Goal: Task Accomplishment & Management: Manage account settings

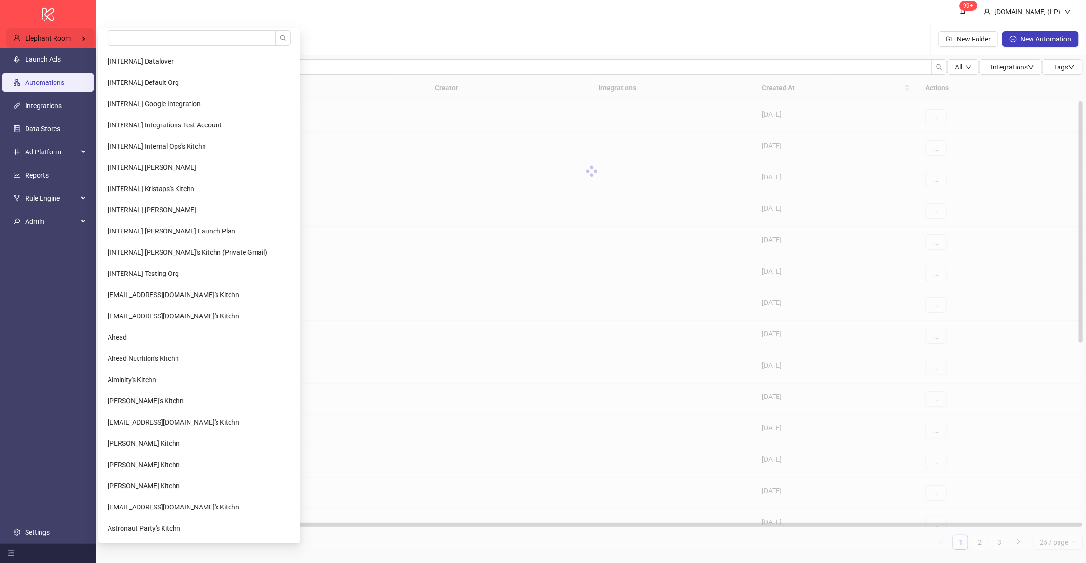
click at [69, 41] on span "Elephant Room" at bounding box center [48, 38] width 46 height 8
click at [134, 35] on input "search" at bounding box center [192, 37] width 168 height 15
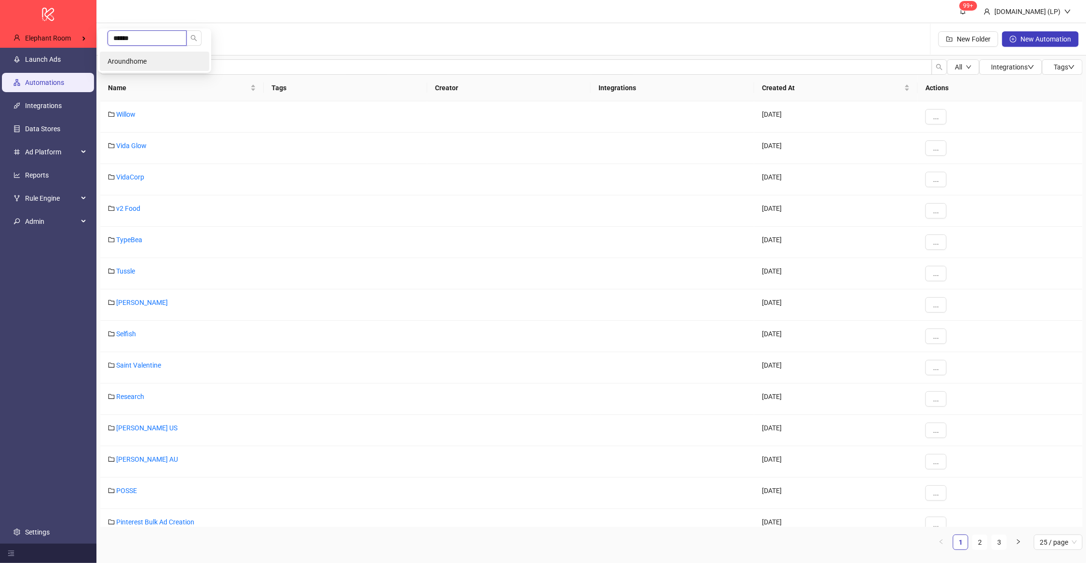
type input "******"
click at [133, 57] on span "Aroundhome" at bounding box center [127, 61] width 39 height 8
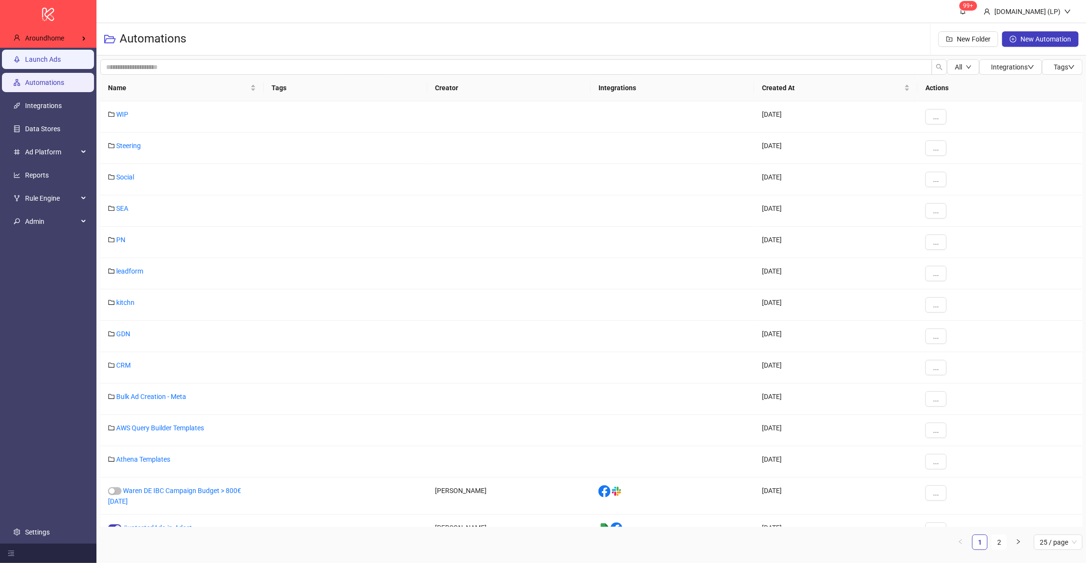
click at [46, 62] on link "Launch Ads" at bounding box center [43, 59] width 36 height 8
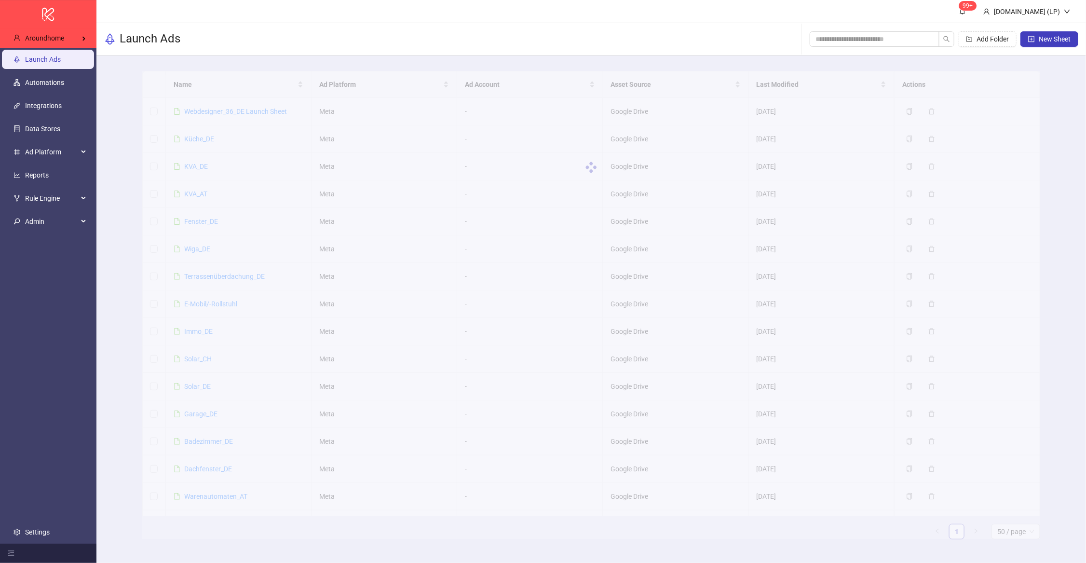
click at [208, 140] on div at bounding box center [591, 167] width 898 height 193
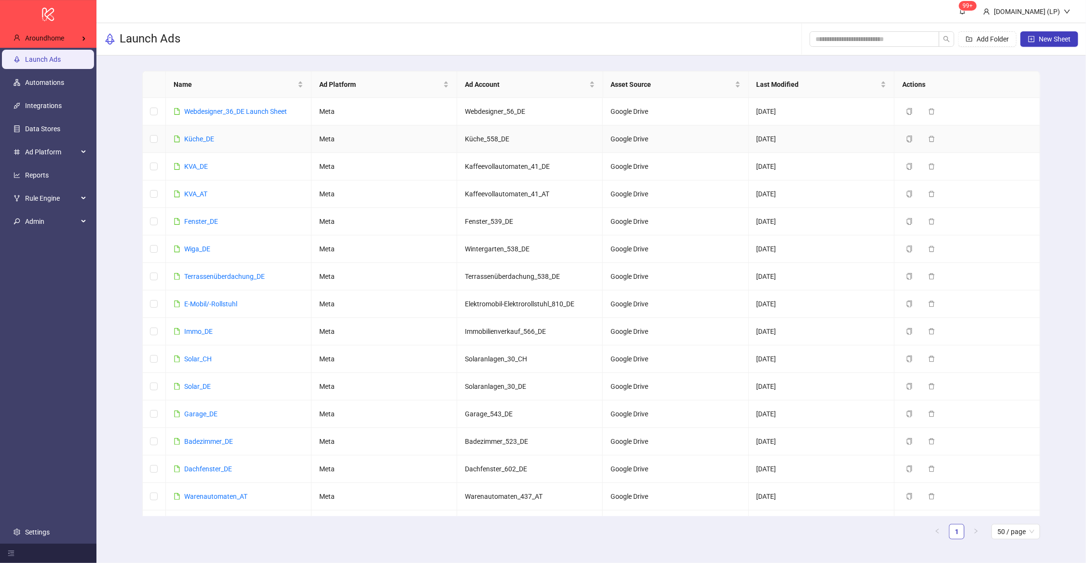
click at [190, 139] on link "Küche_DE" at bounding box center [199, 139] width 30 height 8
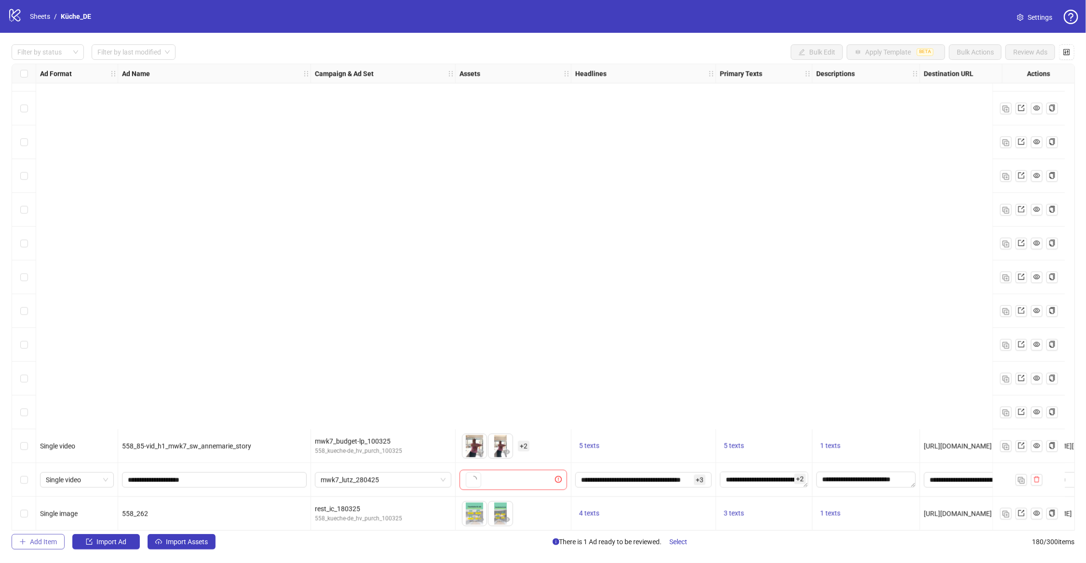
scroll to position [1114, 0]
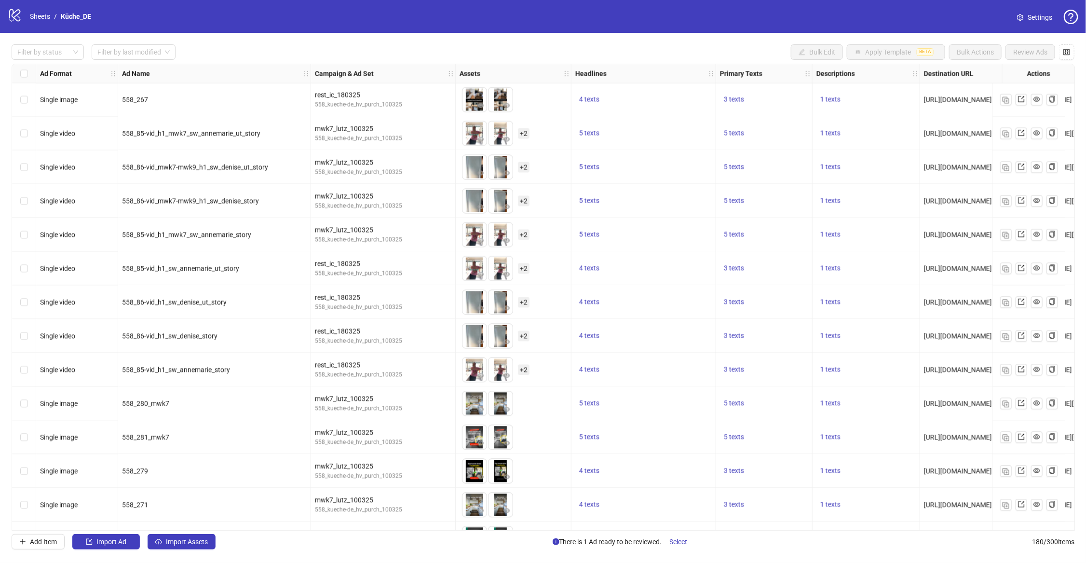
click at [28, 513] on div "Select row 46" at bounding box center [24, 505] width 24 height 34
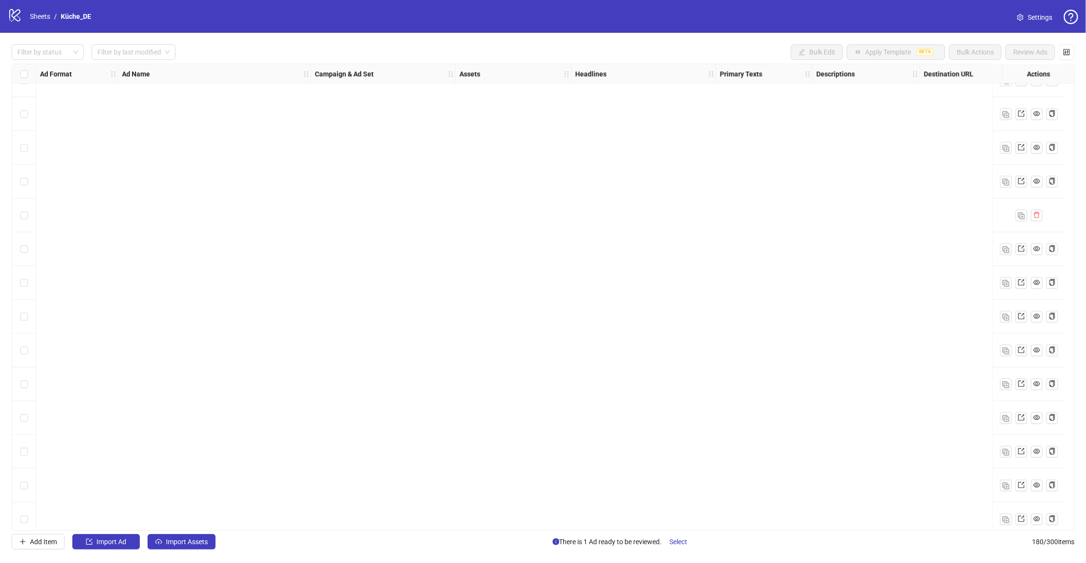
scroll to position [5634, 0]
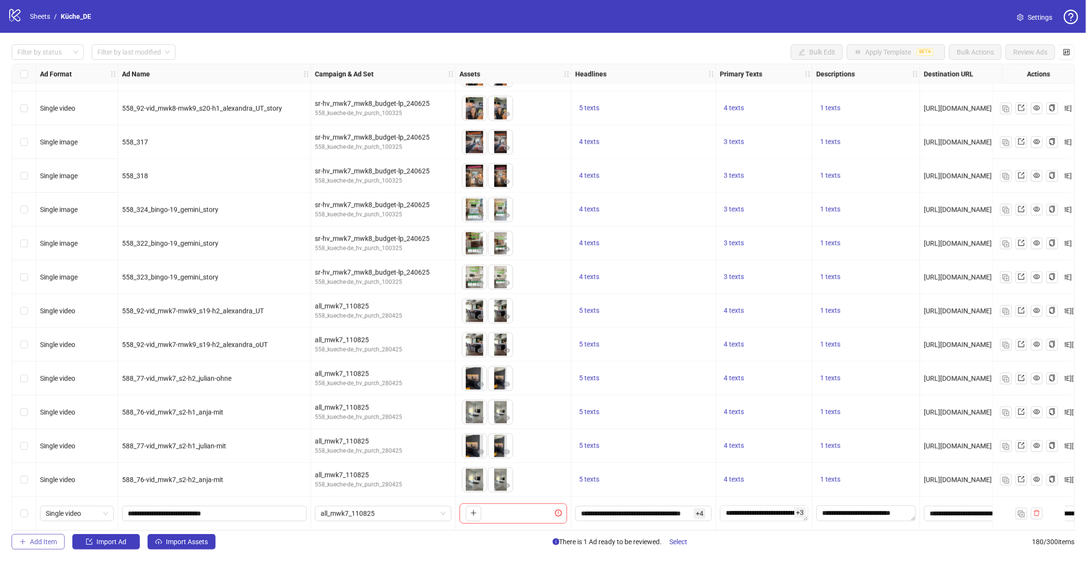
click at [48, 541] on span "Add Item" at bounding box center [43, 542] width 27 height 8
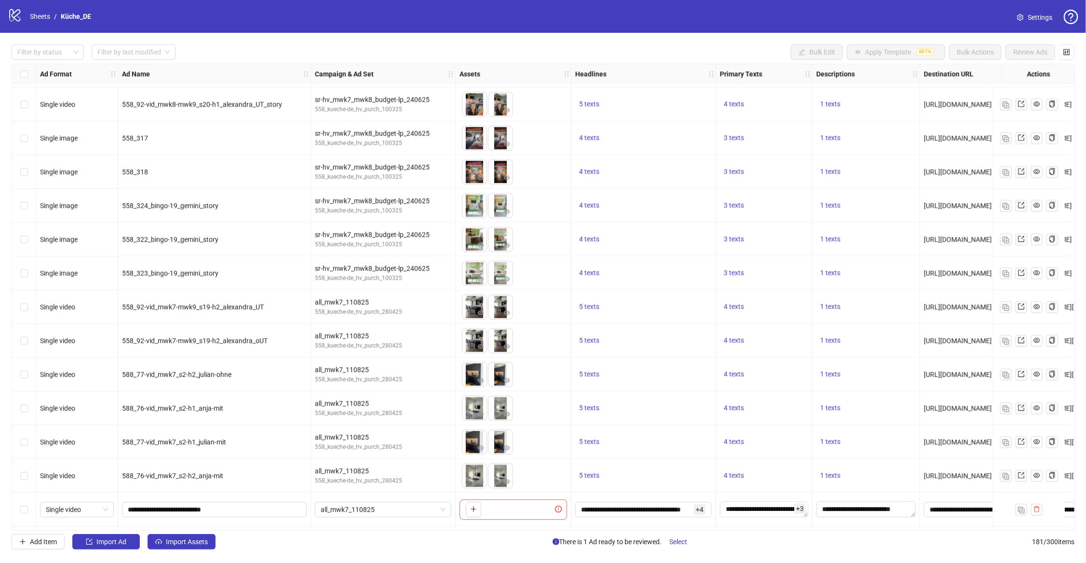
scroll to position [5667, 0]
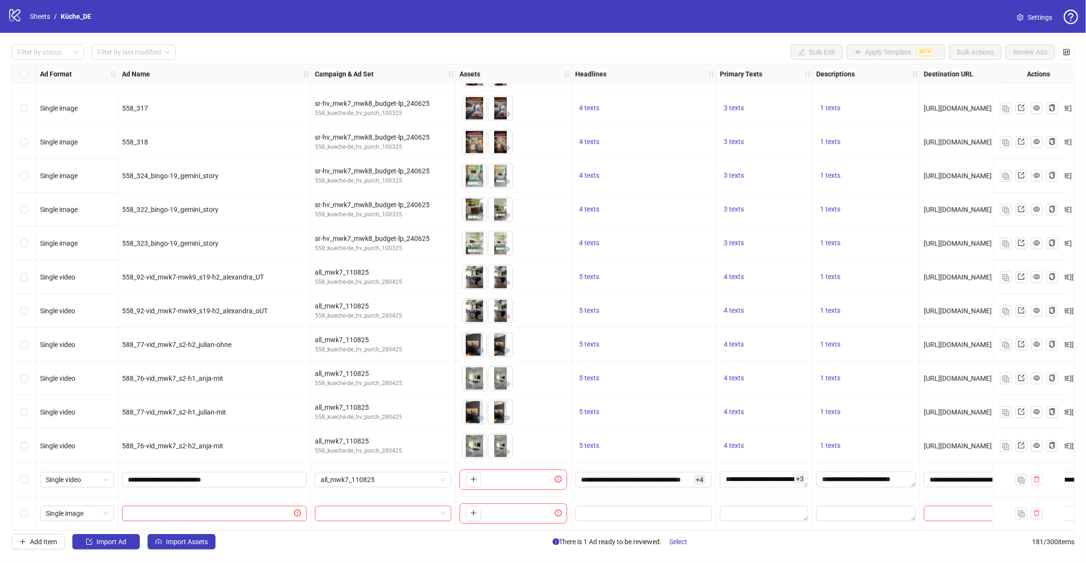
click at [29, 512] on div "Select row 181" at bounding box center [24, 513] width 24 height 34
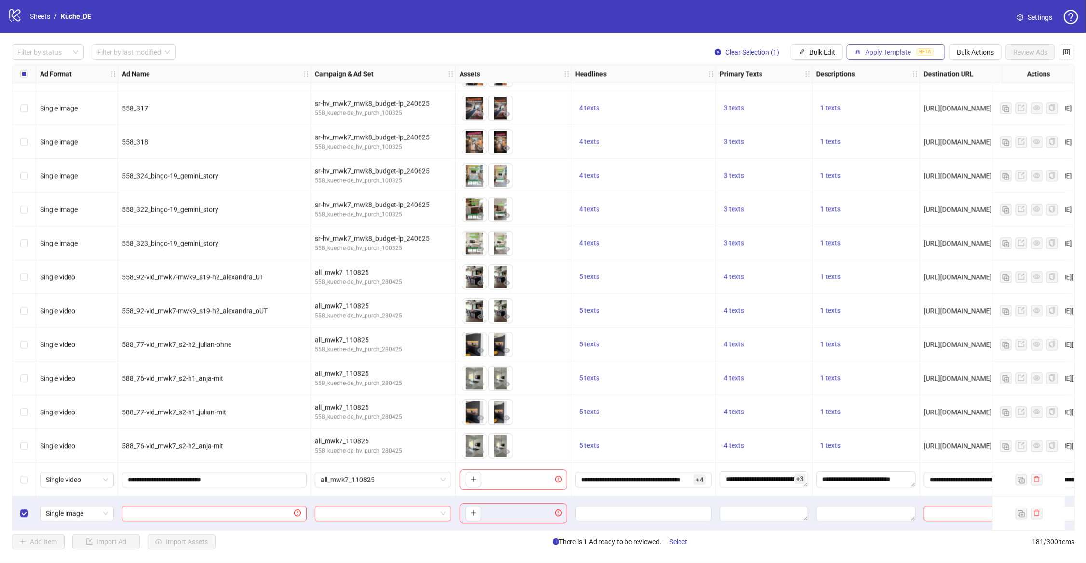
click at [862, 51] on button "Apply Template BETA" at bounding box center [896, 51] width 98 height 15
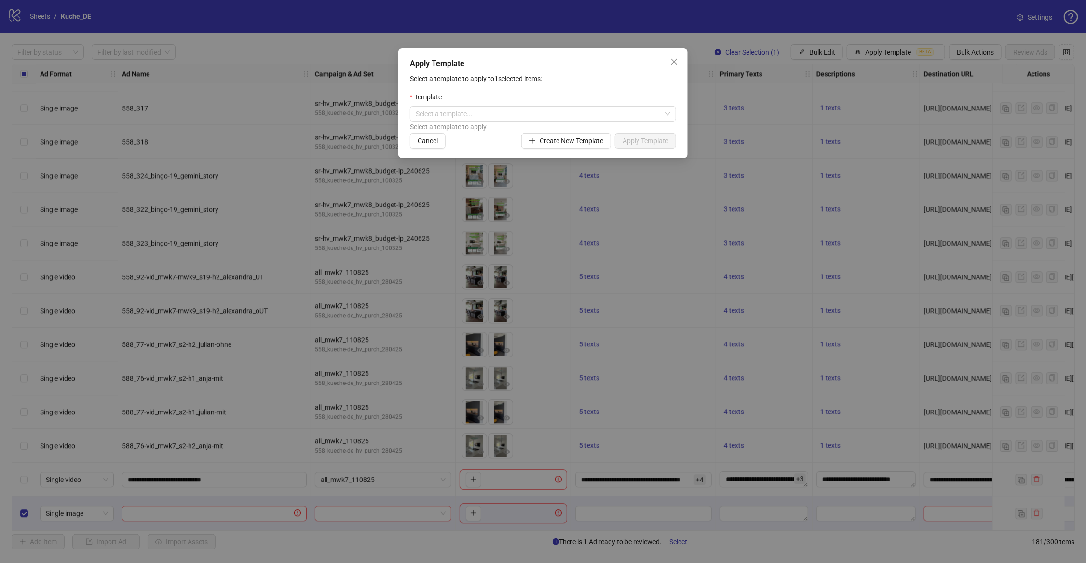
click at [657, 122] on div "Select a template to apply" at bounding box center [543, 127] width 266 height 11
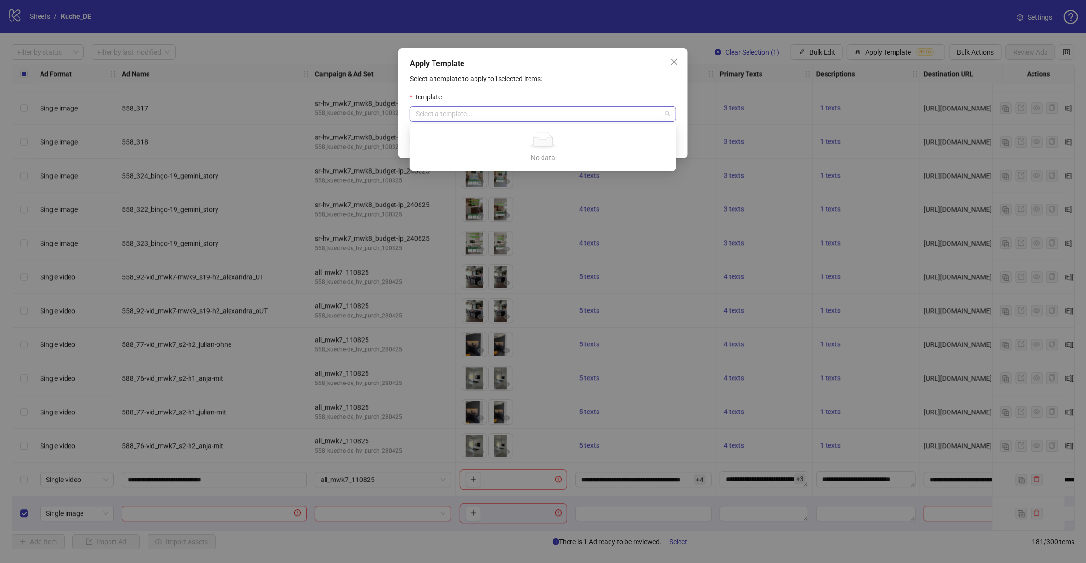
click at [668, 112] on span at bounding box center [543, 114] width 255 height 14
click at [555, 65] on div "Apply Template" at bounding box center [543, 64] width 266 height 12
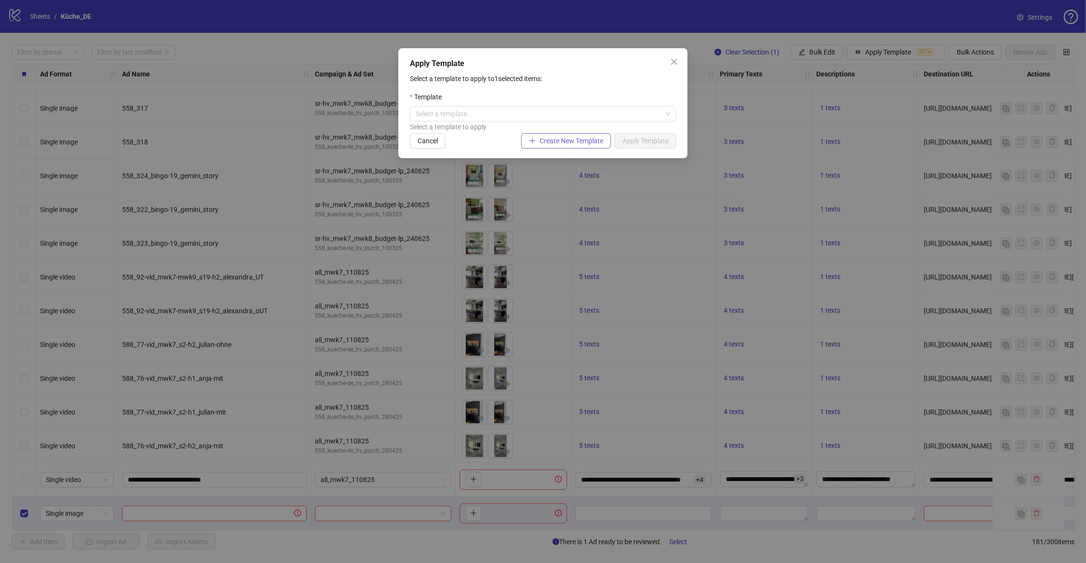
click at [585, 147] on button "Create New Template" at bounding box center [566, 140] width 90 height 15
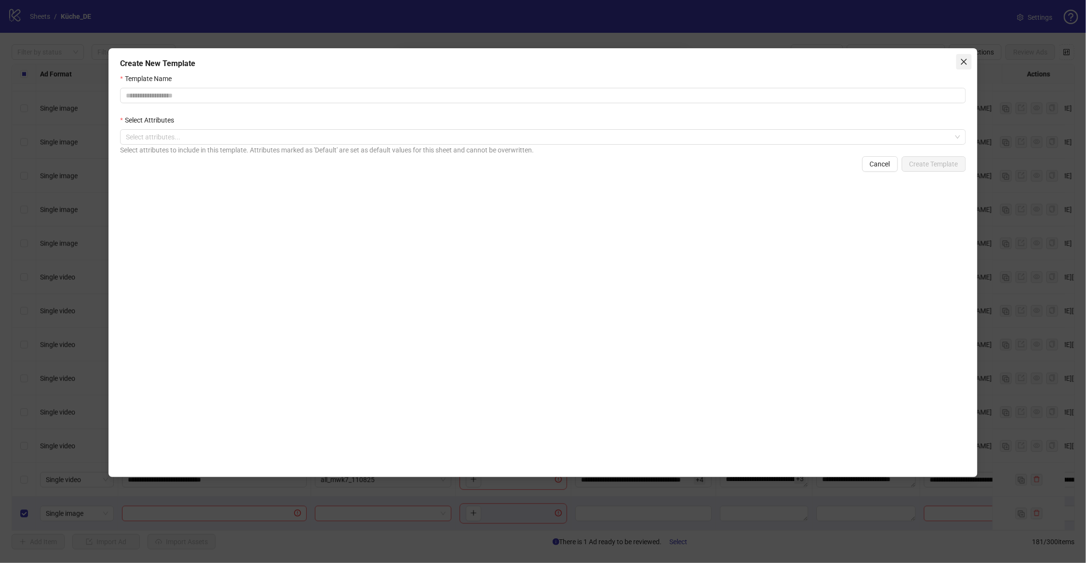
click at [964, 62] on icon "close" at bounding box center [964, 62] width 8 height 8
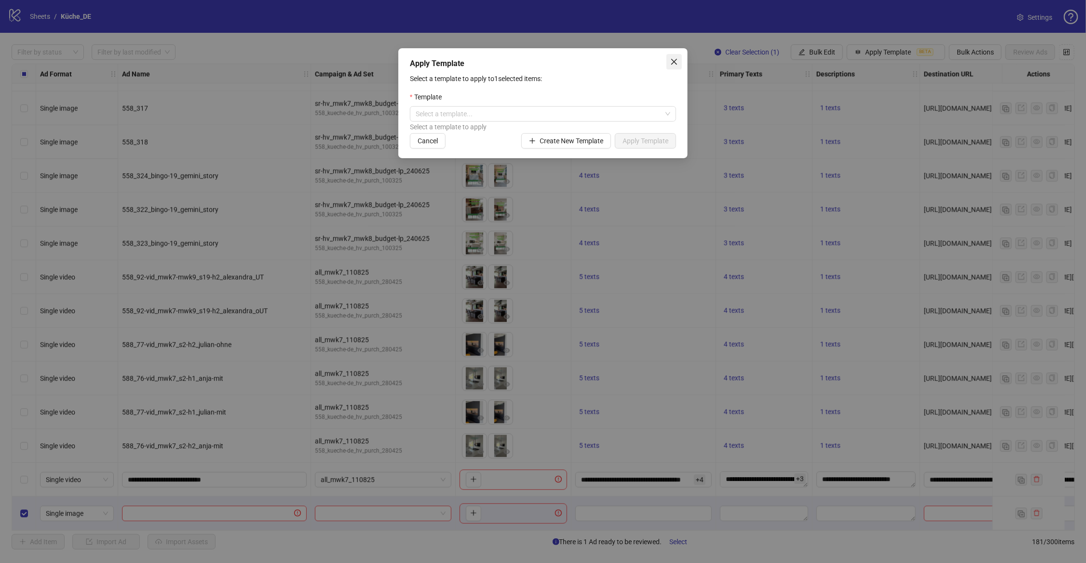
click at [675, 61] on icon "close" at bounding box center [674, 62] width 8 height 8
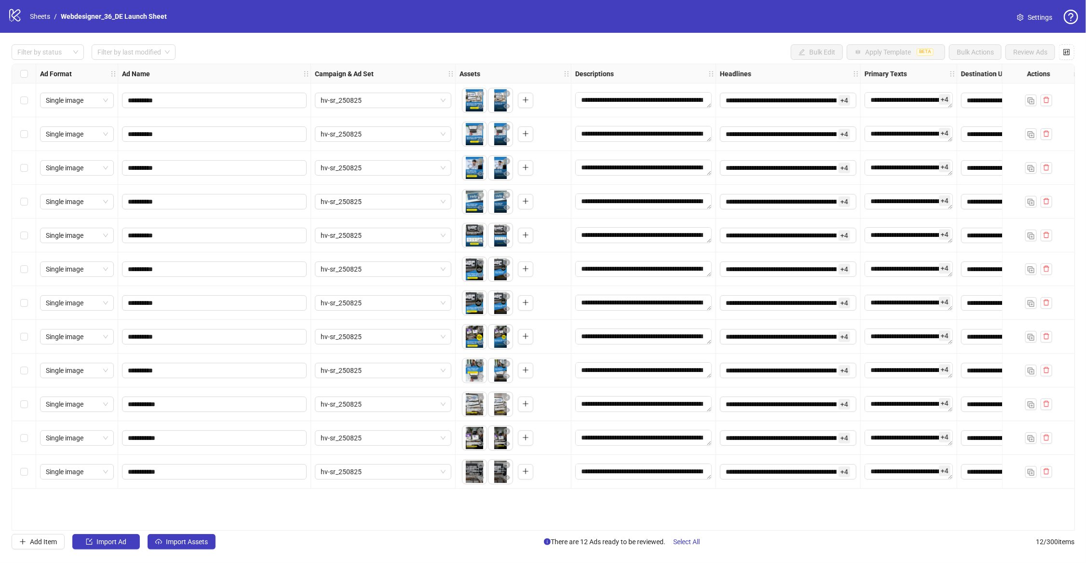
click at [1044, 16] on span "Settings" at bounding box center [1040, 17] width 25 height 11
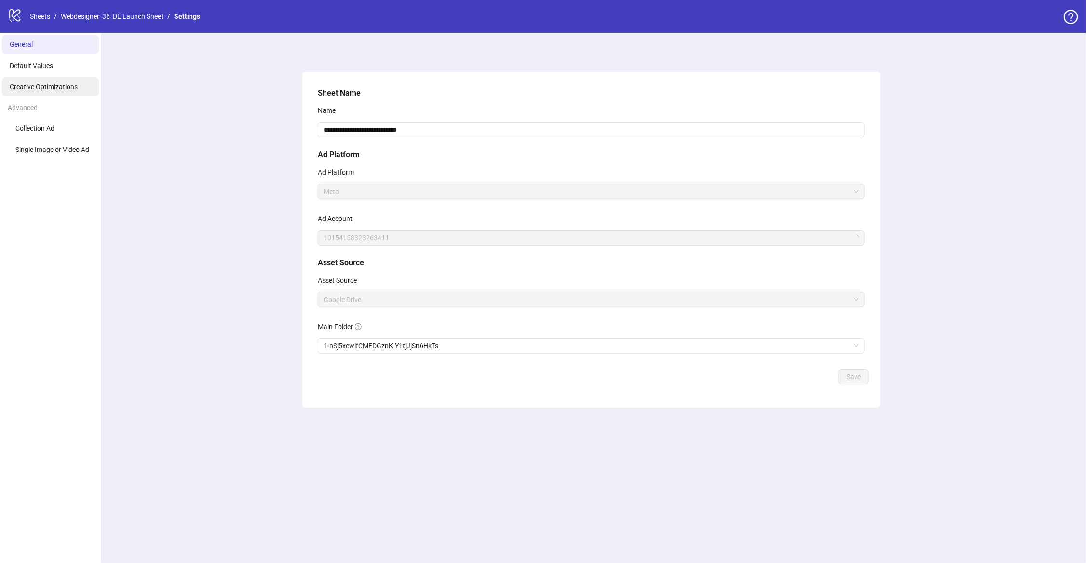
click at [55, 87] on span "Creative Optimizations" at bounding box center [44, 87] width 68 height 8
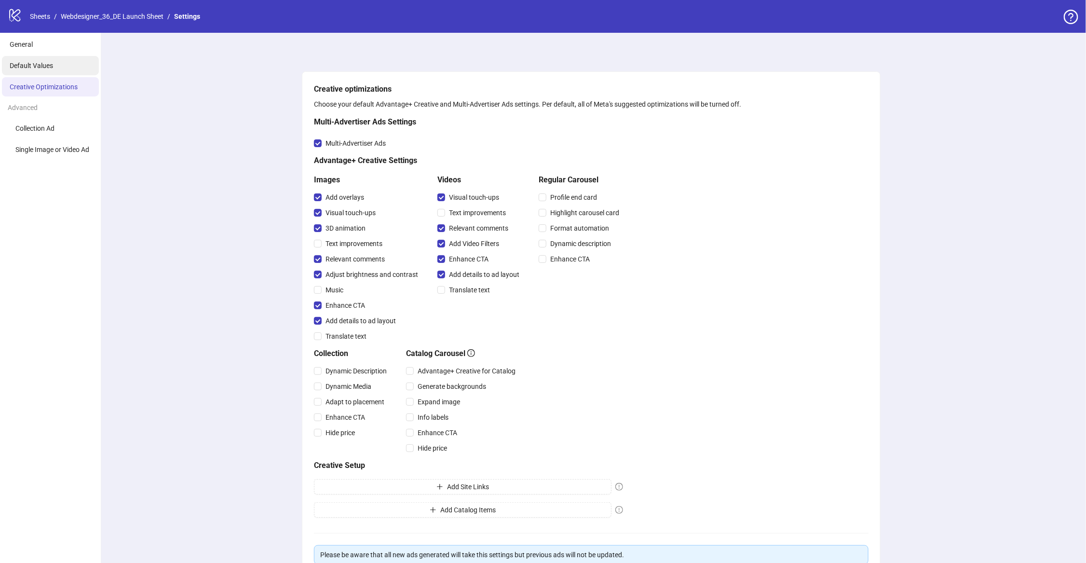
click at [57, 64] on li "Default Values" at bounding box center [50, 65] width 97 height 19
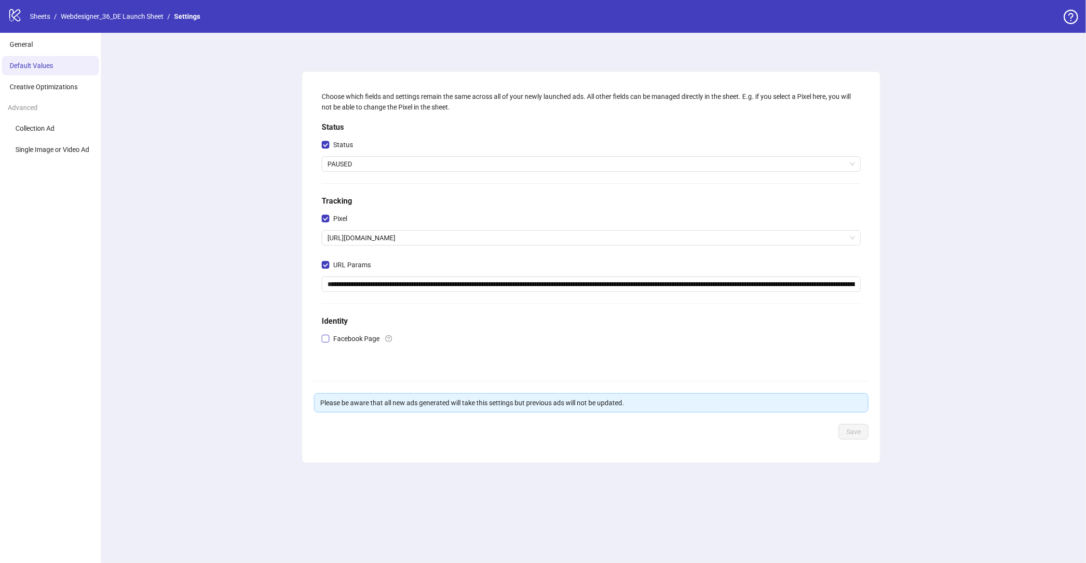
click at [364, 340] on span "Facebook Page" at bounding box center [356, 338] width 54 height 11
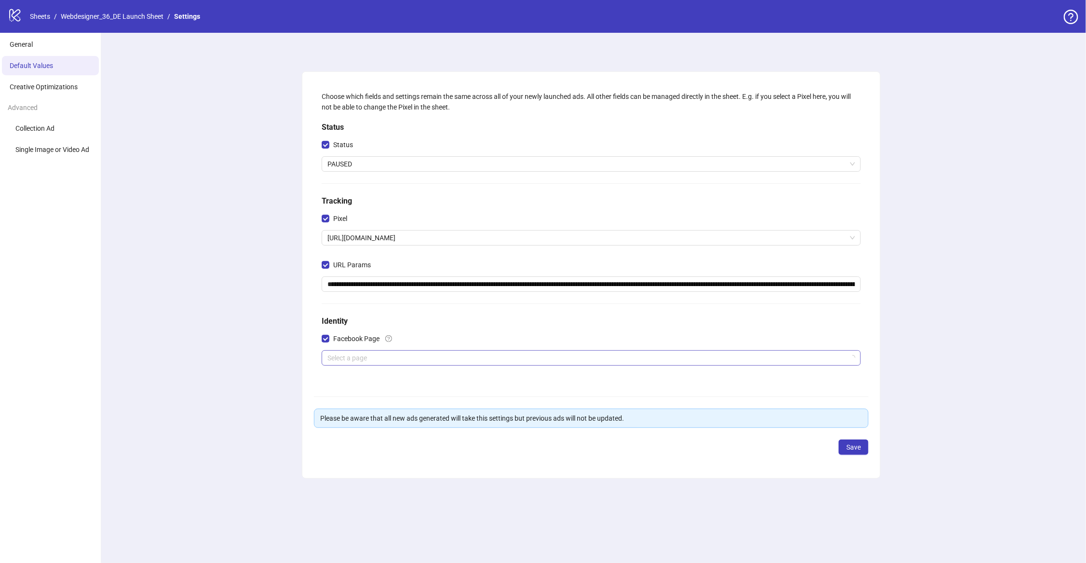
click at [370, 363] on input "search" at bounding box center [586, 358] width 519 height 14
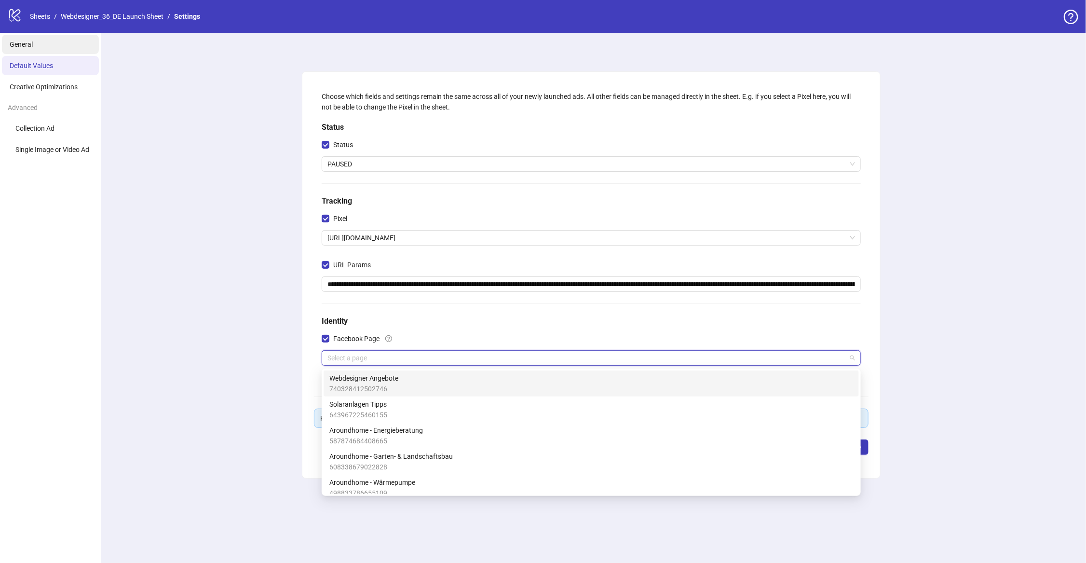
click at [66, 44] on li "General" at bounding box center [50, 44] width 97 height 19
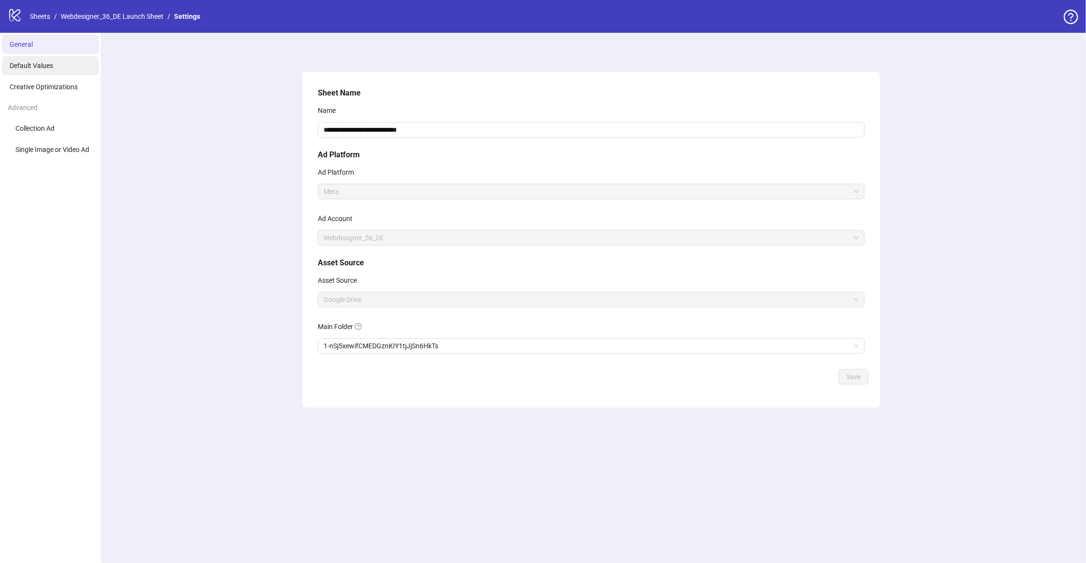
click at [70, 73] on li "Default Values" at bounding box center [50, 65] width 97 height 19
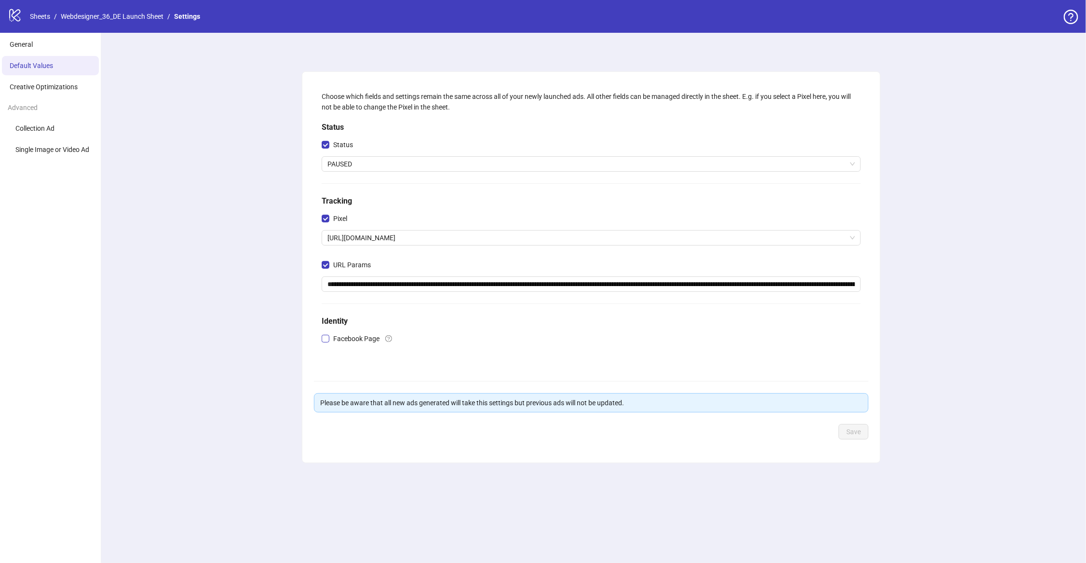
click at [360, 344] on span "Facebook Page" at bounding box center [356, 338] width 54 height 11
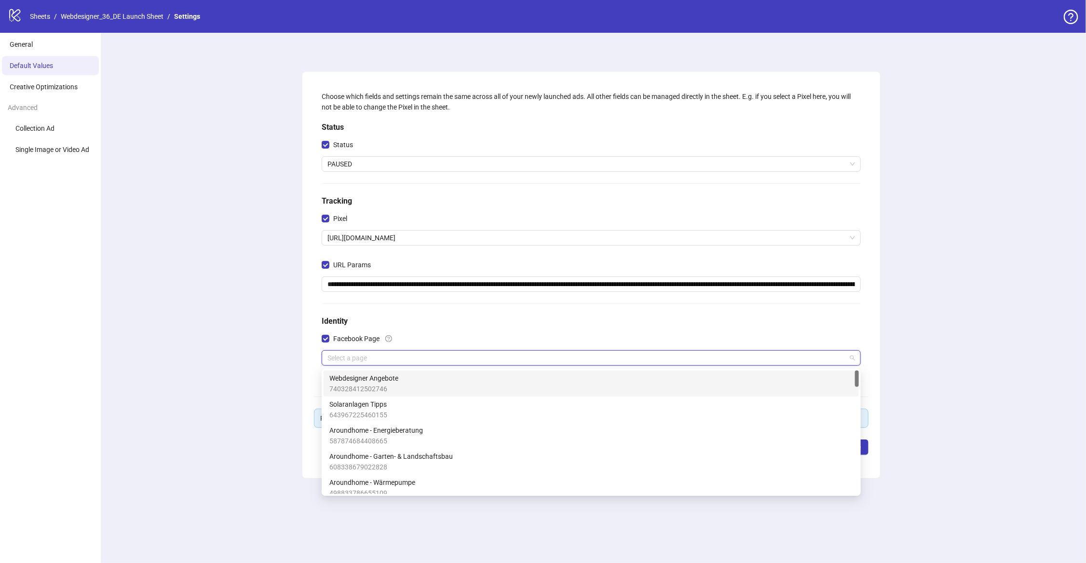
click at [370, 358] on input "search" at bounding box center [586, 358] width 519 height 14
type input "**"
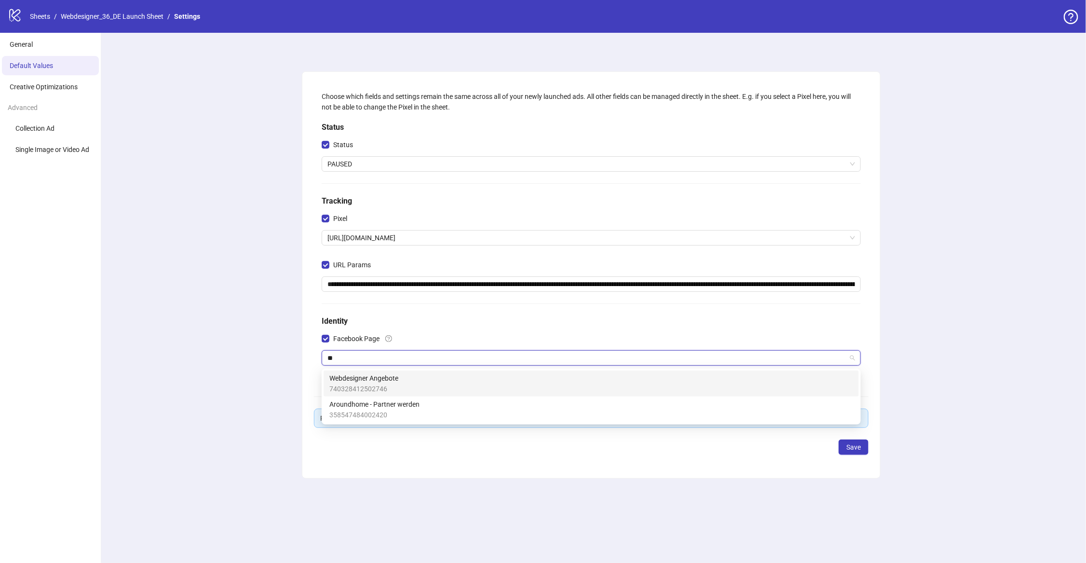
click at [421, 384] on div "Webdesigner Angebote 740328412502746" at bounding box center [591, 383] width 524 height 21
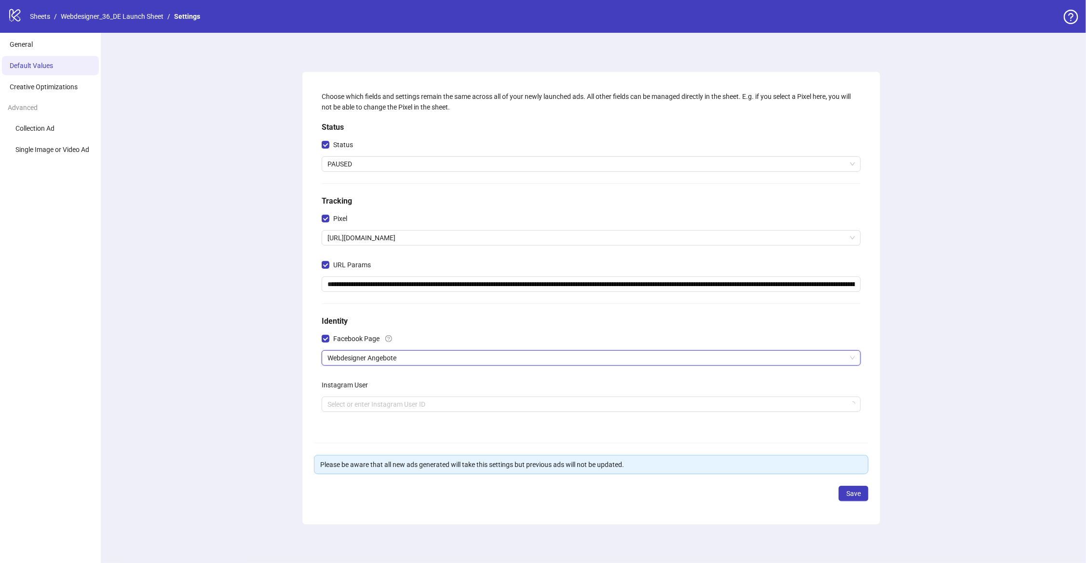
scroll to position [1, 0]
click at [398, 396] on input "search" at bounding box center [586, 403] width 519 height 14
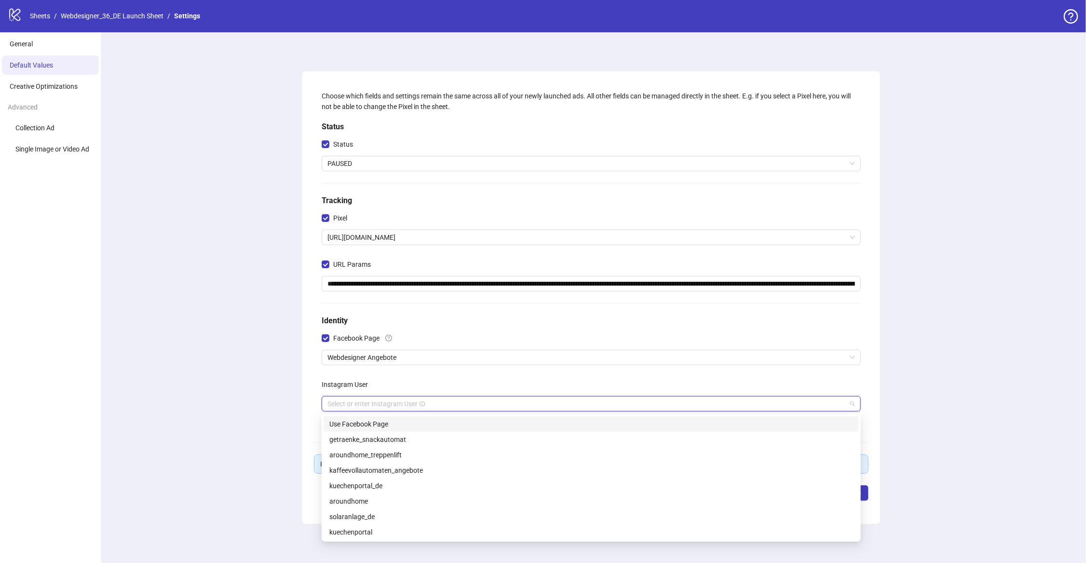
scroll to position [0, 0]
click at [446, 386] on div "Instagram User" at bounding box center [591, 386] width 539 height 19
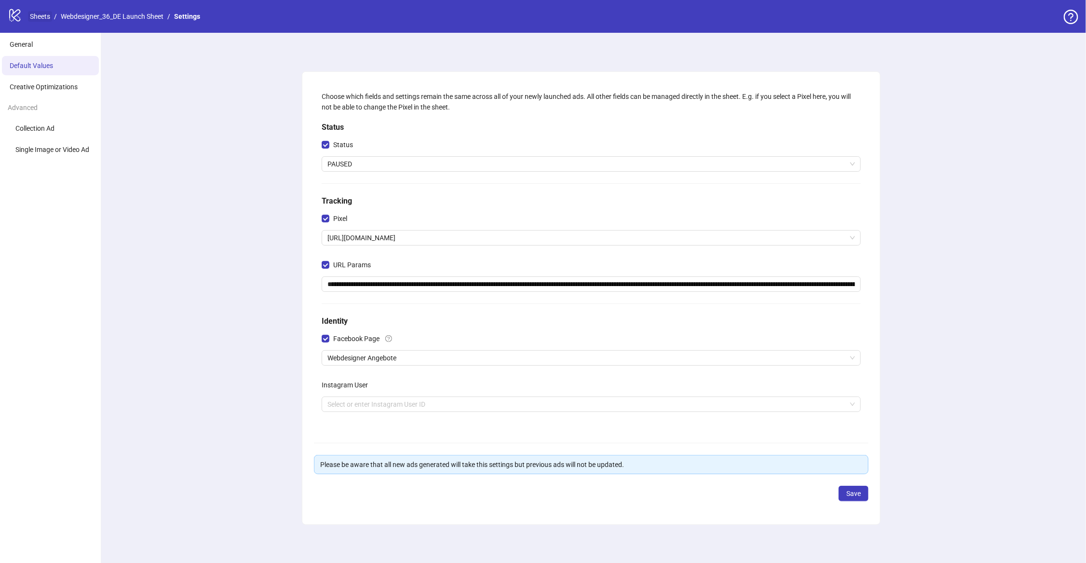
scroll to position [1, 0]
click at [122, 15] on link "Webdesigner_36_DE Launch Sheet" at bounding box center [112, 16] width 107 height 11
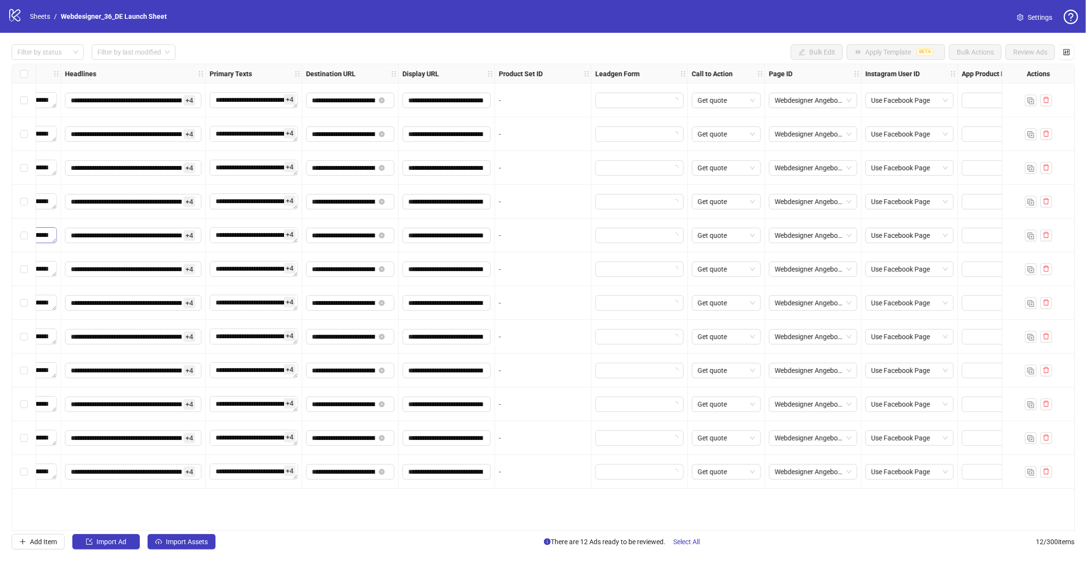
scroll to position [0, 707]
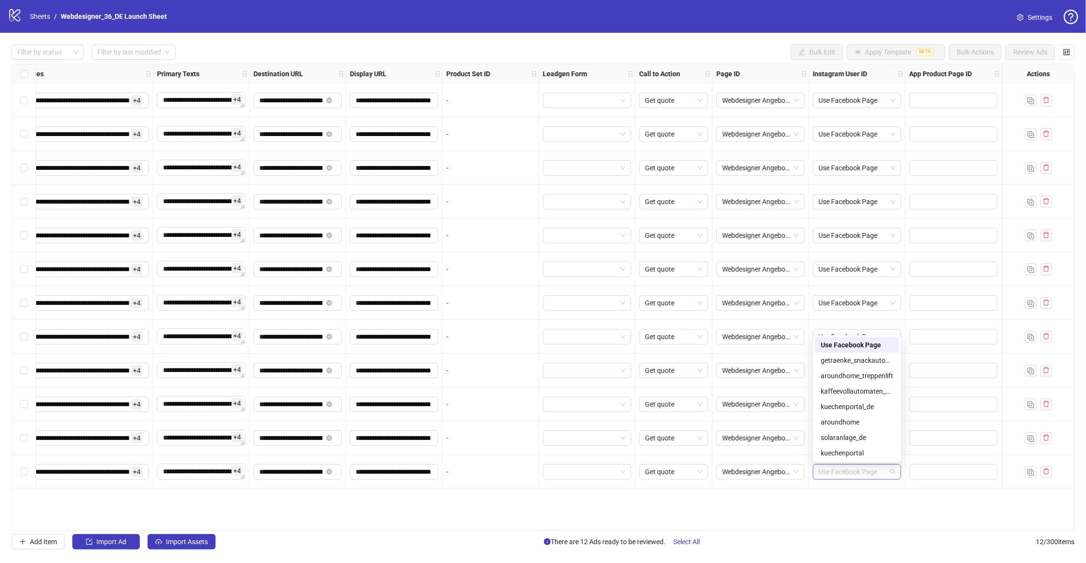
click at [896, 473] on div "Use Facebook Page" at bounding box center [857, 471] width 88 height 15
click at [1040, 17] on span "Settings" at bounding box center [1040, 17] width 25 height 11
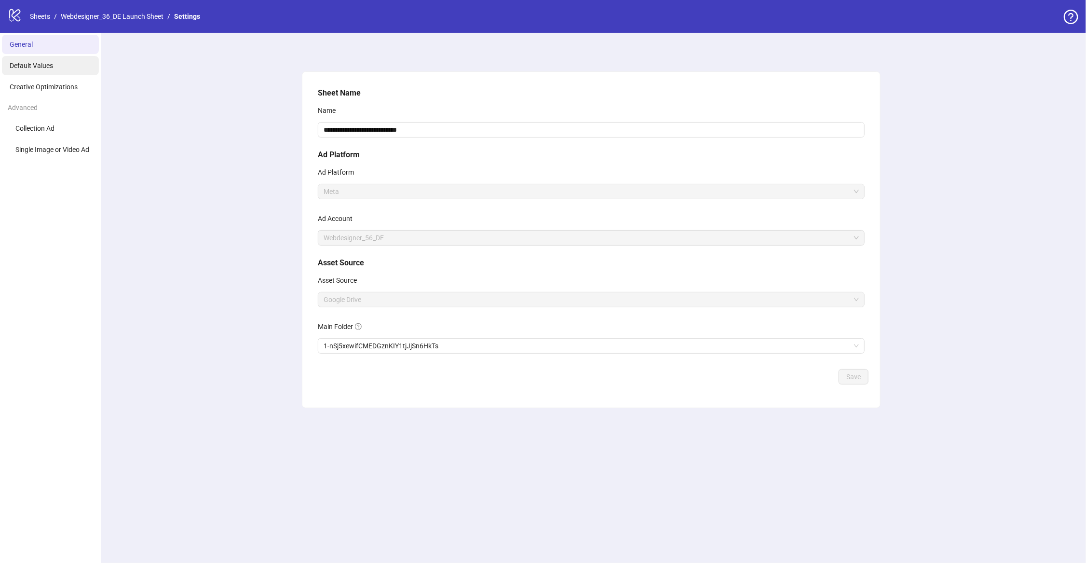
click at [46, 69] on span "Default Values" at bounding box center [31, 66] width 43 height 8
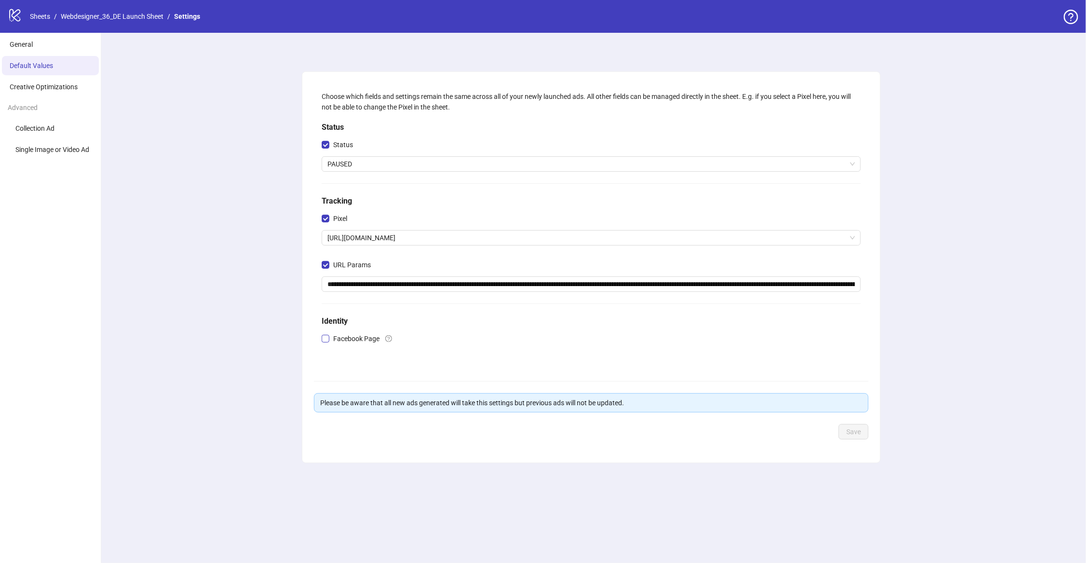
click at [326, 343] on label "Facebook Page" at bounding box center [353, 338] width 62 height 11
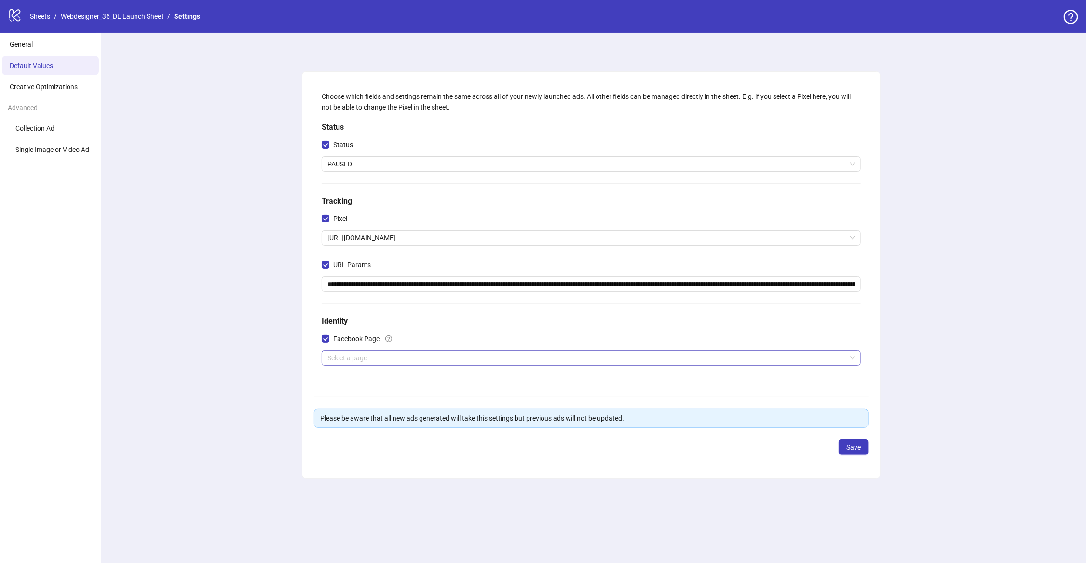
click at [378, 364] on input "search" at bounding box center [586, 358] width 519 height 14
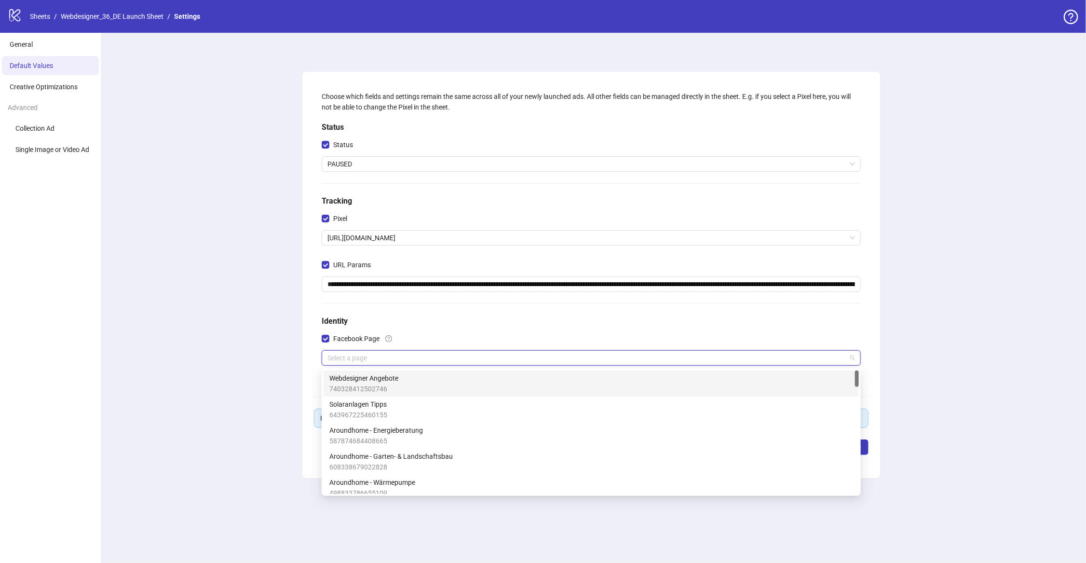
click at [365, 380] on span "Webdesigner Angebote" at bounding box center [363, 378] width 69 height 11
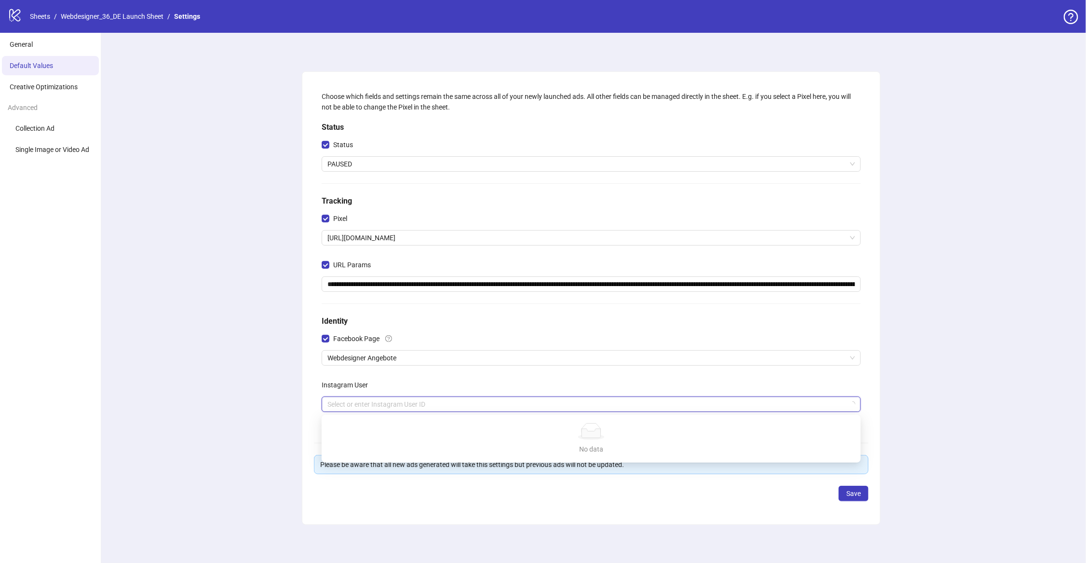
click at [350, 400] on input "search" at bounding box center [586, 404] width 519 height 14
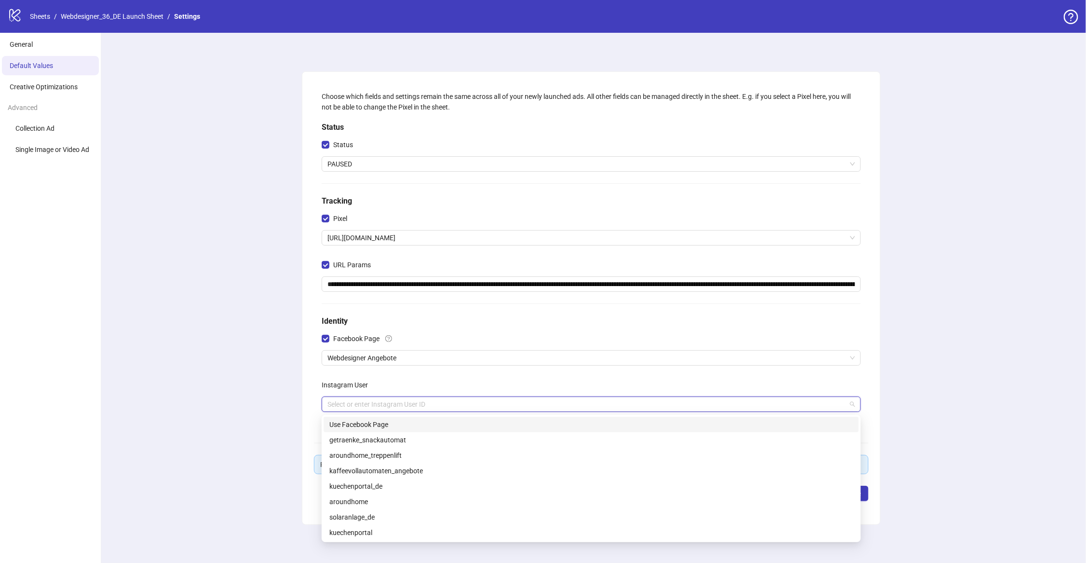
click at [364, 427] on div "Use Facebook Page" at bounding box center [591, 424] width 524 height 11
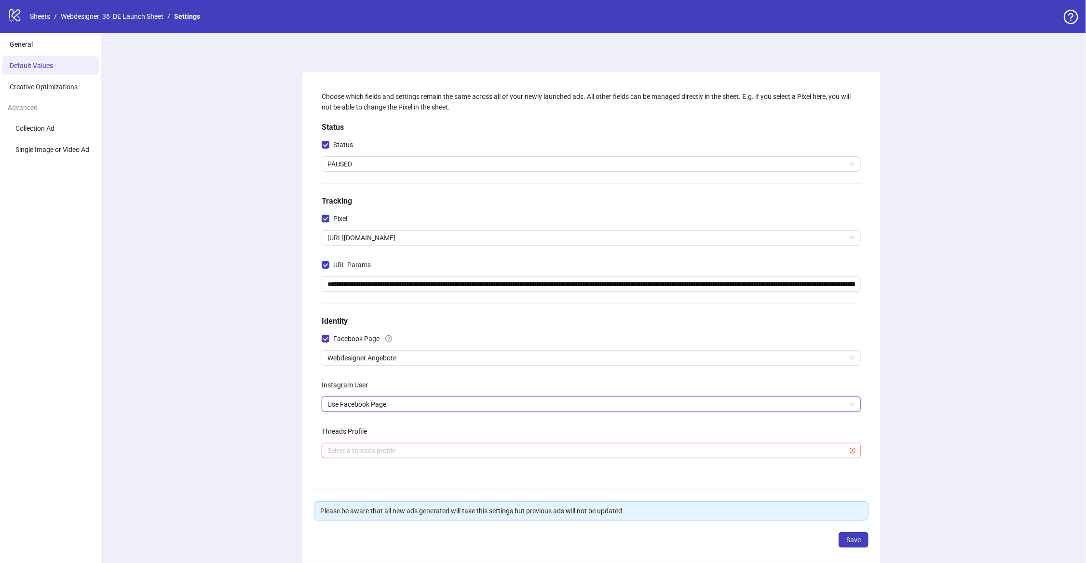
type input "*"
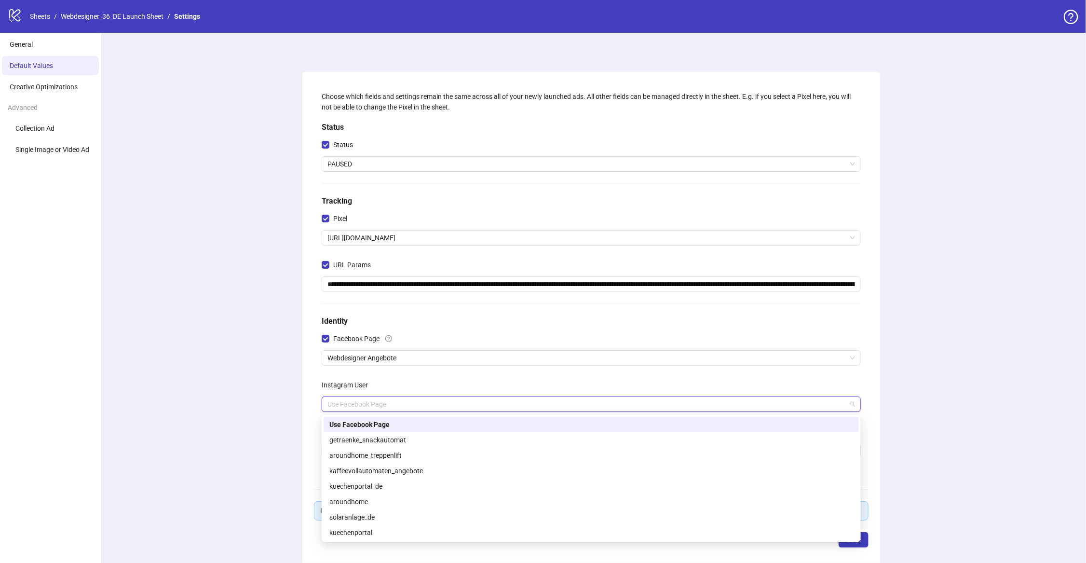
click at [367, 418] on div "Use Facebook Page" at bounding box center [591, 424] width 535 height 15
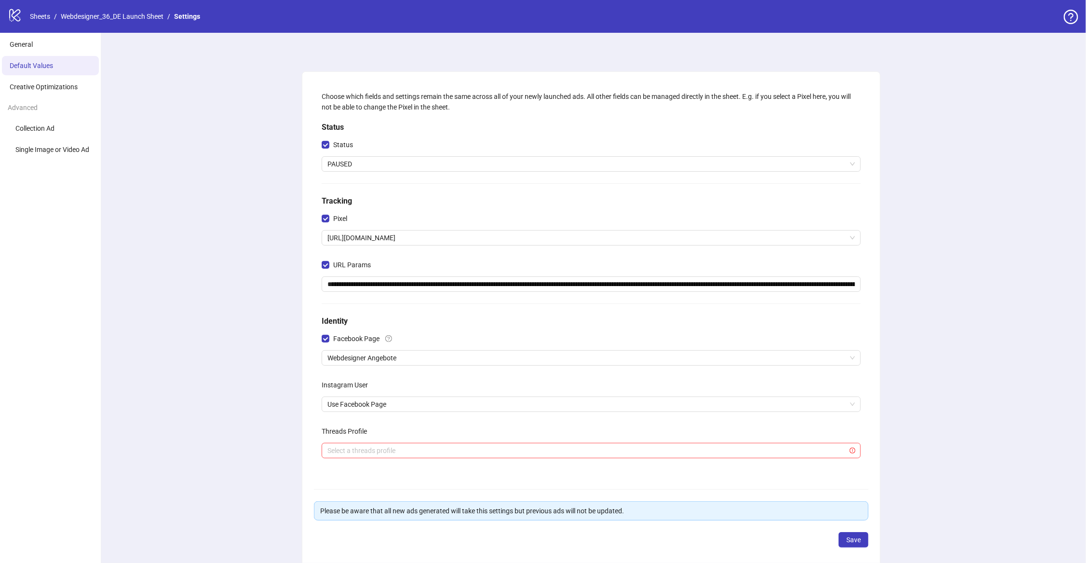
click at [913, 407] on div "**********" at bounding box center [591, 321] width 990 height 577
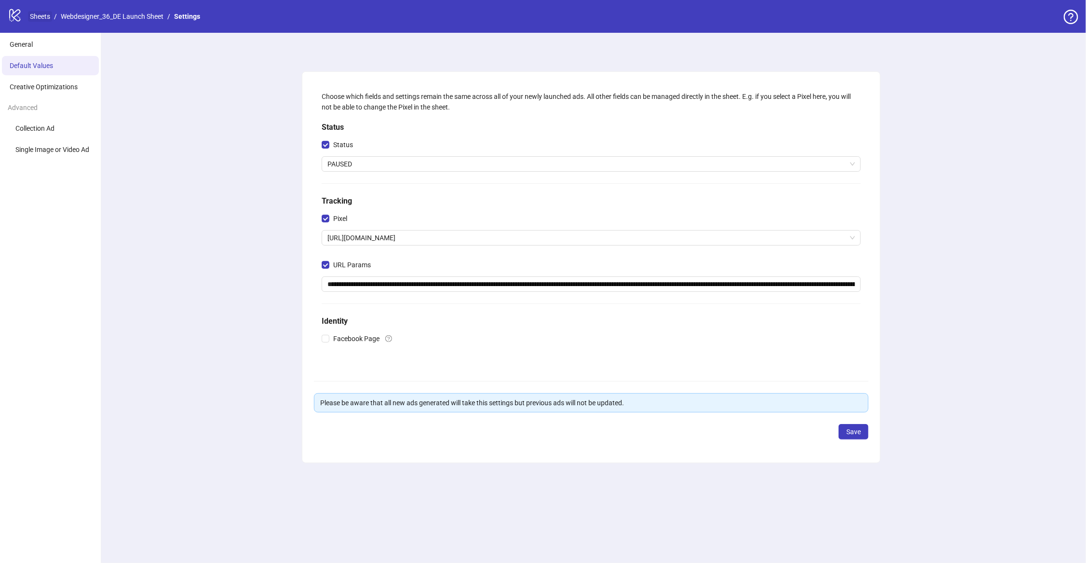
click at [44, 16] on link "Sheets" at bounding box center [40, 16] width 24 height 11
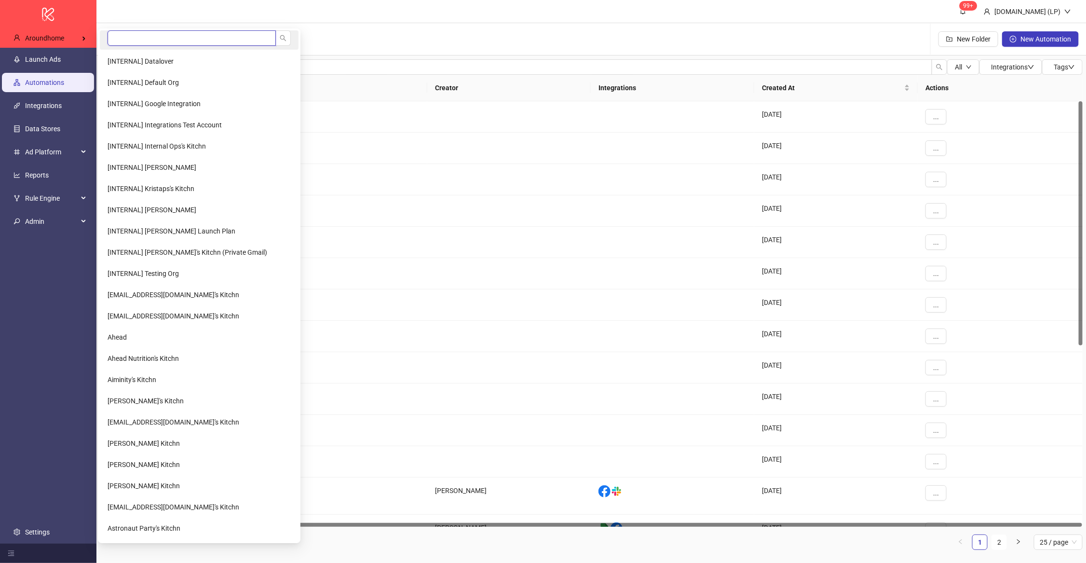
click at [155, 38] on input "search" at bounding box center [192, 37] width 168 height 15
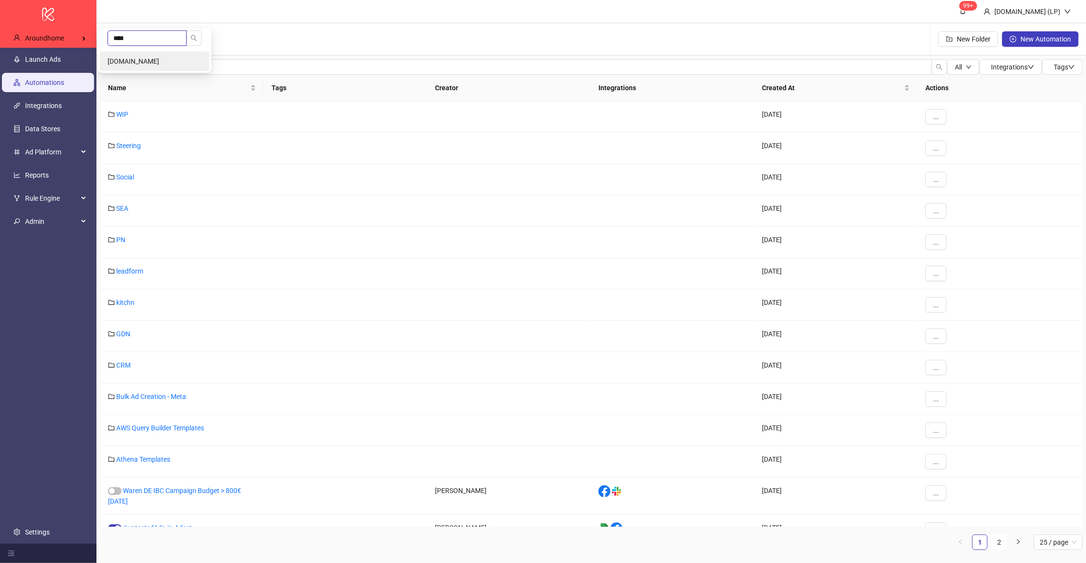
type input "****"
click at [148, 68] on li "[DOMAIN_NAME]" at bounding box center [154, 61] width 109 height 19
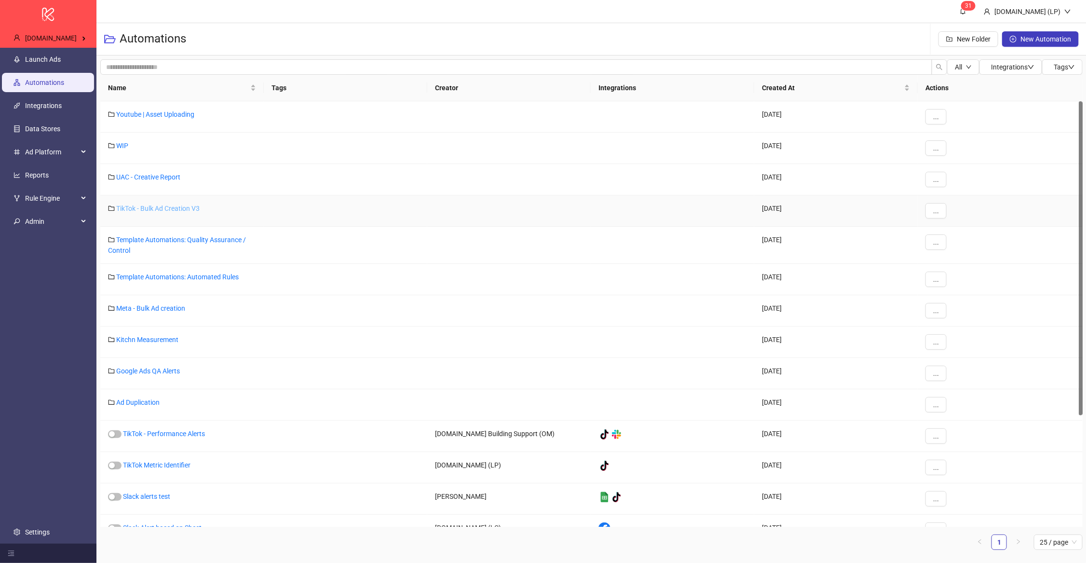
click at [182, 211] on link "TikTok - Bulk Ad Creation V3" at bounding box center [157, 208] width 83 height 8
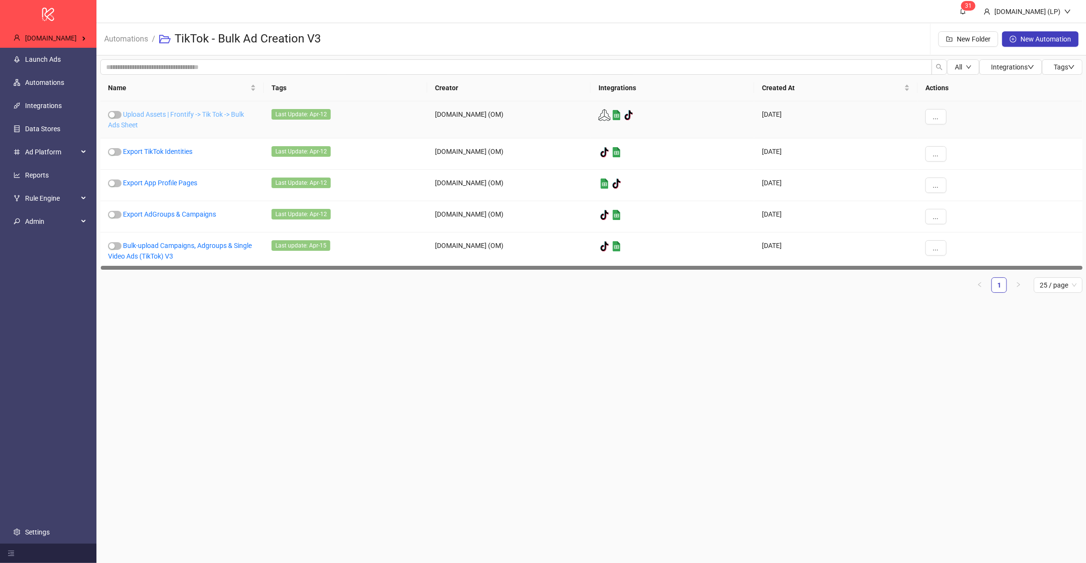
click at [183, 115] on link "Upload Assets | Frontify -> Tik Tok -> Bulk Ads Sheet" at bounding box center [176, 119] width 136 height 18
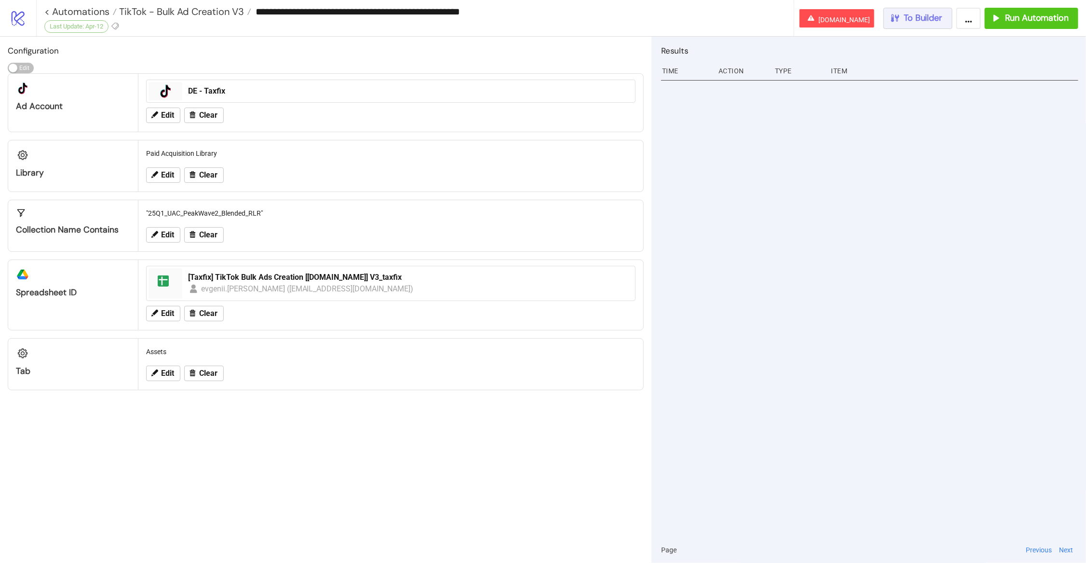
click at [925, 16] on span "To Builder" at bounding box center [923, 18] width 39 height 11
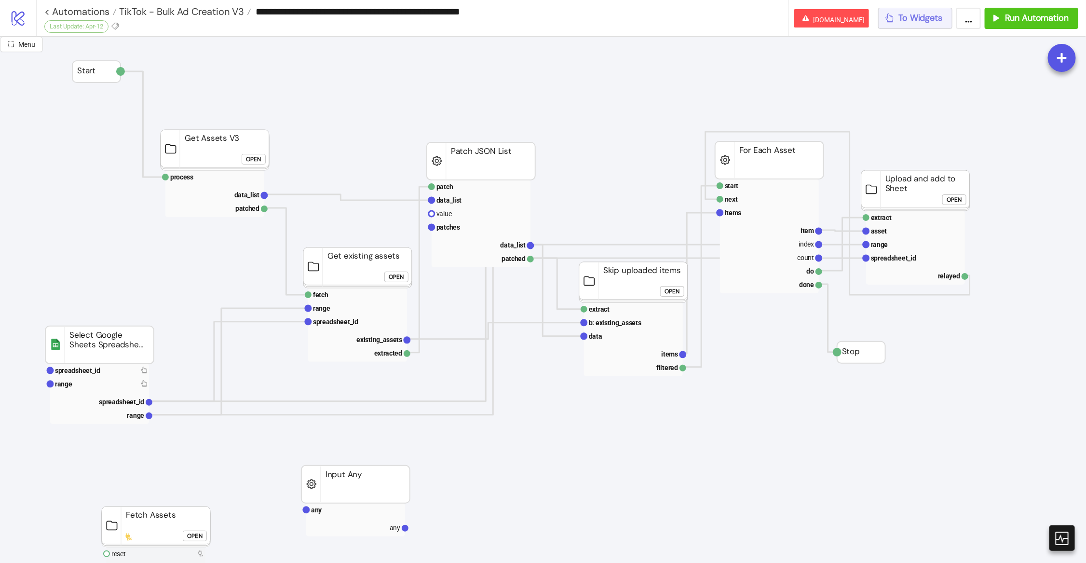
click at [929, 14] on span "To Widgets" at bounding box center [921, 18] width 44 height 11
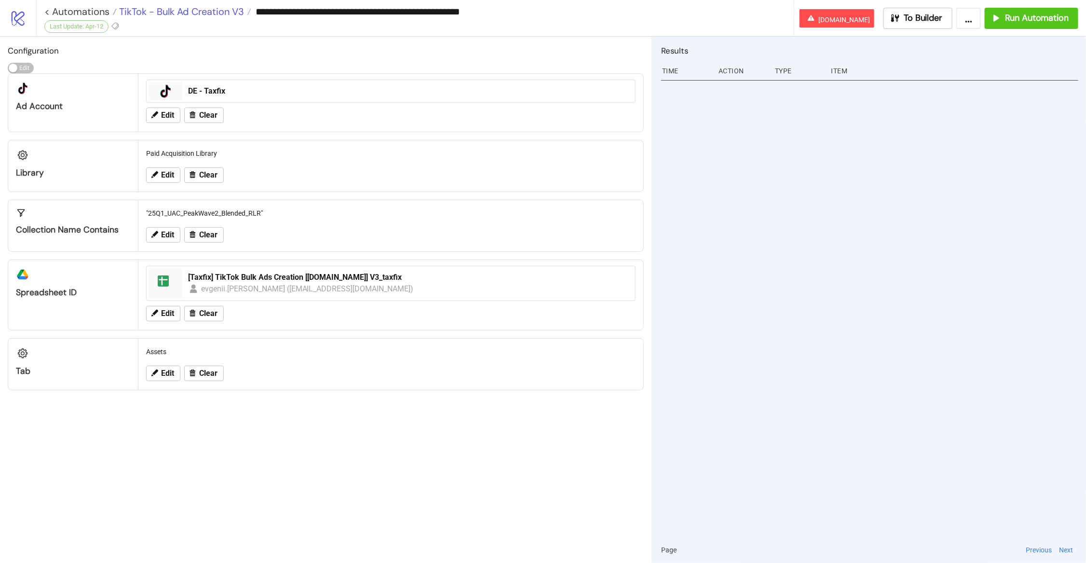
click at [191, 16] on span "TikTok - Bulk Ad Creation V3" at bounding box center [180, 11] width 127 height 13
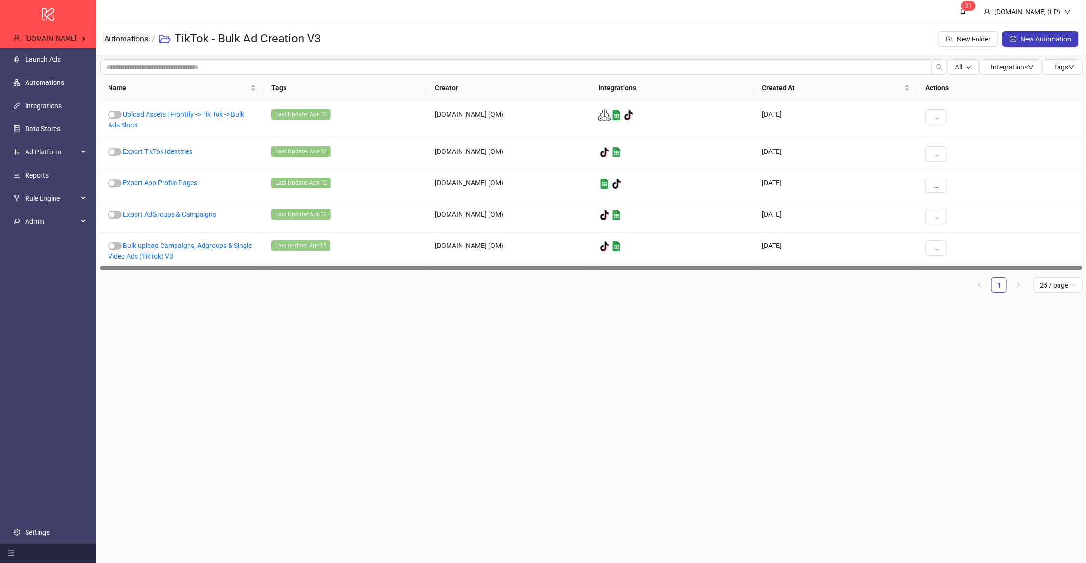
click at [124, 43] on link "Automations" at bounding box center [126, 38] width 48 height 11
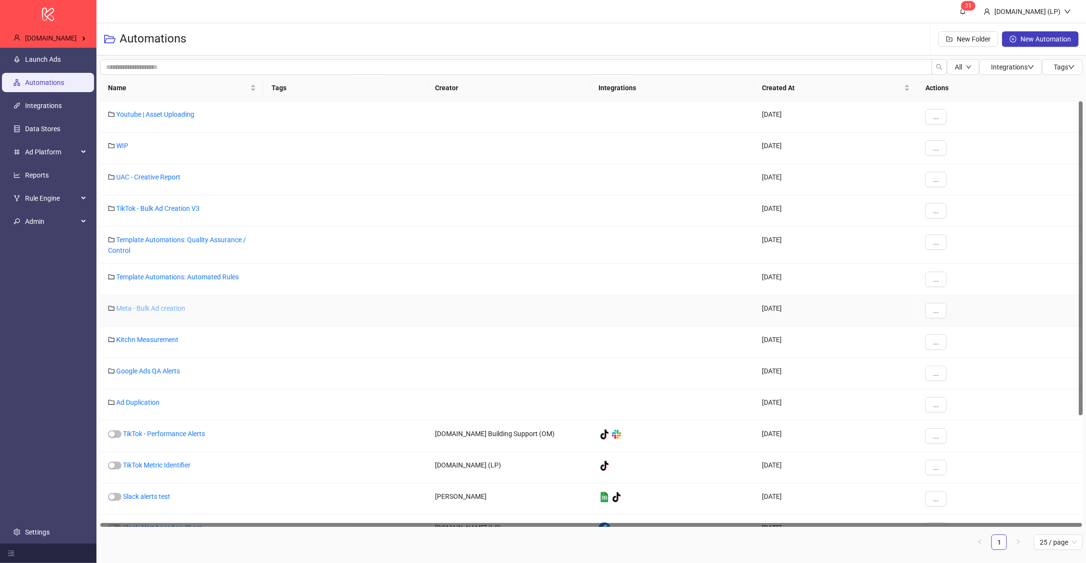
click at [145, 311] on link "Meta - Bulk Ad creation" at bounding box center [150, 308] width 69 height 8
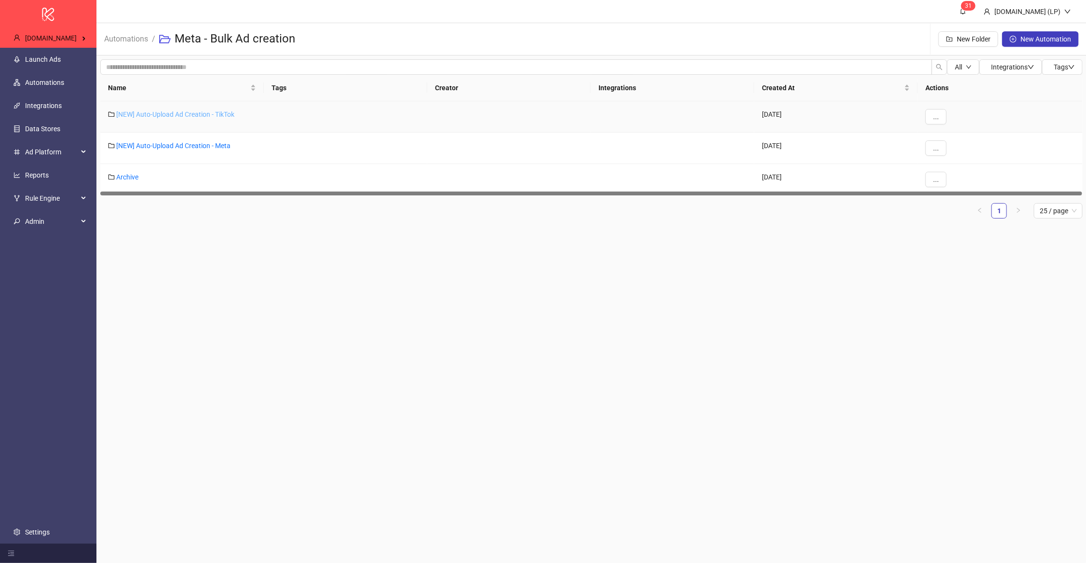
click at [187, 114] on link "[NEW] Auto-Upload Ad Creation - TikTok" at bounding box center [175, 114] width 118 height 8
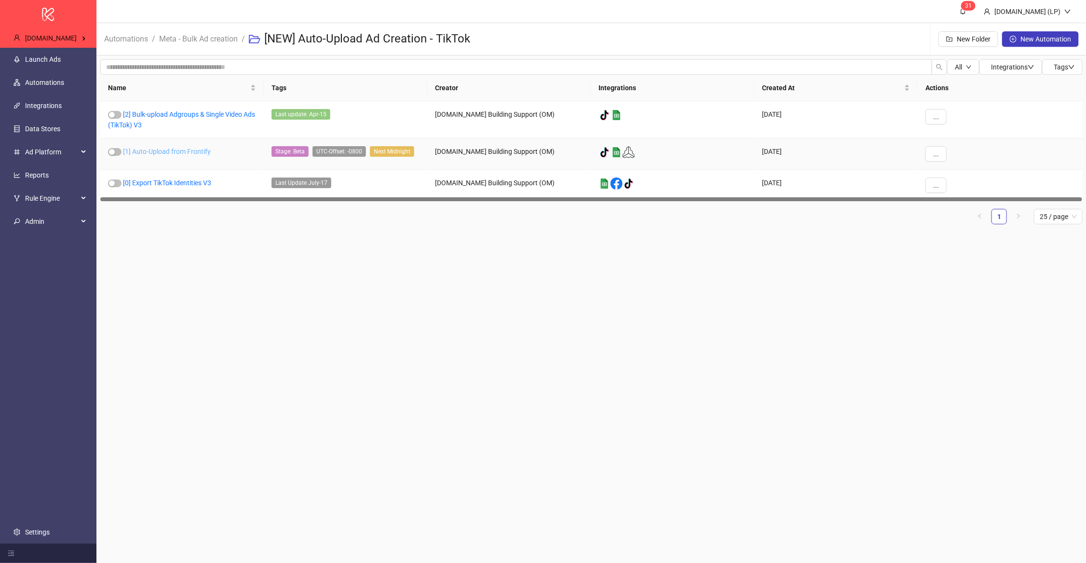
click at [170, 155] on link "[1] Auto-Upload from Frontify" at bounding box center [167, 152] width 88 height 8
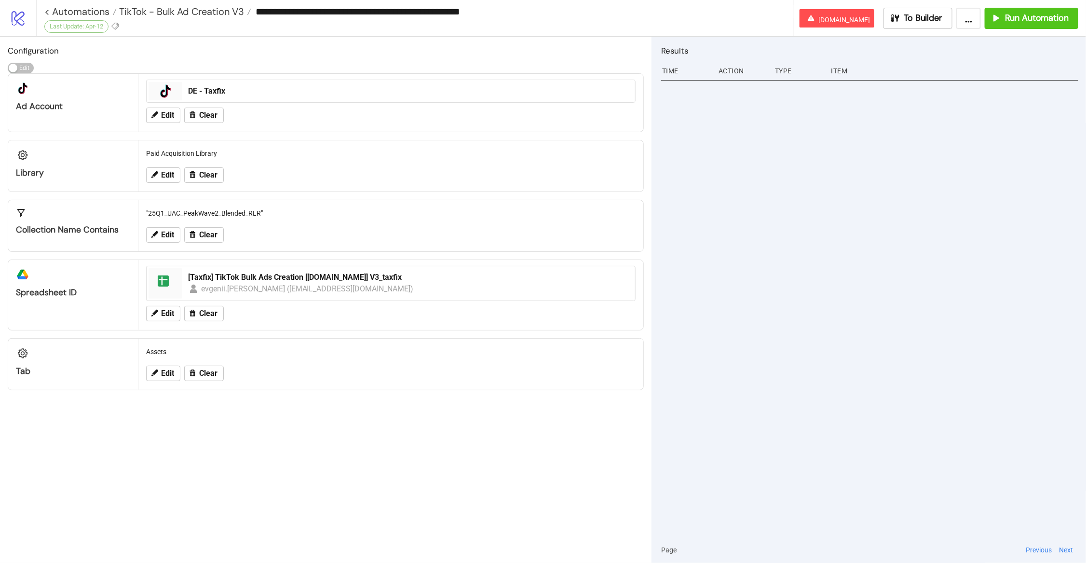
type input "**********"
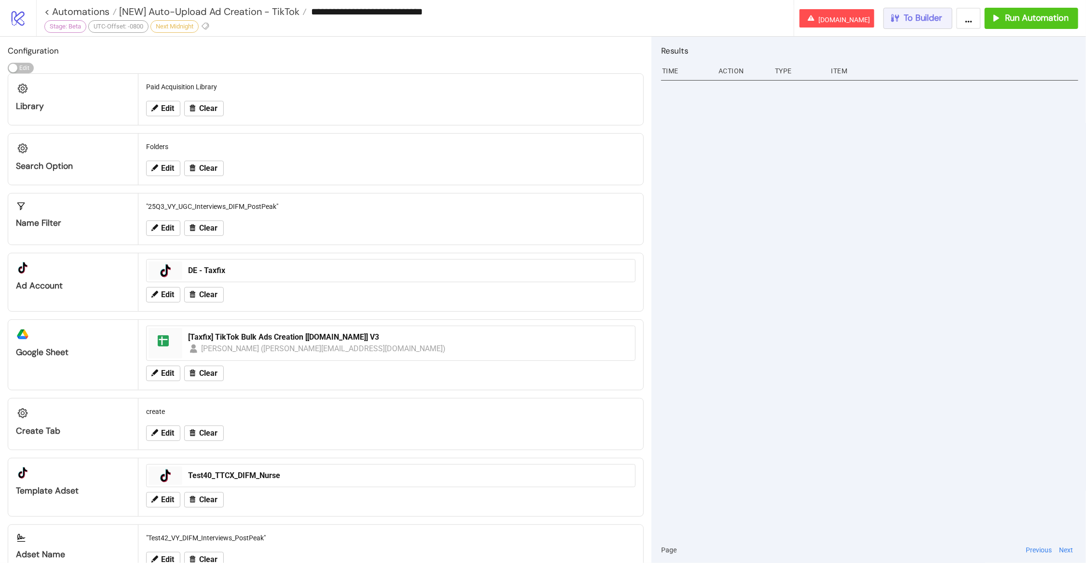
click at [913, 19] on span "To Builder" at bounding box center [923, 18] width 39 height 11
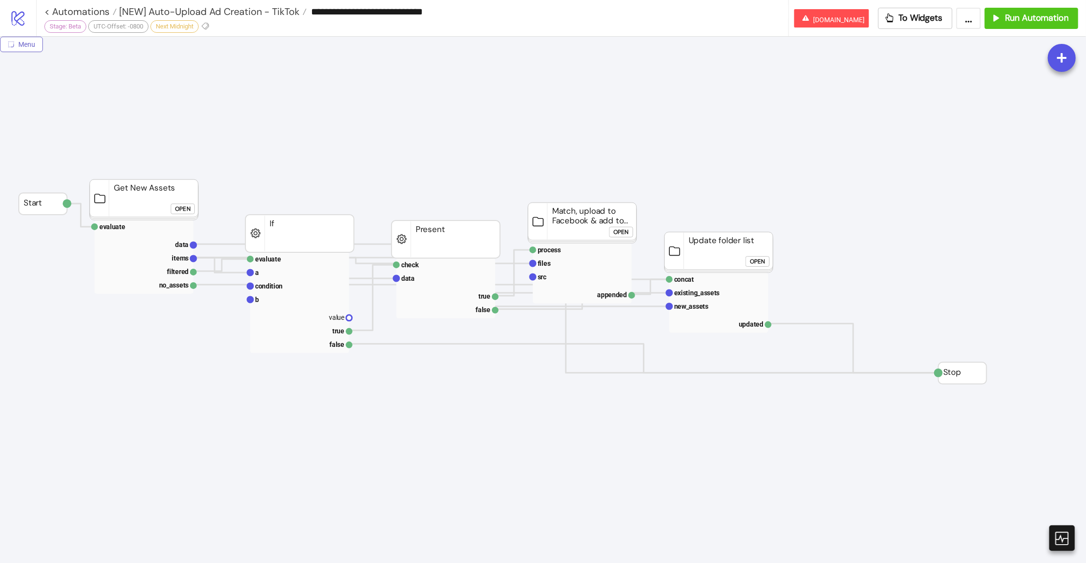
click at [18, 38] on button "Menu" at bounding box center [21, 44] width 43 height 15
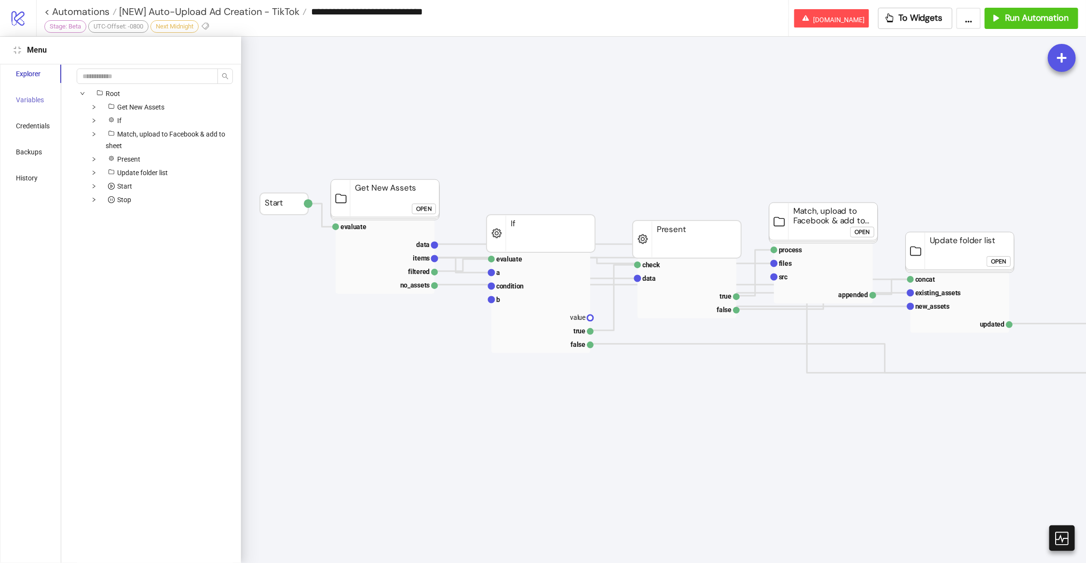
click at [44, 99] on div "Variables" at bounding box center [32, 100] width 57 height 18
click at [184, 109] on span "Edit" at bounding box center [190, 109] width 12 height 8
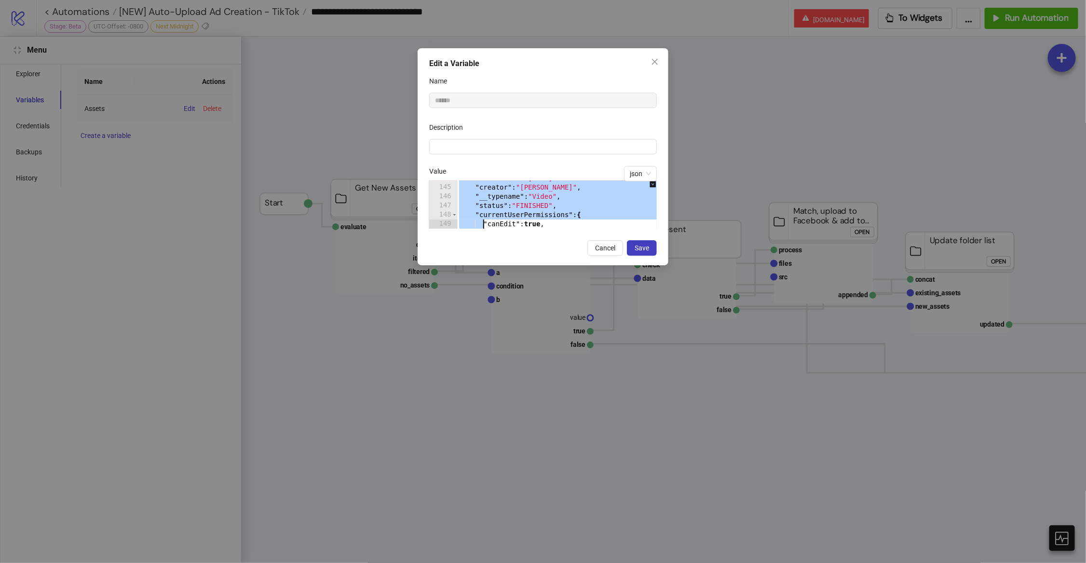
scroll to position [1656, 0]
drag, startPoint x: 457, startPoint y: 191, endPoint x: 482, endPoint y: 261, distance: 74.7
click at [482, 261] on div "Edit a Variable Name ****** Description json Value * 144 145 146 147 148 149 15…" at bounding box center [543, 156] width 251 height 217
type textarea "**********"
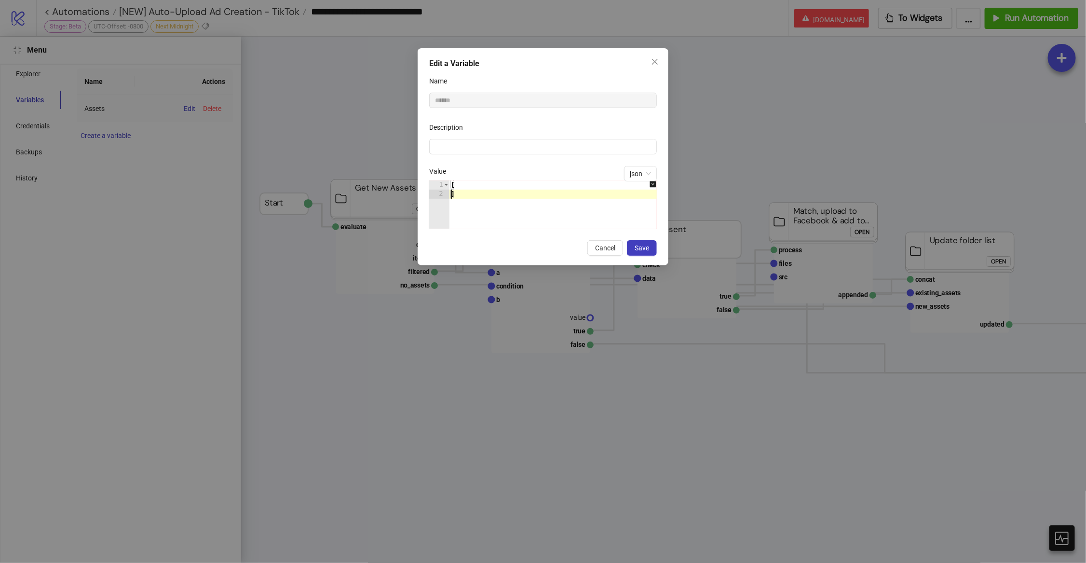
type textarea "**"
click at [518, 217] on div "[ ]" at bounding box center [558, 213] width 218 height 67
click at [454, 187] on div "[ ]" at bounding box center [558, 213] width 218 height 67
click at [643, 242] on button "Save" at bounding box center [642, 247] width 30 height 15
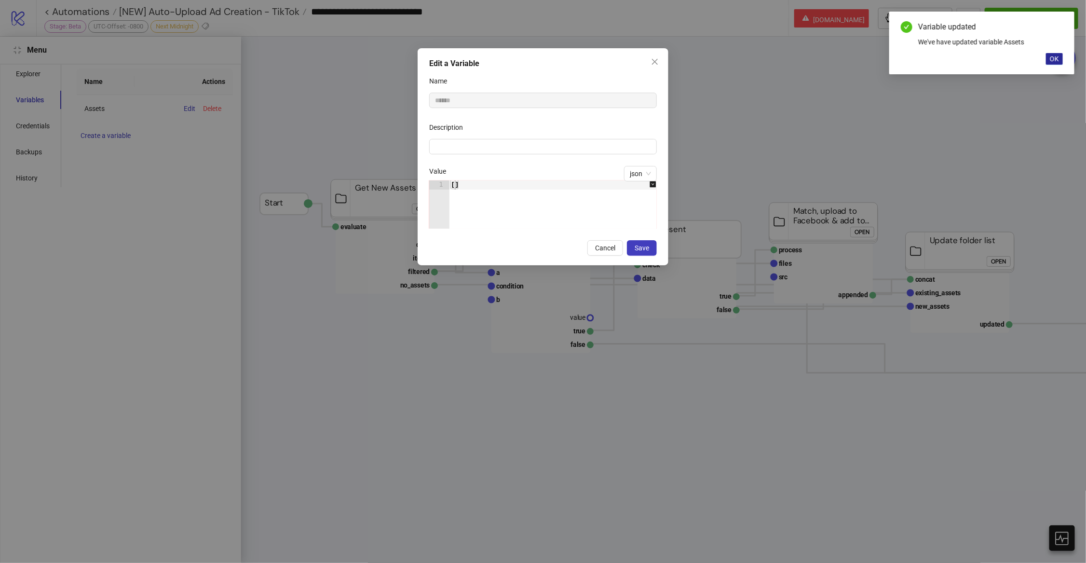
click at [1052, 58] on span "OK" at bounding box center [1054, 59] width 9 height 8
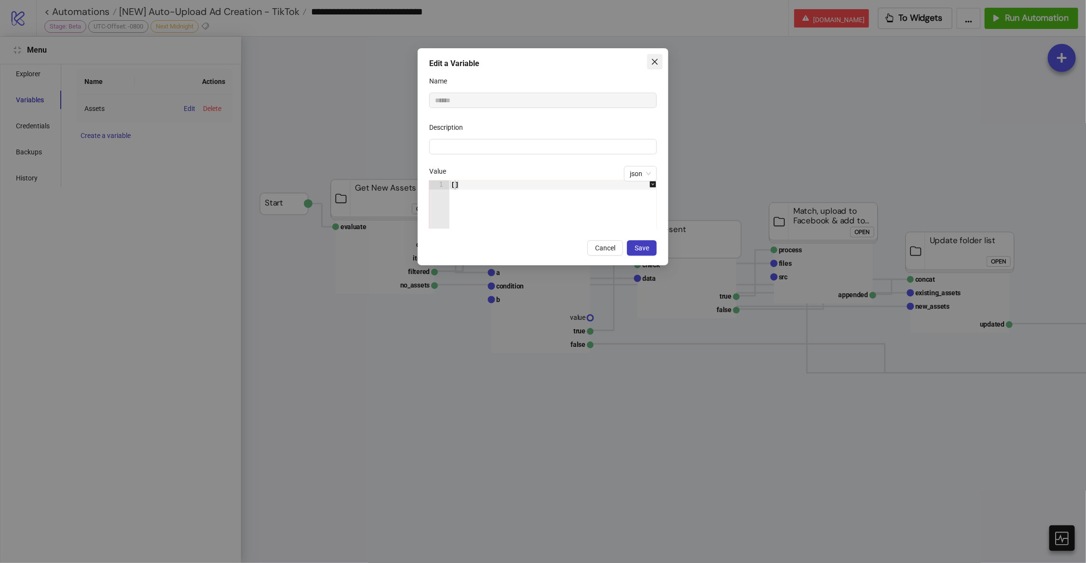
click at [655, 61] on icon "close" at bounding box center [655, 62] width 6 height 6
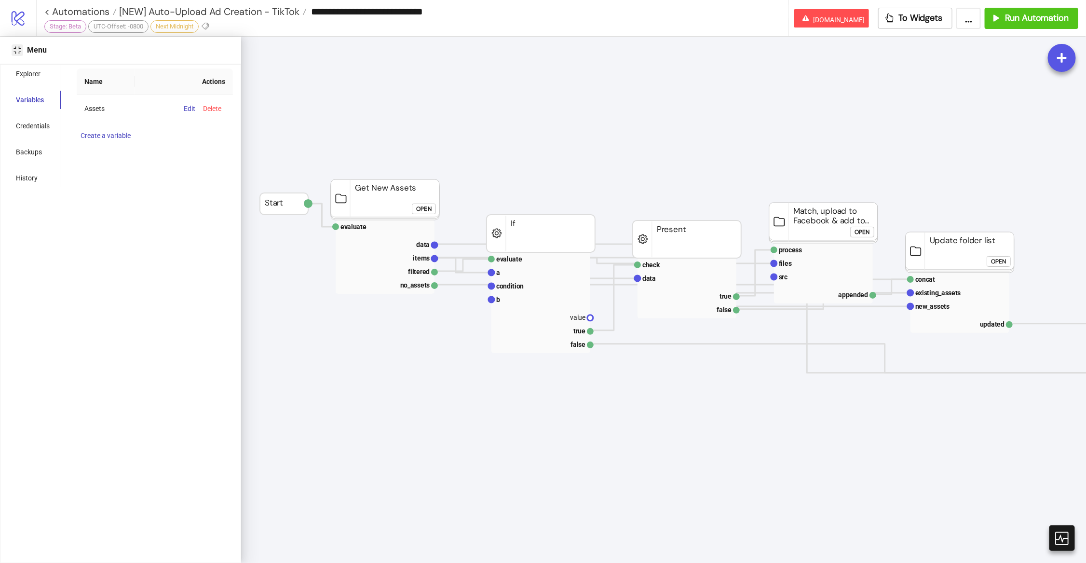
click at [17, 50] on icon "compress" at bounding box center [18, 50] width 8 height 8
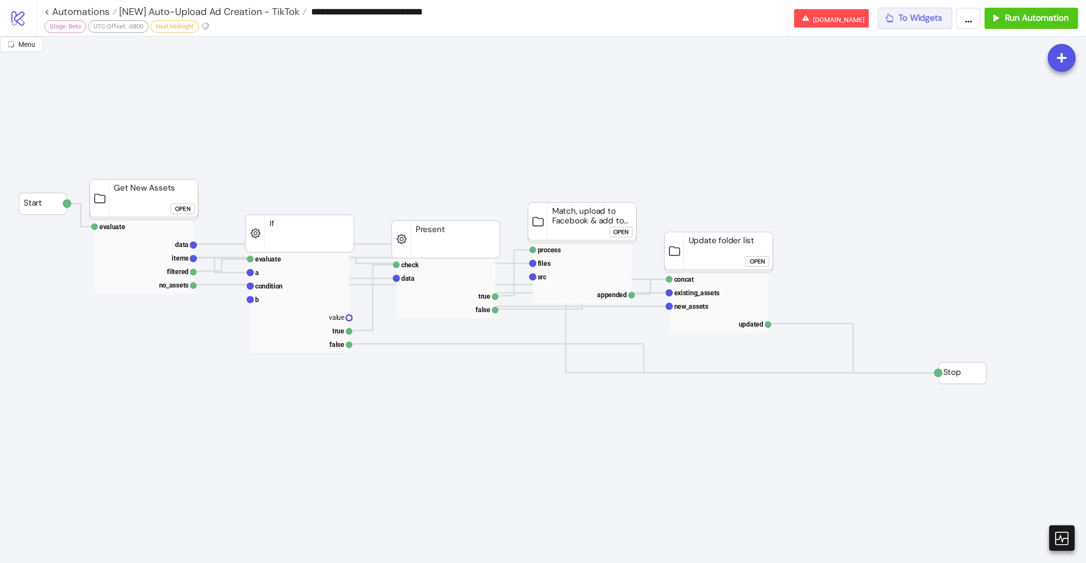
click at [938, 17] on span "To Widgets" at bounding box center [921, 18] width 44 height 11
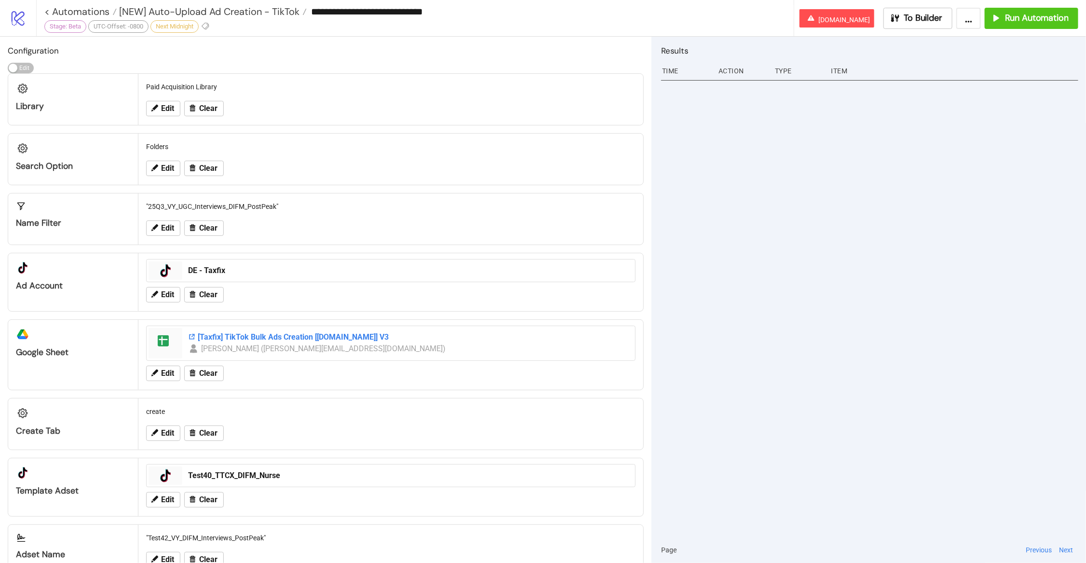
click at [228, 333] on div "[Taxfix] TikTok Bulk Ads Creation [Kitchn.io] V3" at bounding box center [408, 337] width 441 height 11
click at [1005, 20] on span "Run Automation" at bounding box center [1037, 18] width 64 height 11
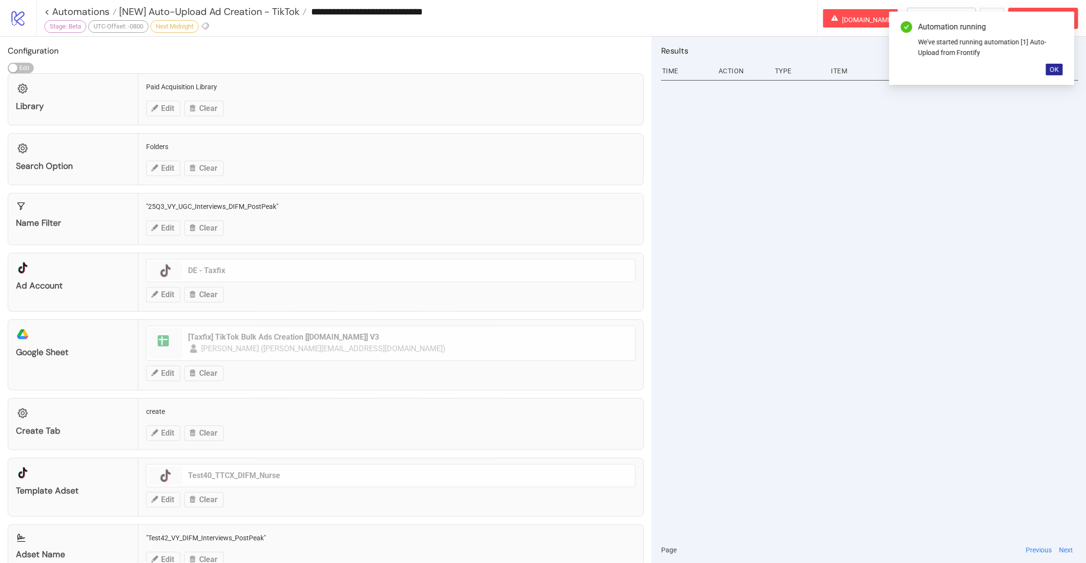
click at [1059, 67] on span "OK" at bounding box center [1054, 70] width 9 height 8
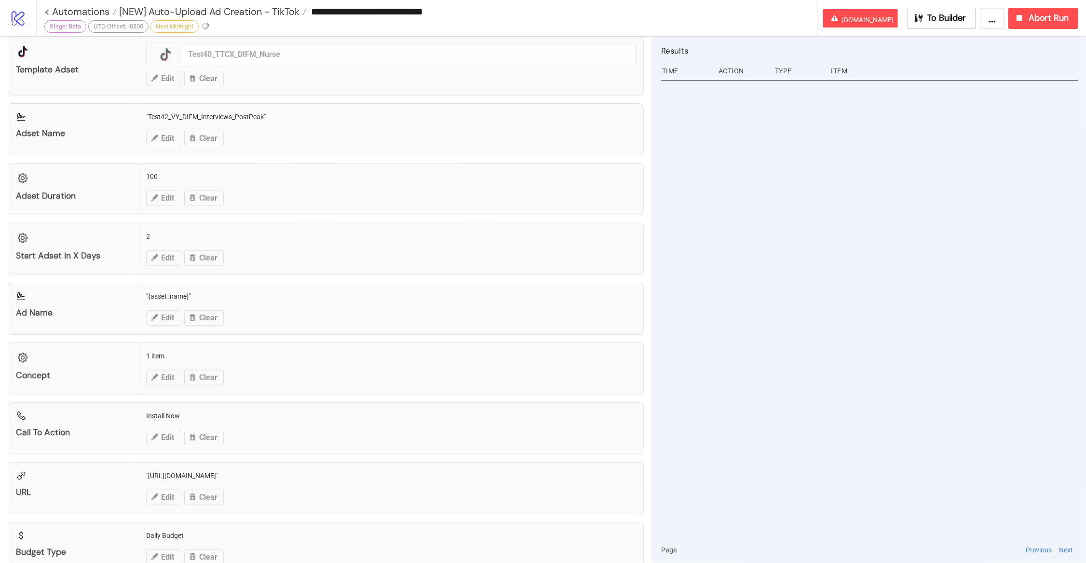
scroll to position [426, 0]
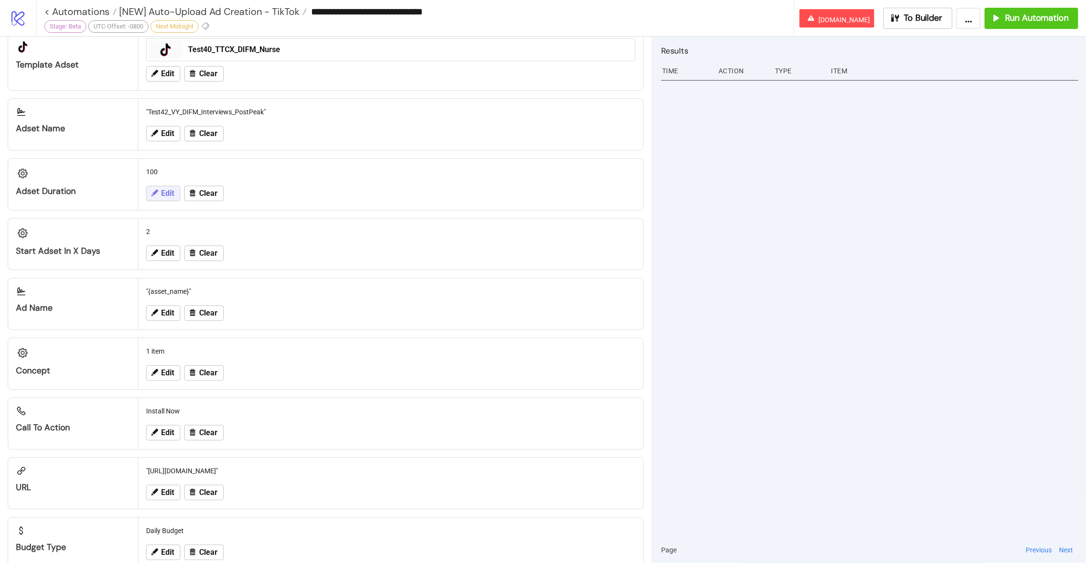
click at [158, 187] on button "Edit" at bounding box center [163, 193] width 34 height 15
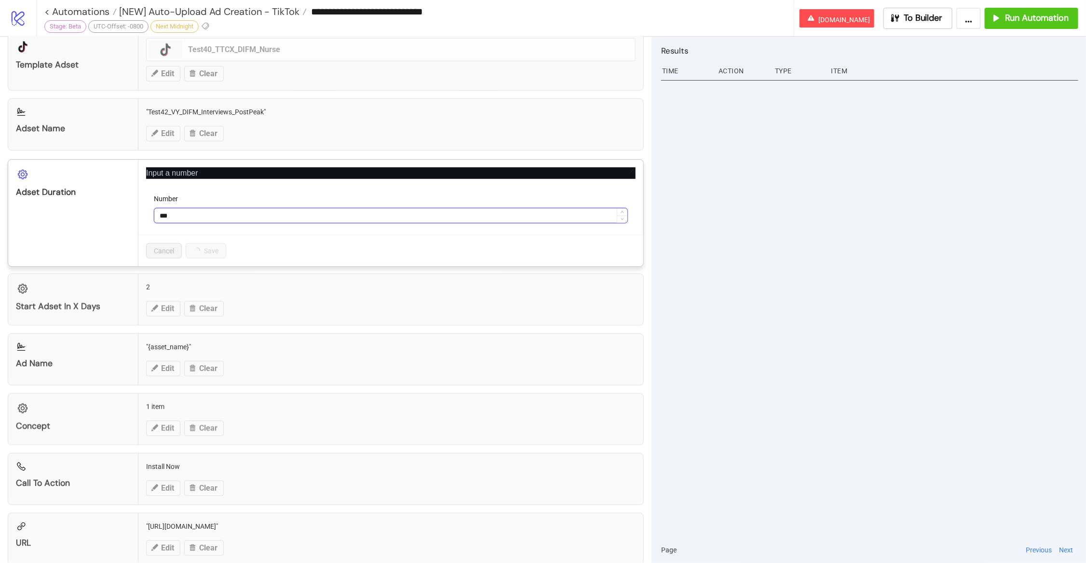
click at [178, 217] on input "***" at bounding box center [390, 215] width 473 height 14
click at [634, 169] on icon "close" at bounding box center [632, 170] width 7 height 7
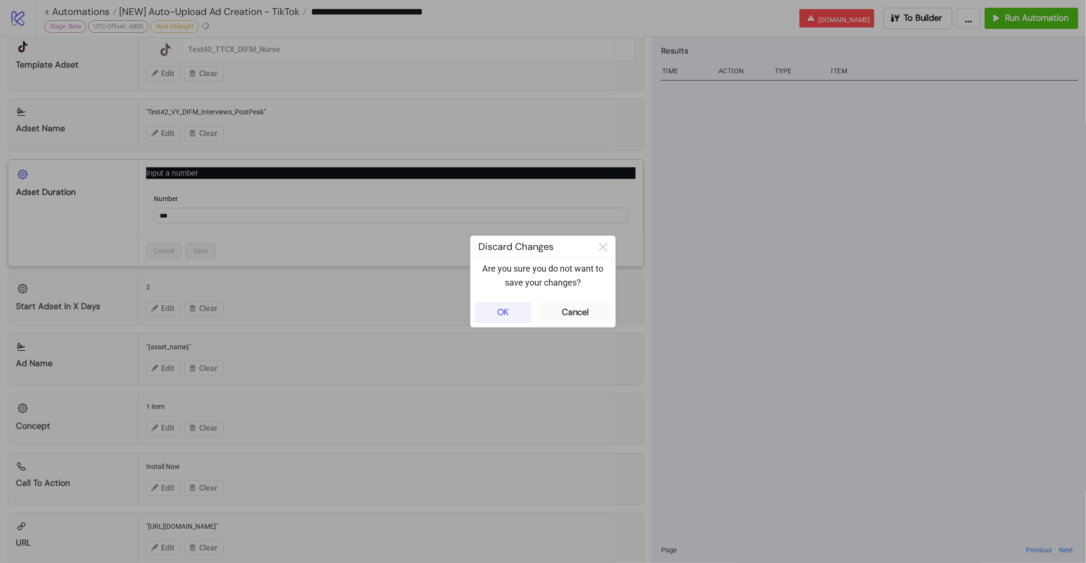
click at [513, 323] on button "OK" at bounding box center [503, 312] width 57 height 21
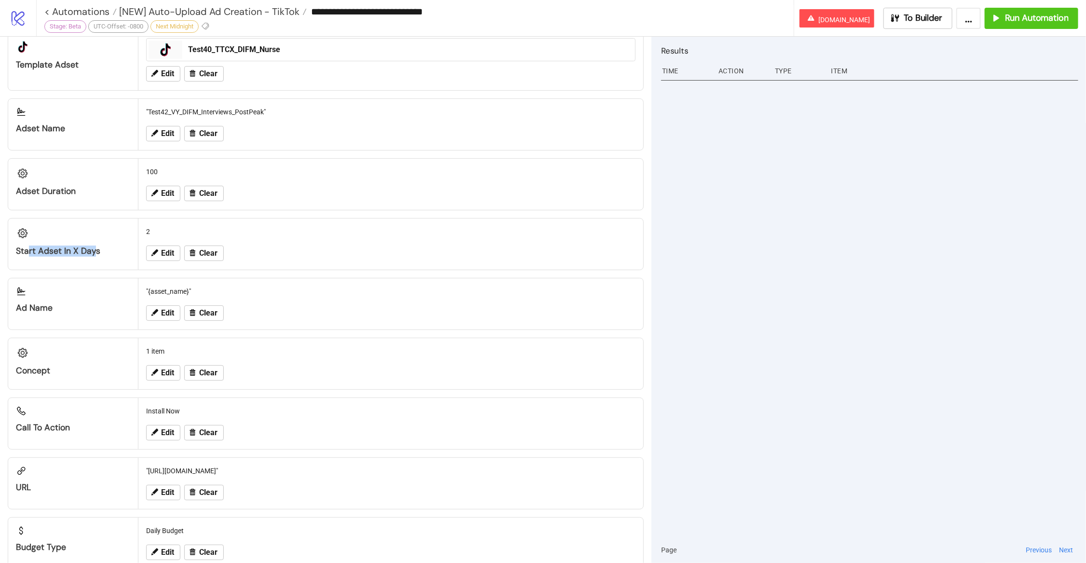
drag, startPoint x: 70, startPoint y: 254, endPoint x: 92, endPoint y: 254, distance: 22.2
click at [92, 254] on div "Start Adset in X Days" at bounding box center [73, 250] width 114 height 11
click at [59, 189] on div "Adset Duration" at bounding box center [73, 191] width 114 height 11
click at [167, 196] on span "Edit" at bounding box center [167, 193] width 13 height 9
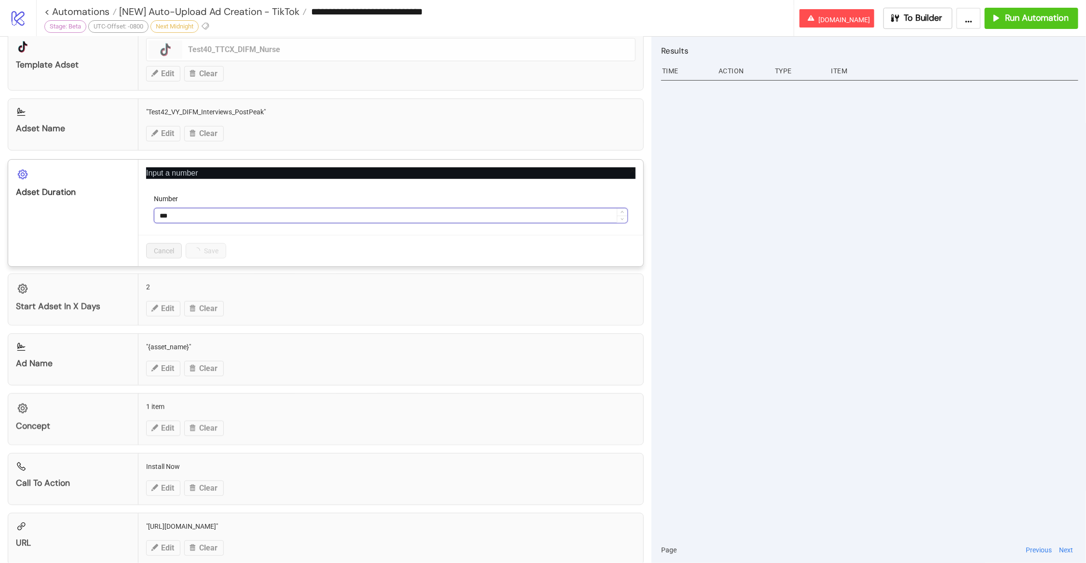
click at [187, 215] on input "***" at bounding box center [390, 215] width 473 height 14
click at [217, 208] on div "Number" at bounding box center [391, 200] width 474 height 14
drag, startPoint x: 205, startPoint y: 261, endPoint x: 206, endPoint y: 253, distance: 8.3
click at [205, 261] on div "Cancel Save" at bounding box center [390, 250] width 505 height 31
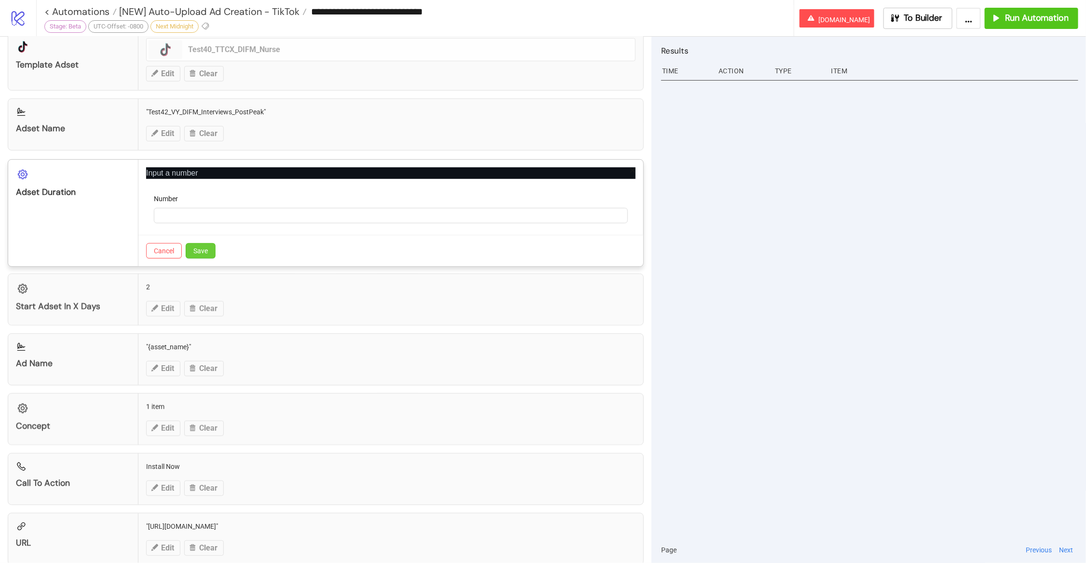
click at [206, 253] on span "Save" at bounding box center [200, 251] width 14 height 8
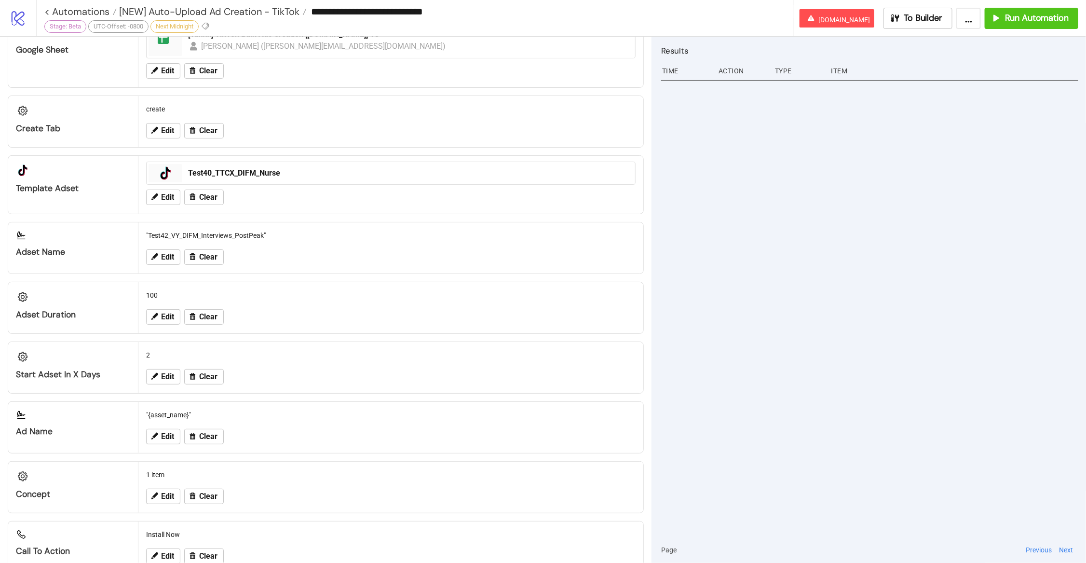
scroll to position [313, 0]
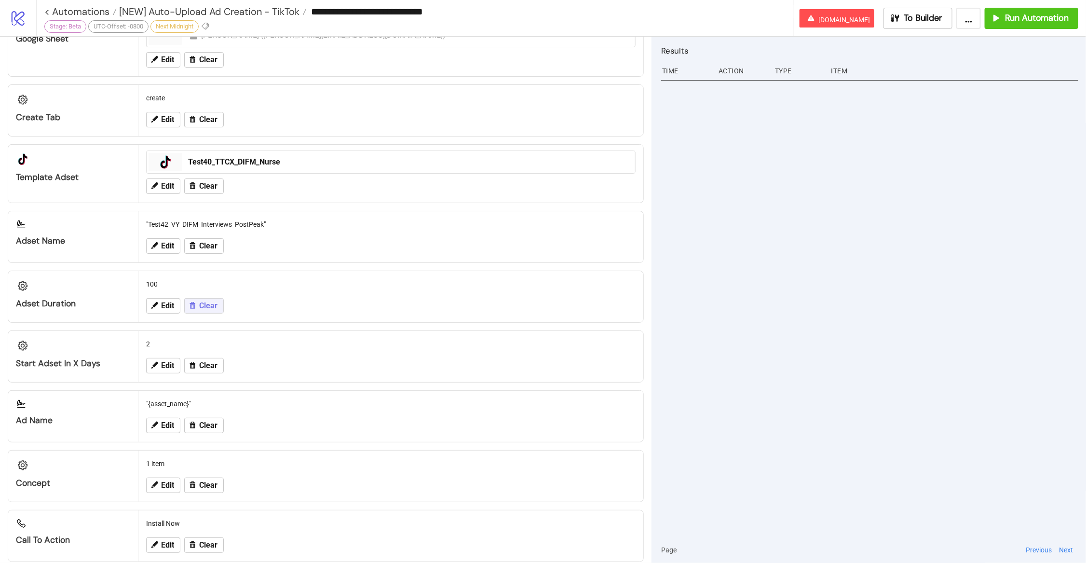
click at [210, 309] on span "Clear" at bounding box center [208, 305] width 18 height 9
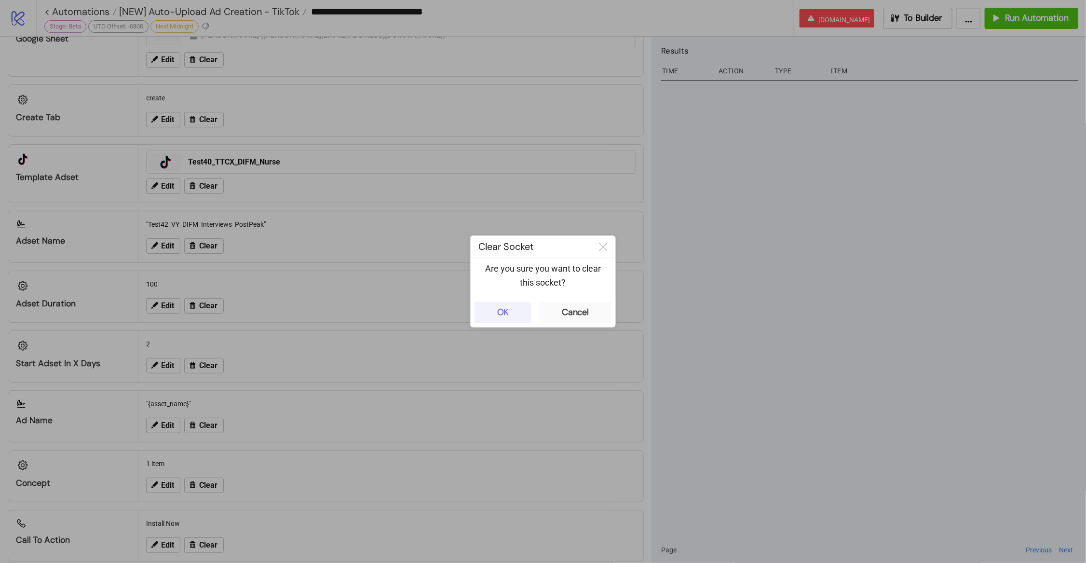
drag, startPoint x: 480, startPoint y: 300, endPoint x: 490, endPoint y: 315, distance: 18.1
click at [482, 301] on div "OK Cancel" at bounding box center [543, 312] width 145 height 29
click at [490, 315] on button "OK" at bounding box center [503, 312] width 57 height 21
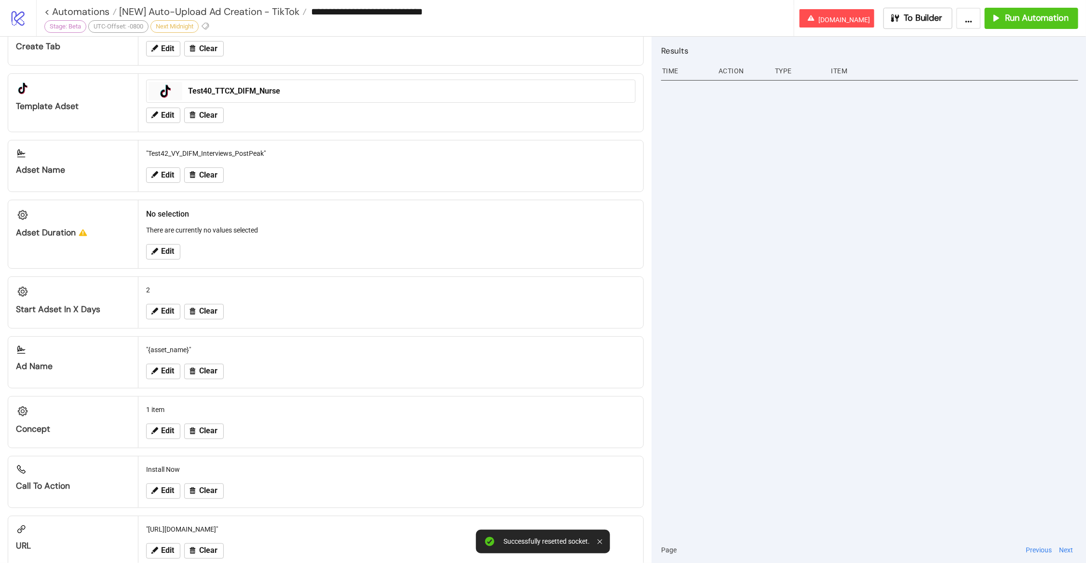
scroll to position [386, 0]
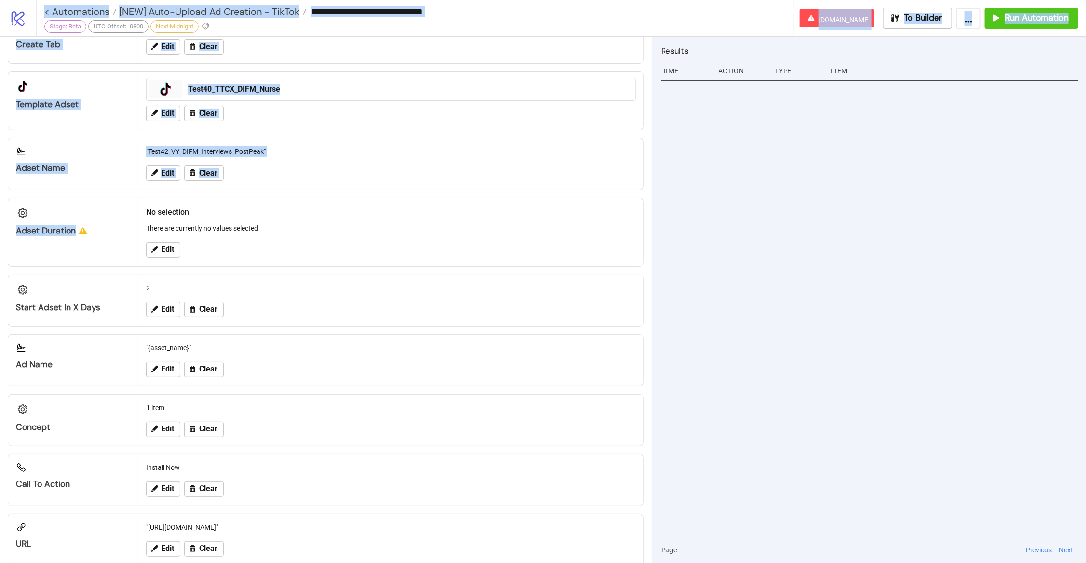
drag, startPoint x: 106, startPoint y: 234, endPoint x: -5, endPoint y: 235, distance: 111.4
click at [0, 235] on html "**********" at bounding box center [543, 281] width 1086 height 563
click at [92, 235] on div "Adset Duration" at bounding box center [73, 230] width 114 height 11
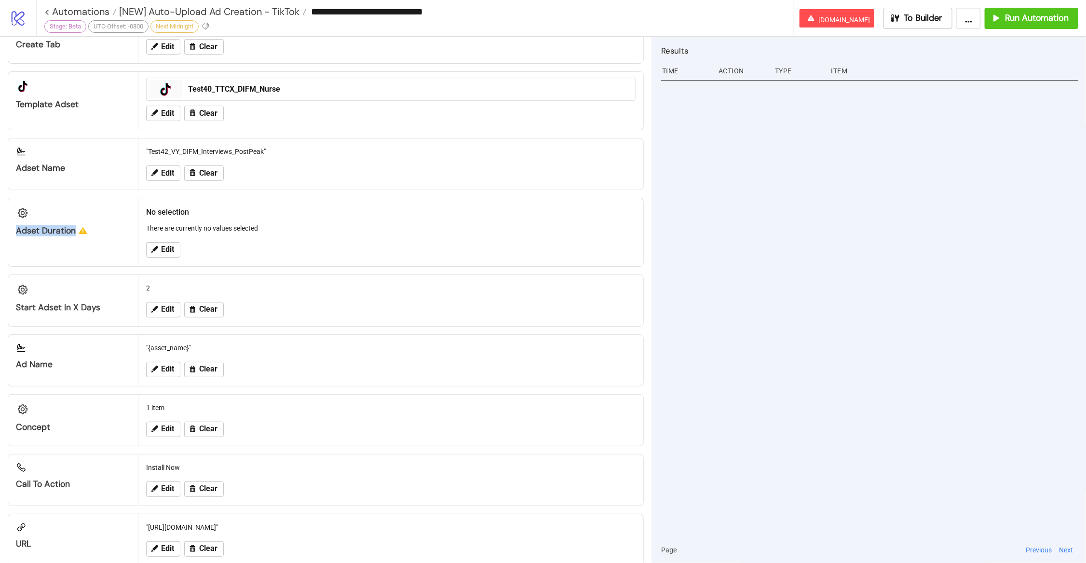
drag, startPoint x: 92, startPoint y: 235, endPoint x: 9, endPoint y: 234, distance: 83.4
click at [9, 234] on div "Adset Duration" at bounding box center [73, 217] width 130 height 38
drag, startPoint x: 141, startPoint y: 231, endPoint x: 128, endPoint y: 229, distance: 13.6
click at [138, 231] on div "No selection There are currently no values selected Edit" at bounding box center [390, 232] width 505 height 68
drag, startPoint x: 18, startPoint y: 234, endPoint x: 88, endPoint y: 239, distance: 70.6
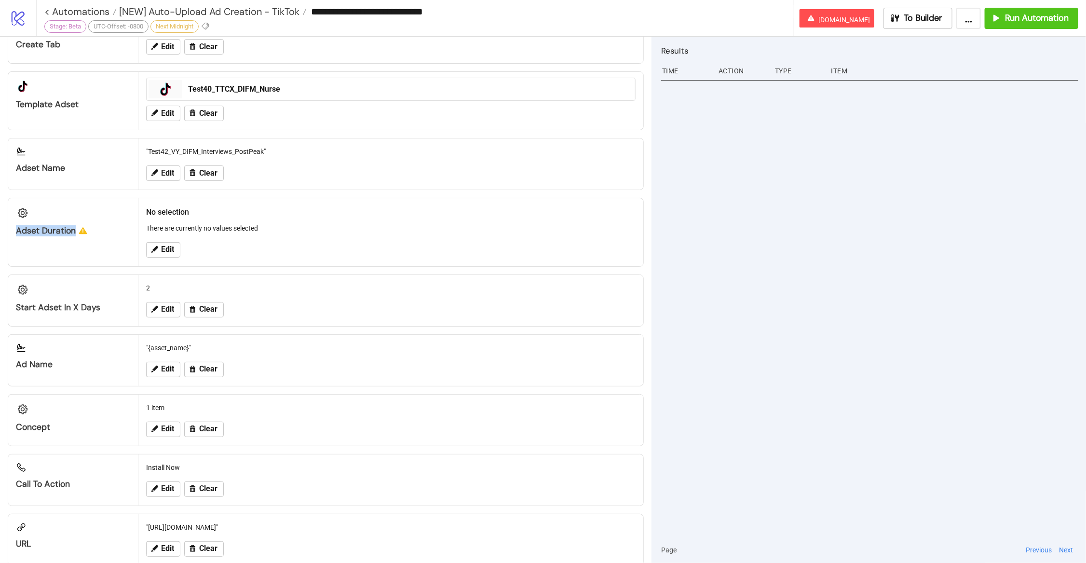
click at [88, 239] on div "Adset Duration" at bounding box center [73, 232] width 130 height 68
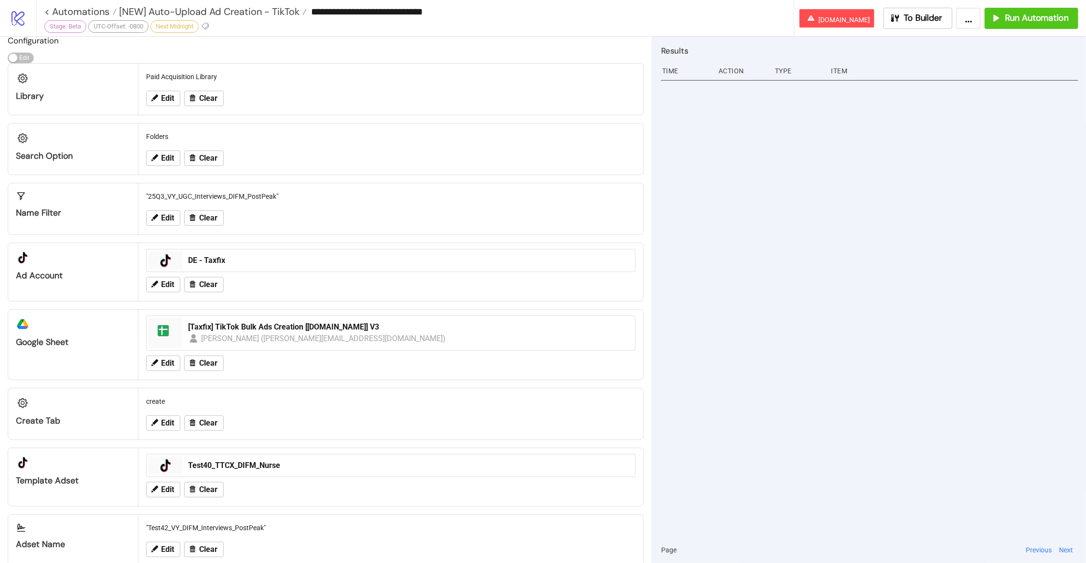
scroll to position [0, 0]
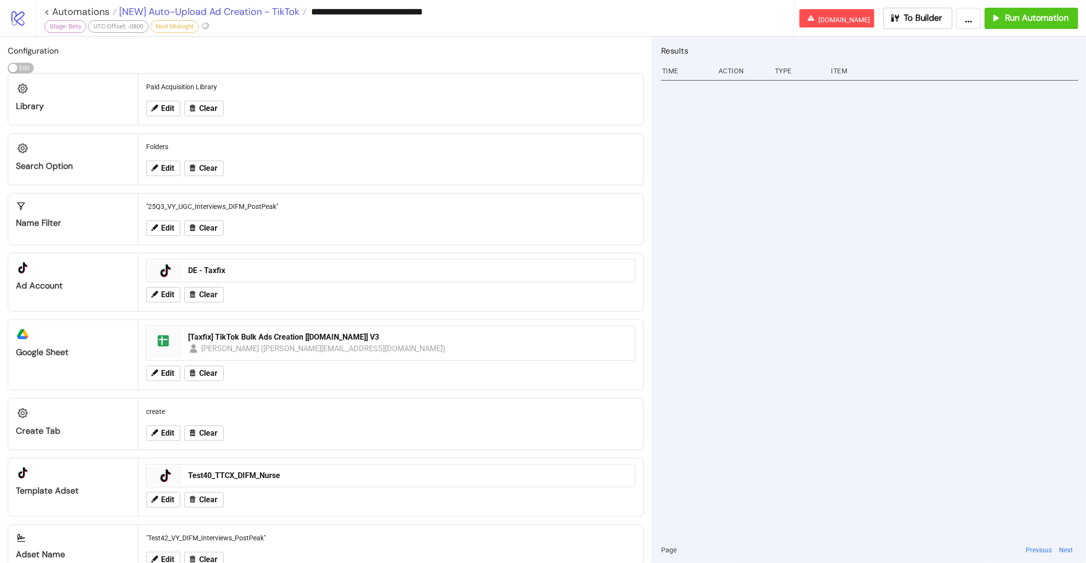
click at [262, 16] on span "[NEW] Auto-Upload Ad Creation - TikTok" at bounding box center [208, 11] width 183 height 13
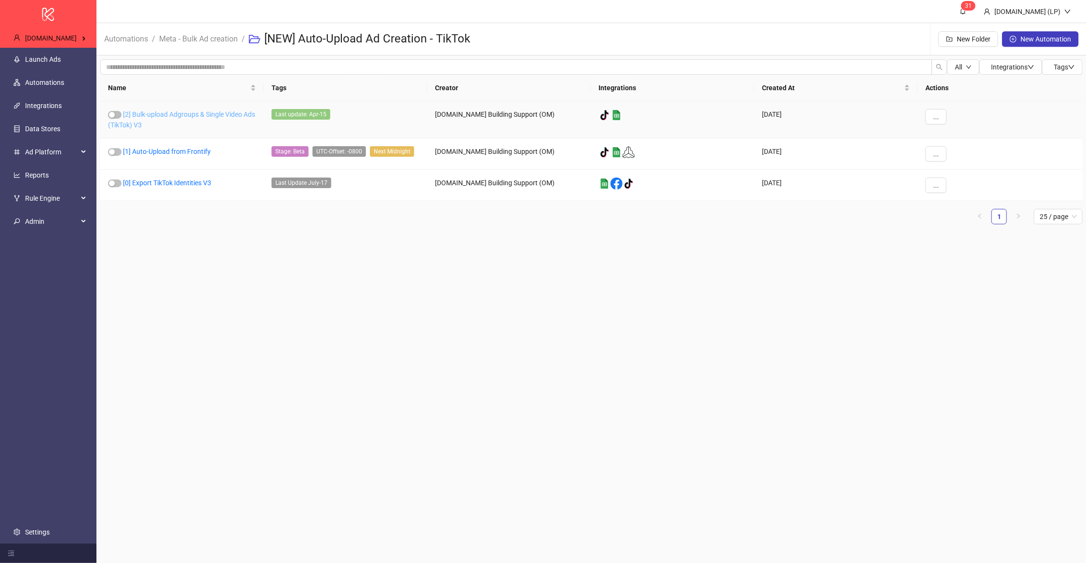
click at [208, 117] on link "[2] Bulk-upload Adgroups & Single Video Ads (TikTok) V3" at bounding box center [181, 119] width 147 height 18
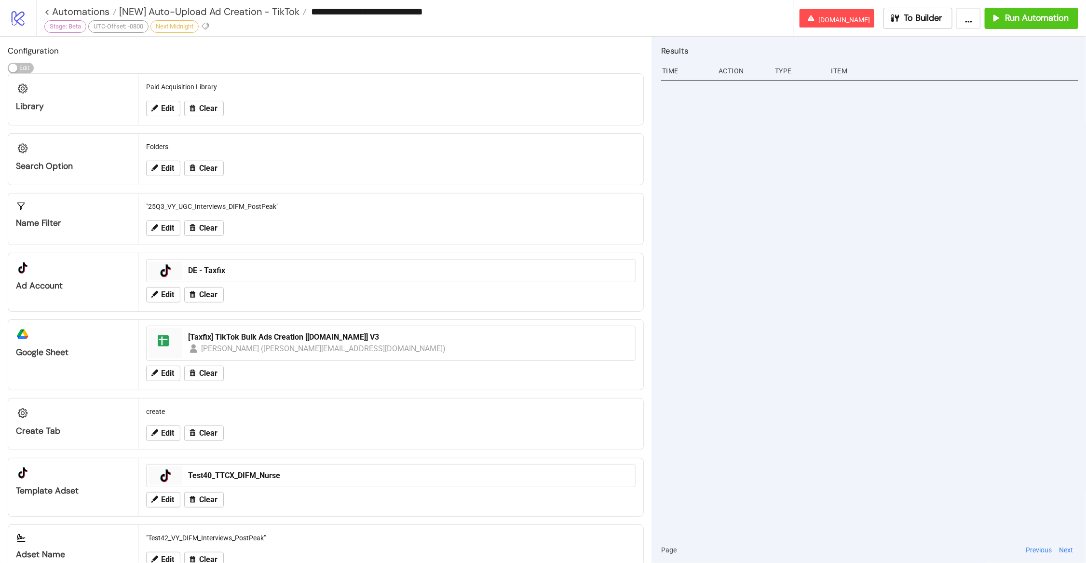
type input "**********"
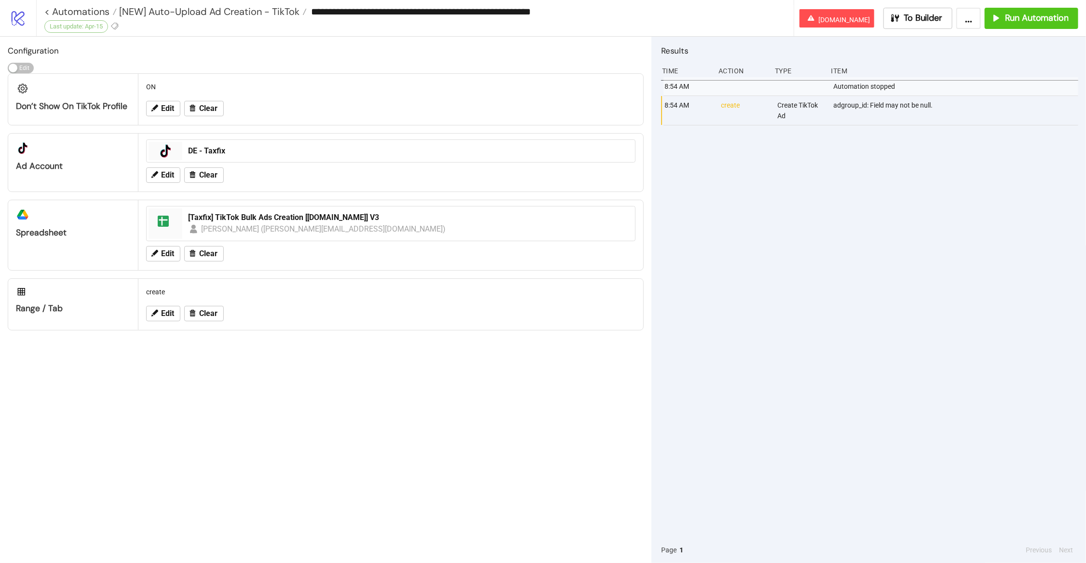
drag, startPoint x: 865, startPoint y: 102, endPoint x: 950, endPoint y: 100, distance: 84.4
click at [950, 100] on div "adgroup_id: Field may not be null." at bounding box center [957, 110] width 248 height 29
click at [268, 13] on span "[NEW] Auto-Upload Ad Creation - TikTok" at bounding box center [208, 11] width 183 height 13
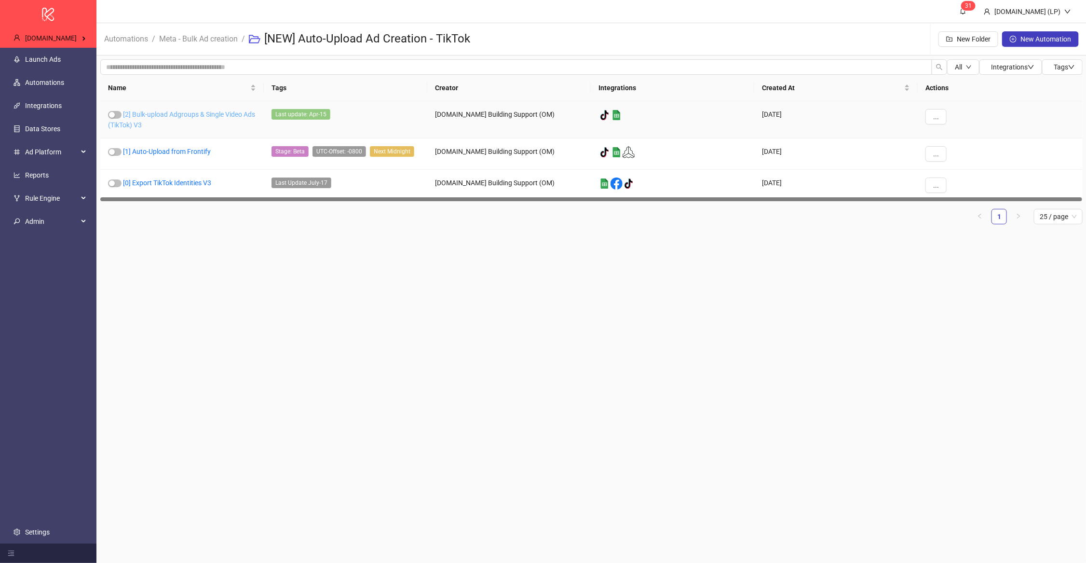
click at [186, 110] on link "[2] Bulk-upload Adgroups & Single Video Ads (TikTok) V3" at bounding box center [181, 119] width 147 height 18
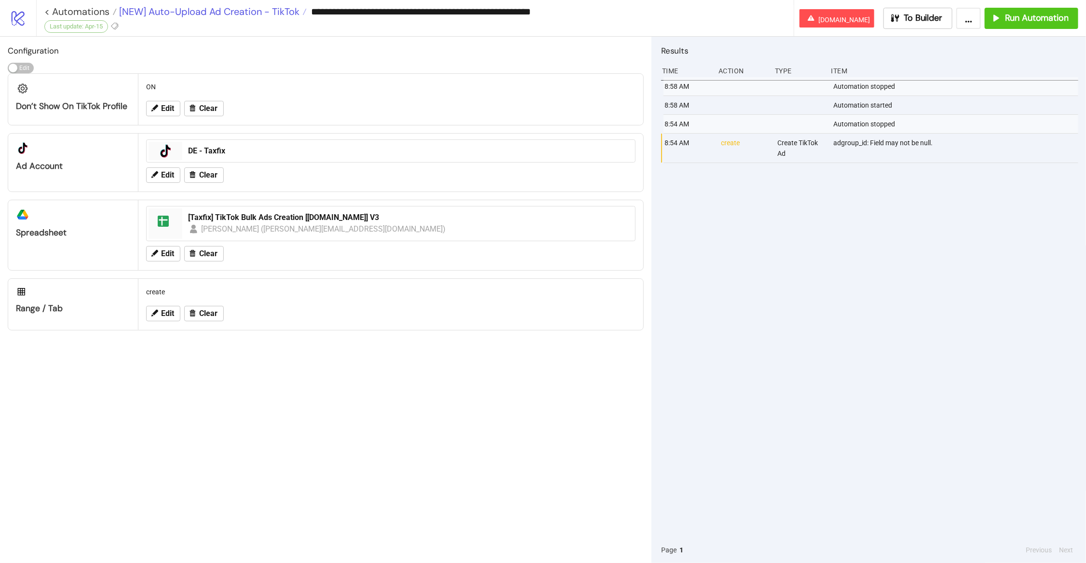
click at [171, 12] on span "[NEW] Auto-Upload Ad Creation - TikTok" at bounding box center [208, 11] width 183 height 13
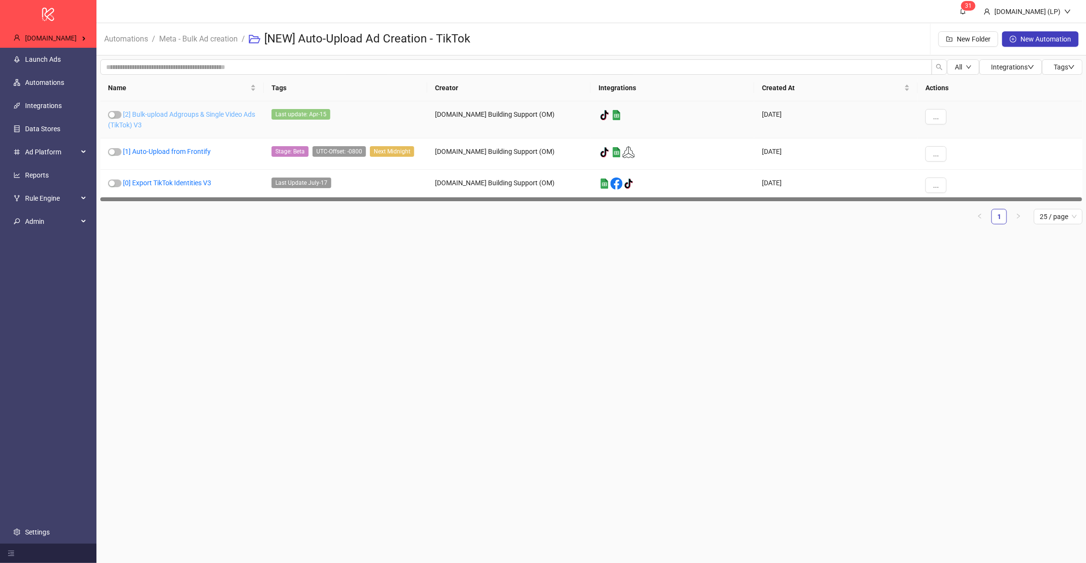
click at [161, 110] on link "[2] Bulk-upload Adgroups & Single Video Ads (TikTok) V3" at bounding box center [181, 119] width 147 height 18
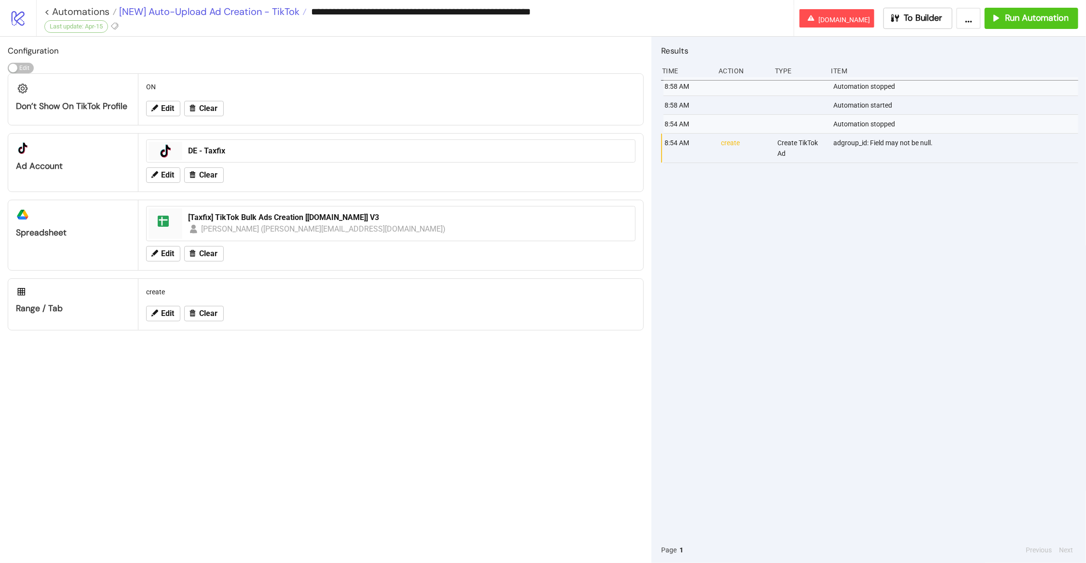
click at [269, 6] on span "[NEW] Auto-Upload Ad Creation - TikTok" at bounding box center [208, 11] width 183 height 13
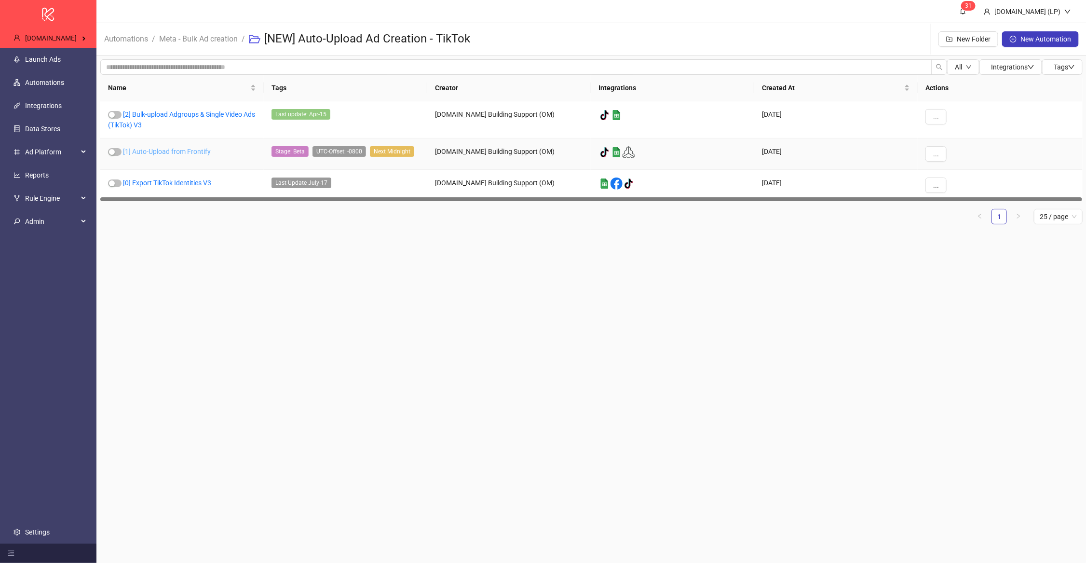
click at [183, 153] on link "[1] Auto-Upload from Frontify" at bounding box center [167, 152] width 88 height 8
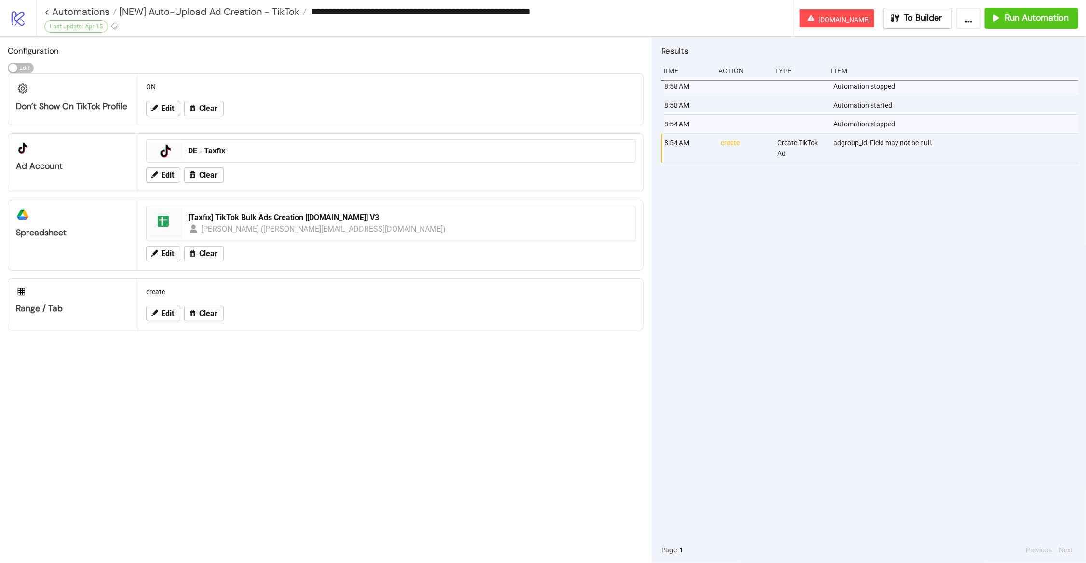
type input "**********"
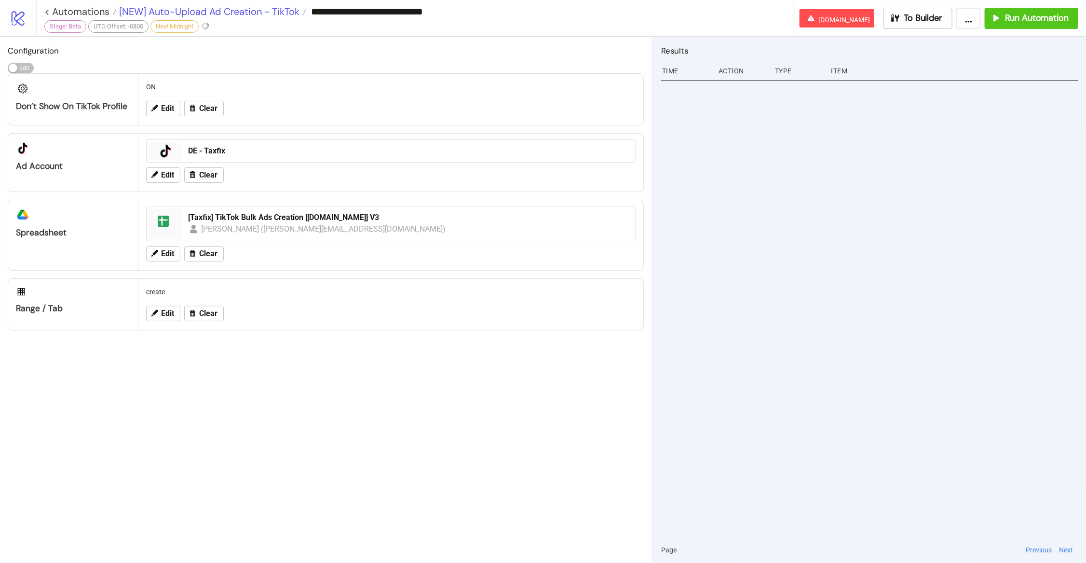
click at [219, 6] on span "[NEW] Auto-Upload Ad Creation - TikTok" at bounding box center [208, 11] width 183 height 13
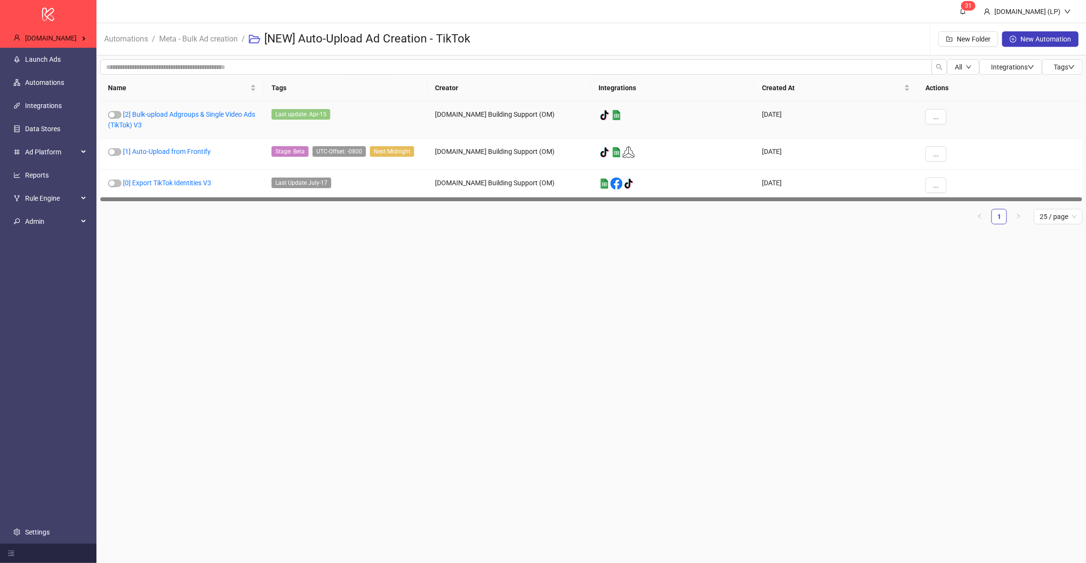
click at [157, 109] on div "[2] Bulk-upload Adgroups & Single Video Ads (TikTok) V3" at bounding box center [181, 119] width 163 height 37
click at [156, 118] on link "[2] Bulk-upload Adgroups & Single Video Ads (TikTok) V3" at bounding box center [181, 119] width 147 height 18
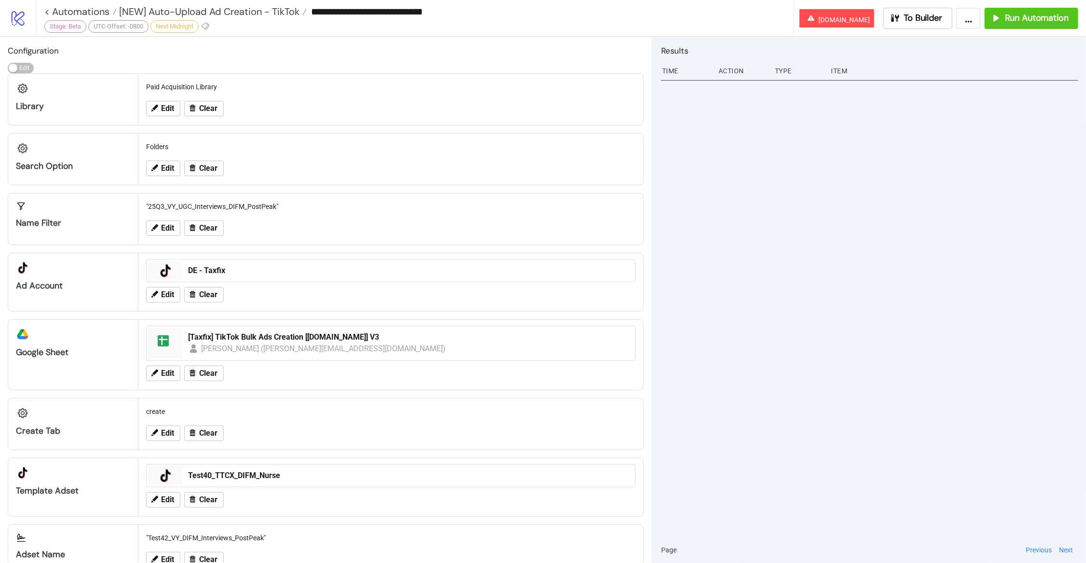
type input "**********"
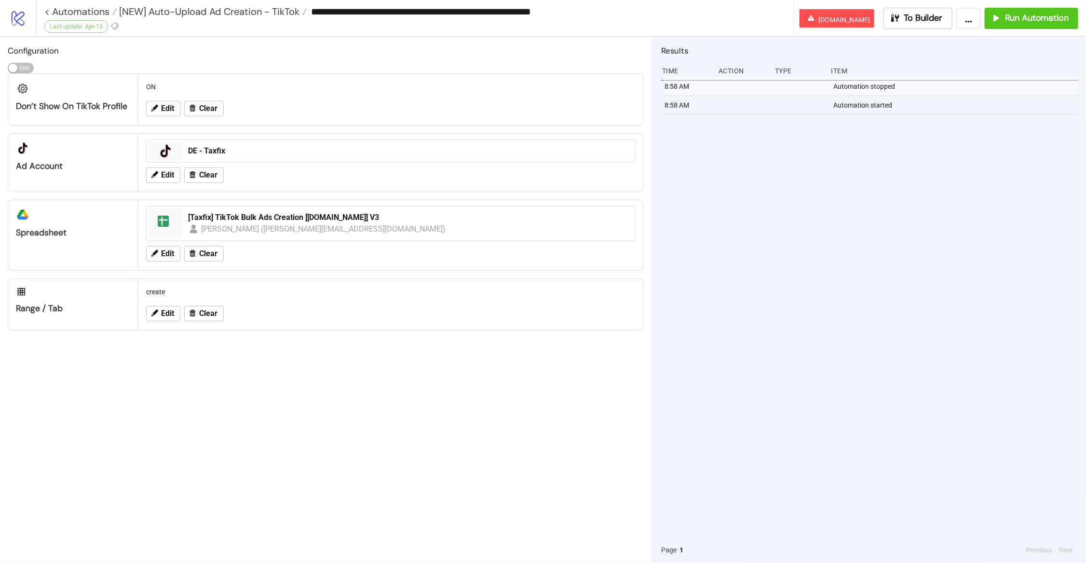
click at [25, 18] on icon "logo/logo-mobile" at bounding box center [18, 18] width 17 height 17
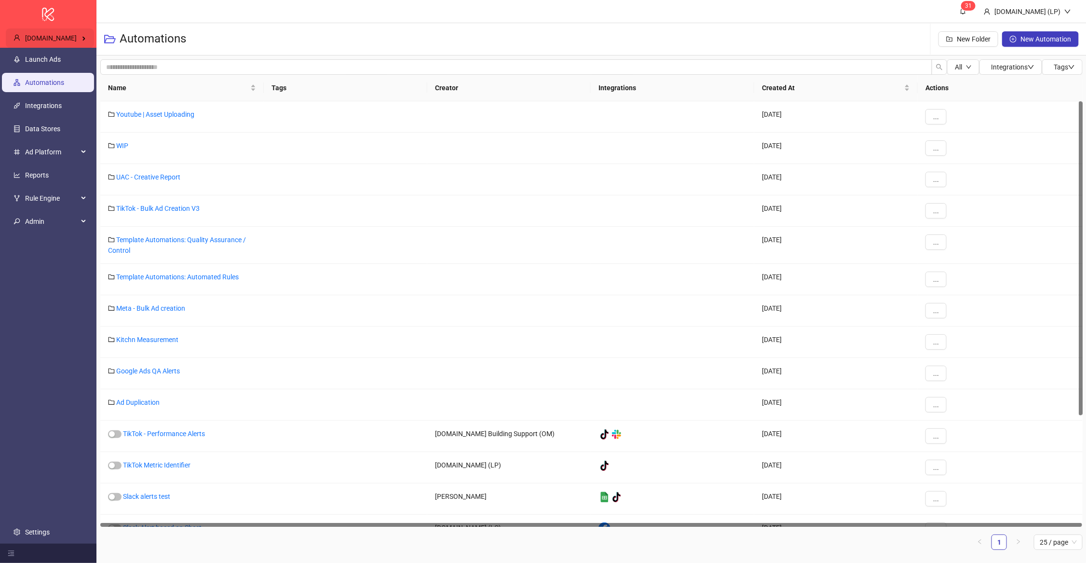
click at [79, 29] on div "Taxfix.de" at bounding box center [50, 37] width 88 height 19
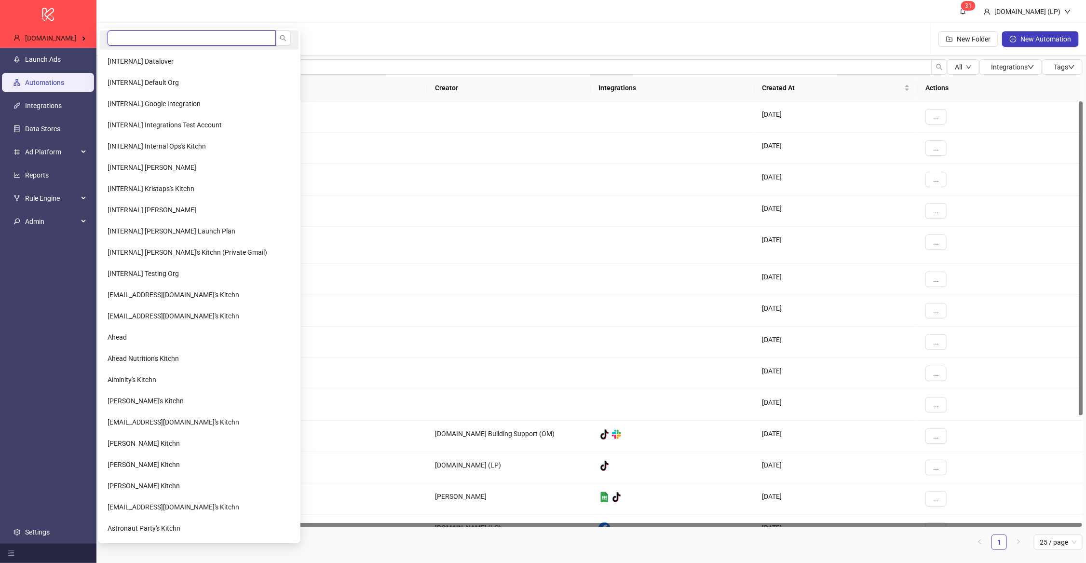
click at [136, 37] on input "search" at bounding box center [192, 37] width 168 height 15
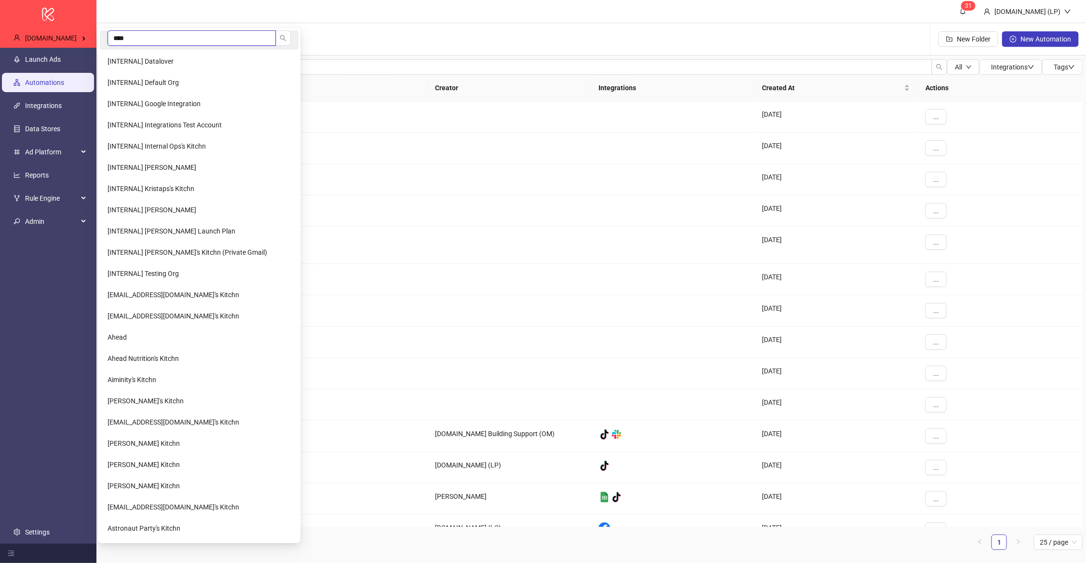
type input "*****"
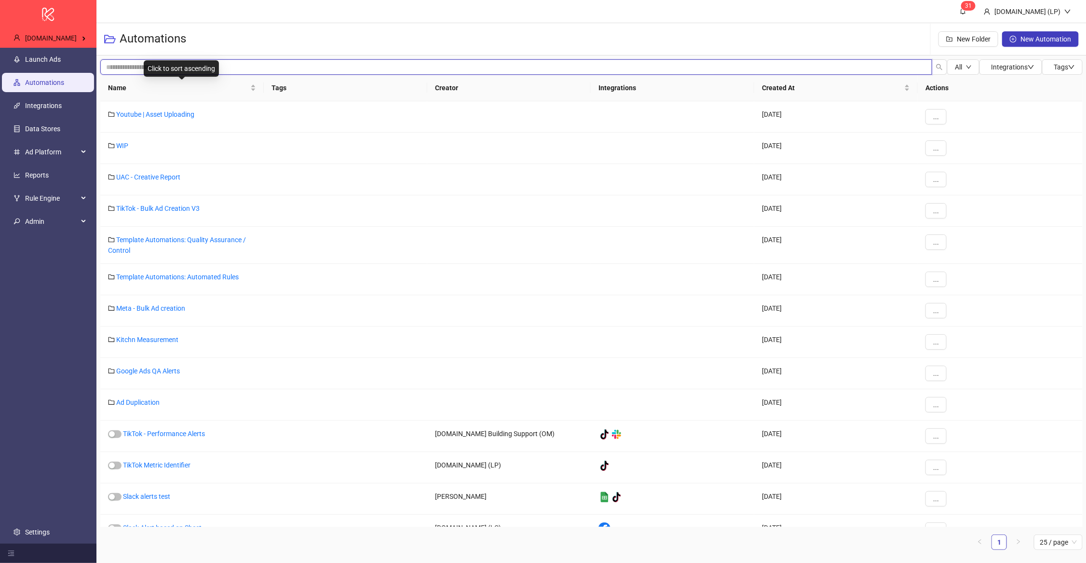
click at [144, 61] on input "search" at bounding box center [516, 66] width 832 height 15
click at [115, 58] on span "Aroundhome" at bounding box center [127, 61] width 39 height 8
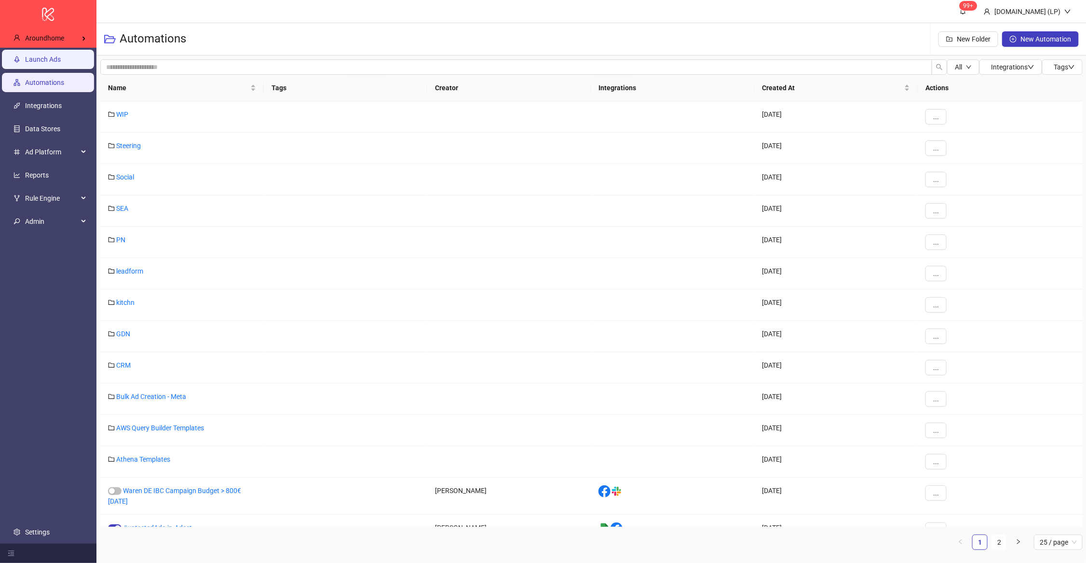
click at [41, 62] on link "Launch Ads" at bounding box center [43, 59] width 36 height 8
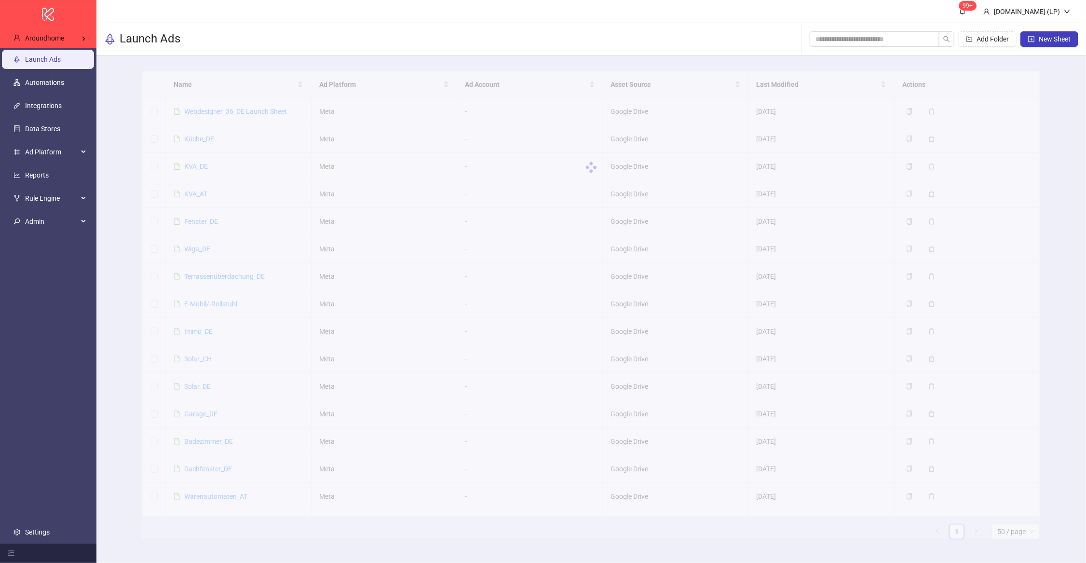
click at [217, 114] on div at bounding box center [591, 167] width 898 height 193
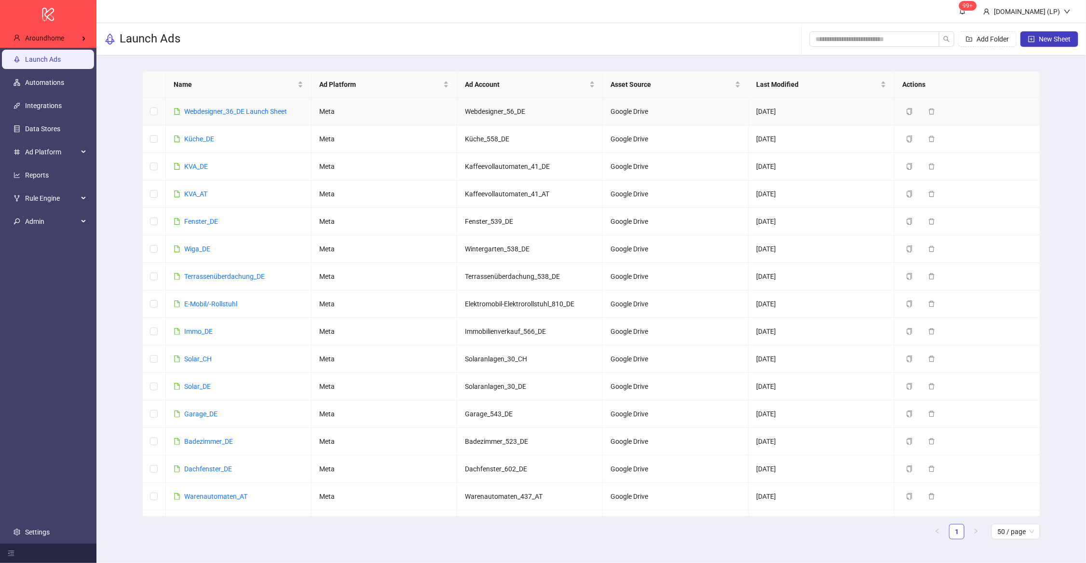
click at [251, 112] on link "Webdesigner_36_DE Launch Sheet" at bounding box center [235, 112] width 103 height 8
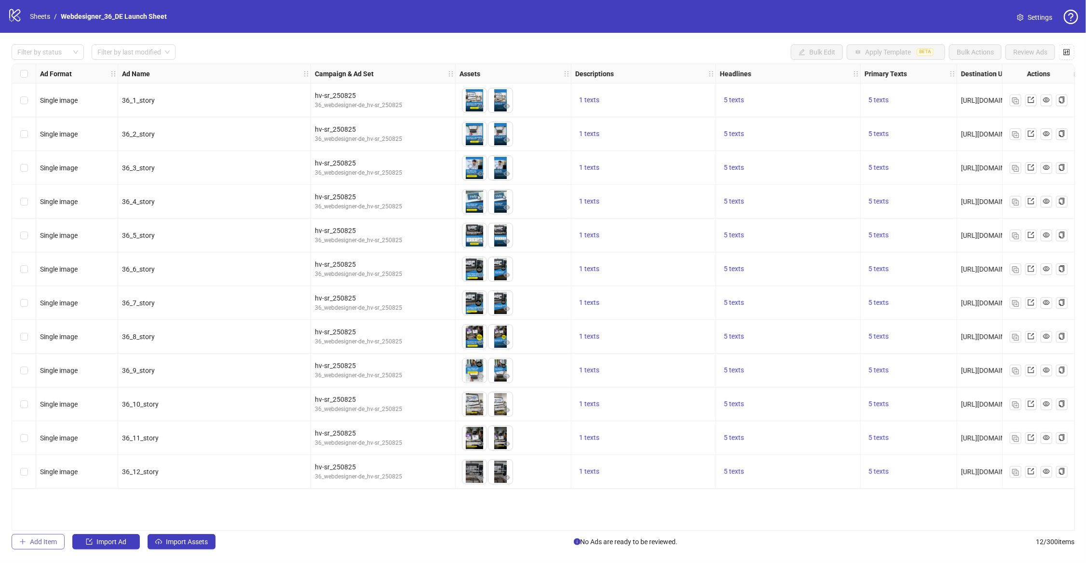
click at [33, 535] on button "Add Item" at bounding box center [38, 541] width 53 height 15
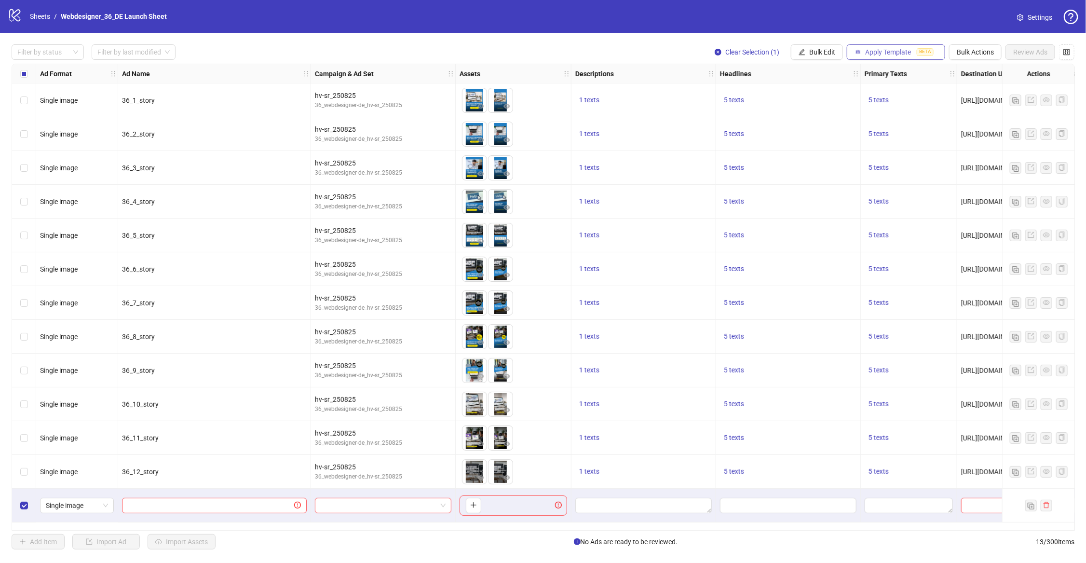
click at [881, 57] on button "Apply Template BETA" at bounding box center [896, 51] width 98 height 15
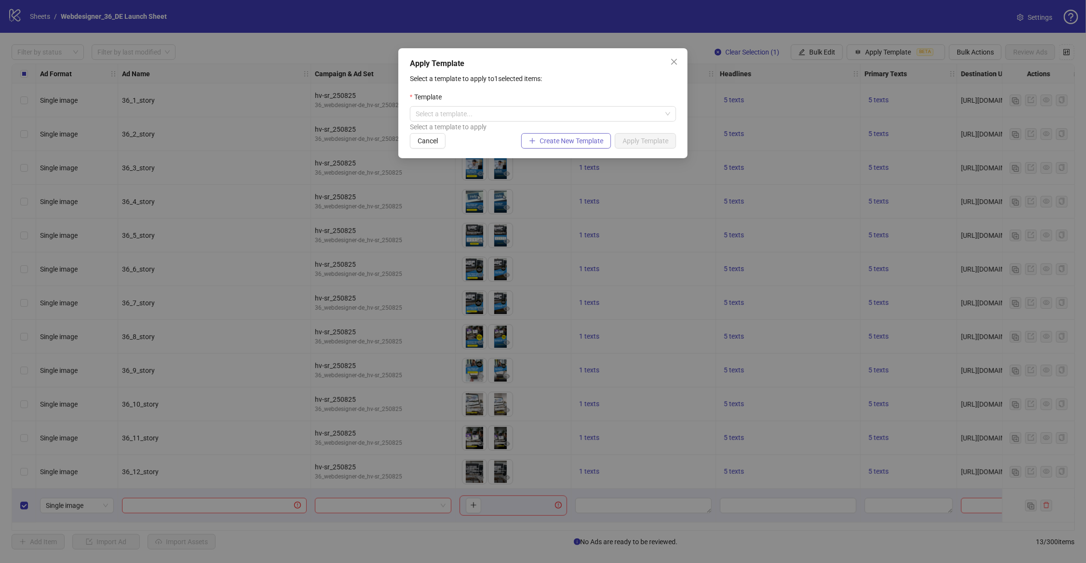
click at [583, 143] on span "Create New Template" at bounding box center [572, 141] width 64 height 8
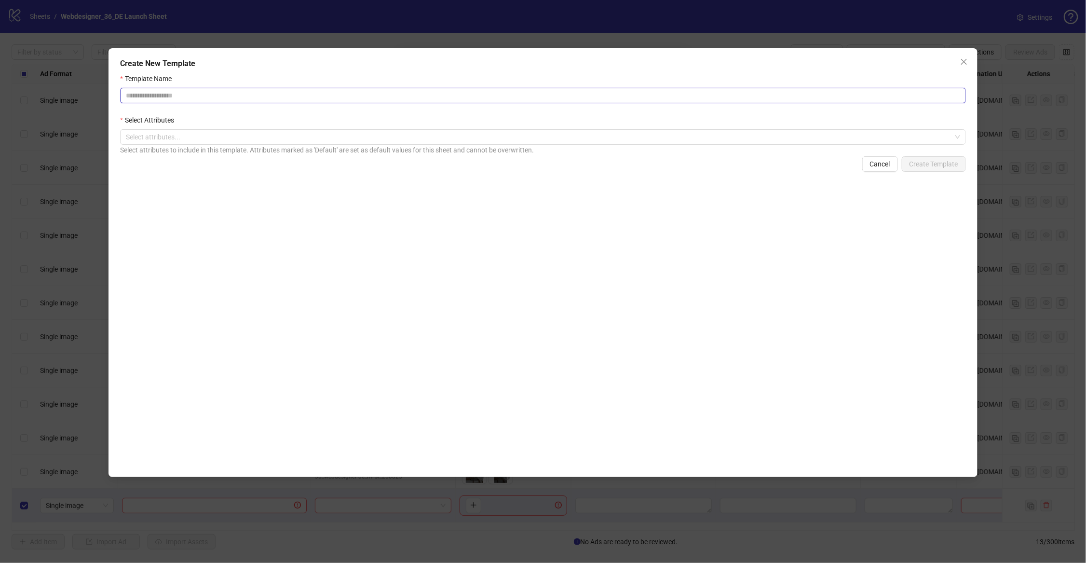
click at [359, 95] on input "Template Name" at bounding box center [543, 95] width 846 height 15
click at [344, 135] on div at bounding box center [538, 137] width 832 height 14
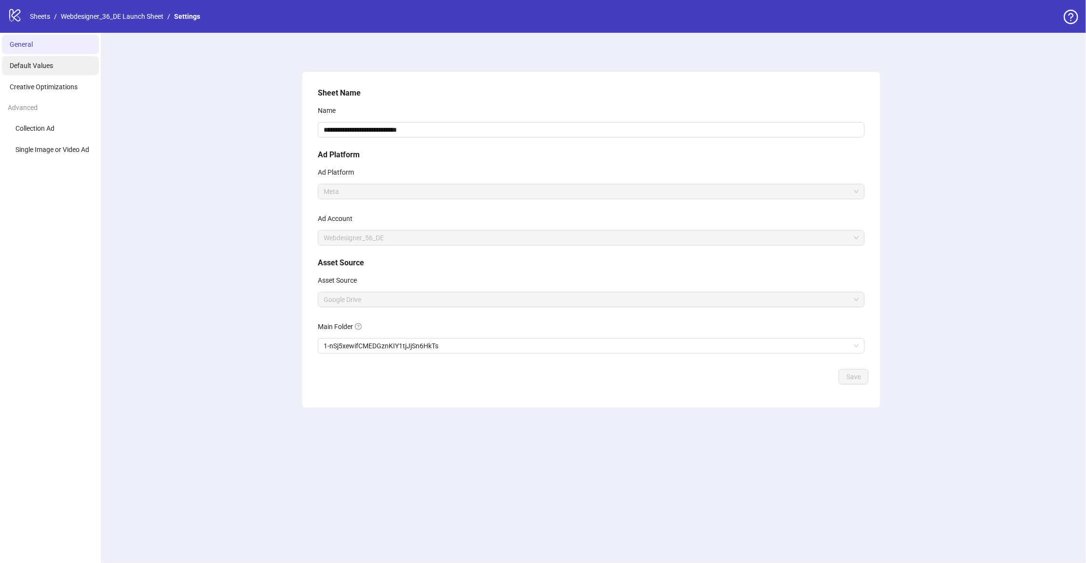
click at [49, 67] on span "Default Values" at bounding box center [31, 66] width 43 height 8
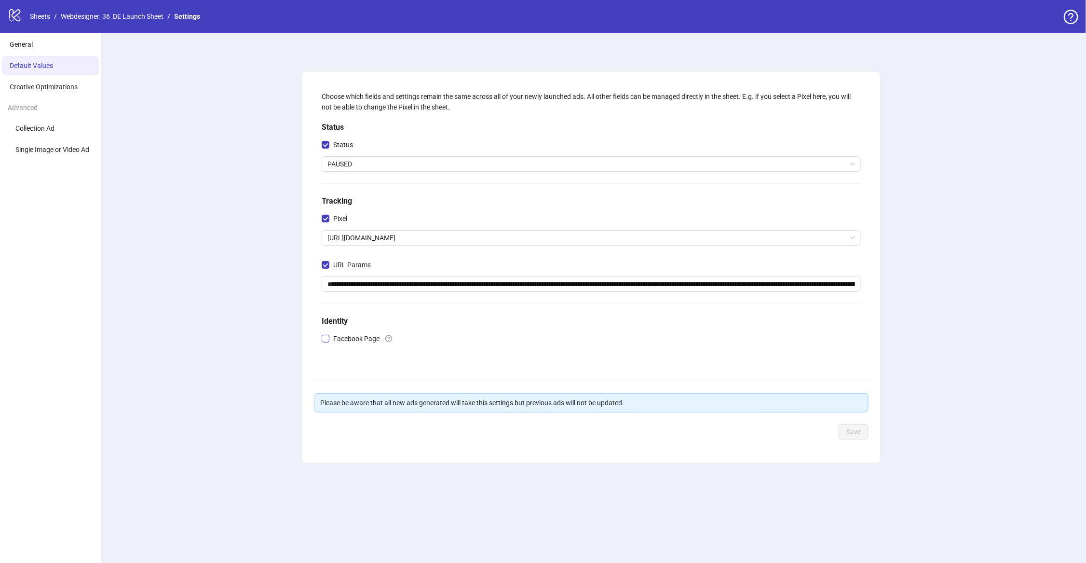
click at [356, 339] on span "Facebook Page" at bounding box center [356, 338] width 54 height 11
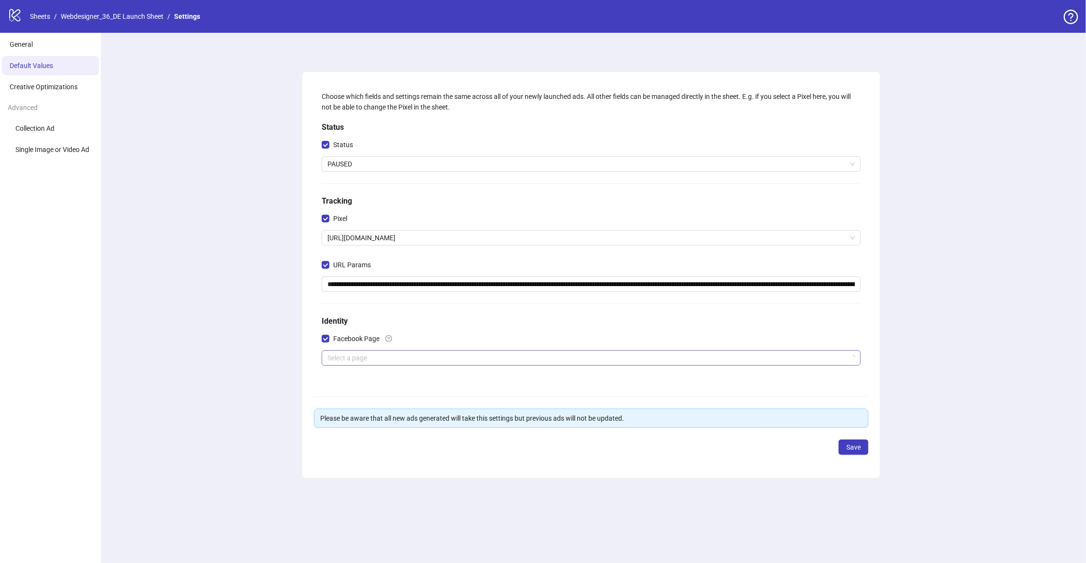
click at [369, 365] on input "search" at bounding box center [586, 358] width 519 height 14
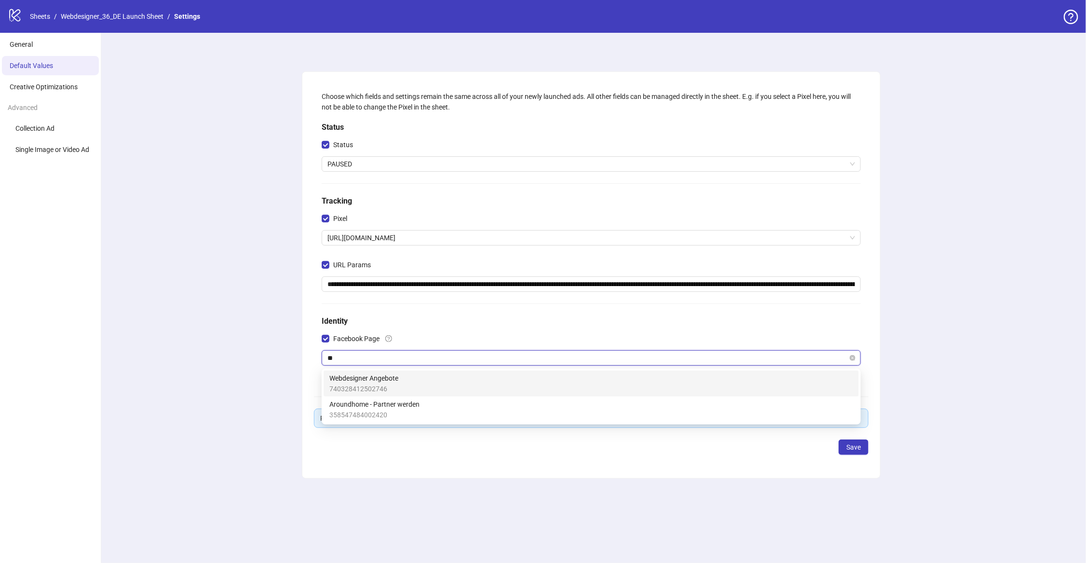
type input "***"
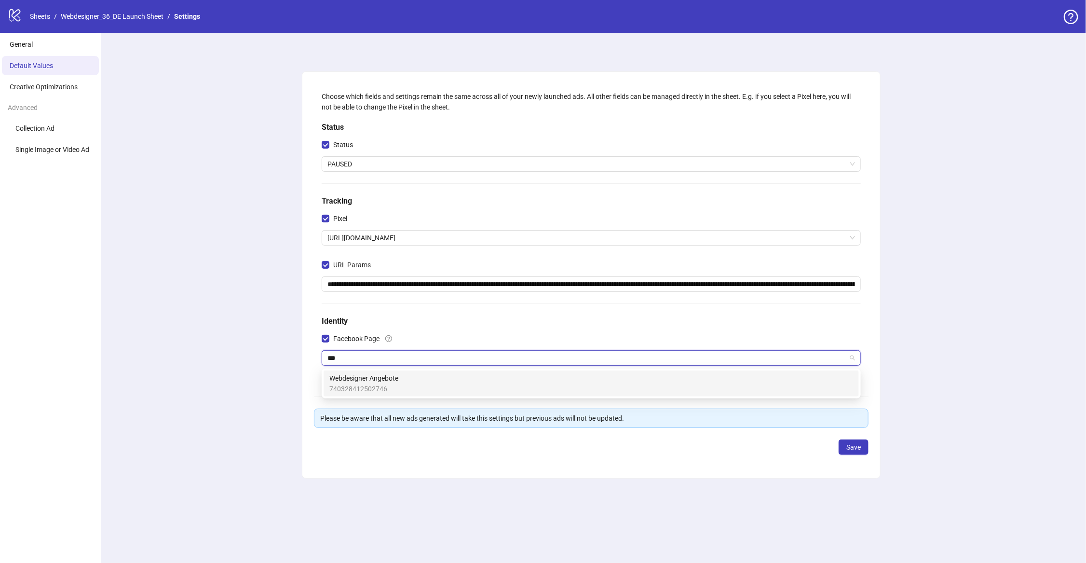
click at [386, 380] on span "Webdesigner Angebote" at bounding box center [363, 378] width 69 height 11
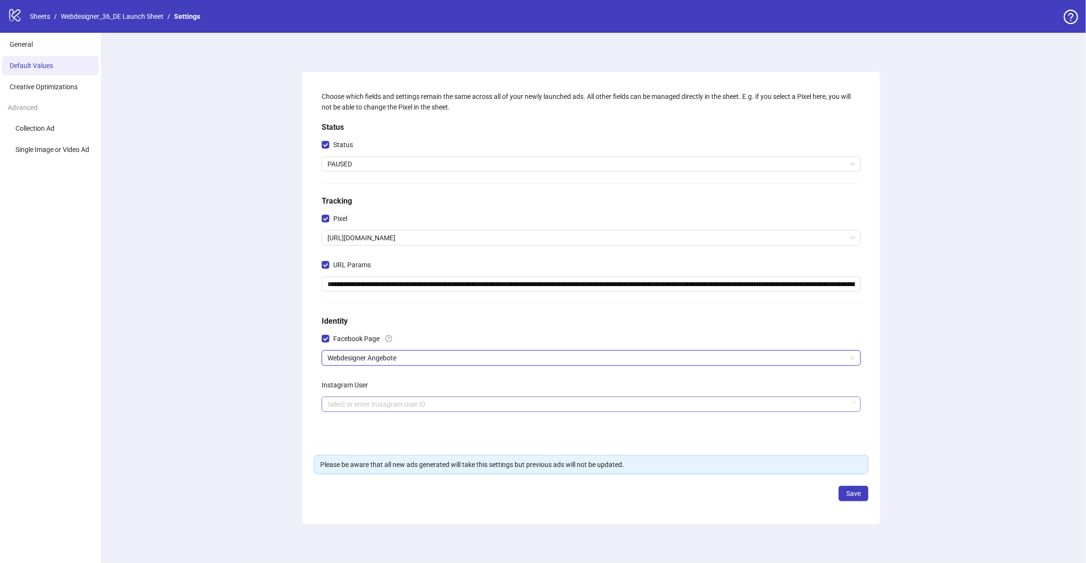
click at [328, 403] on input "search" at bounding box center [586, 404] width 519 height 14
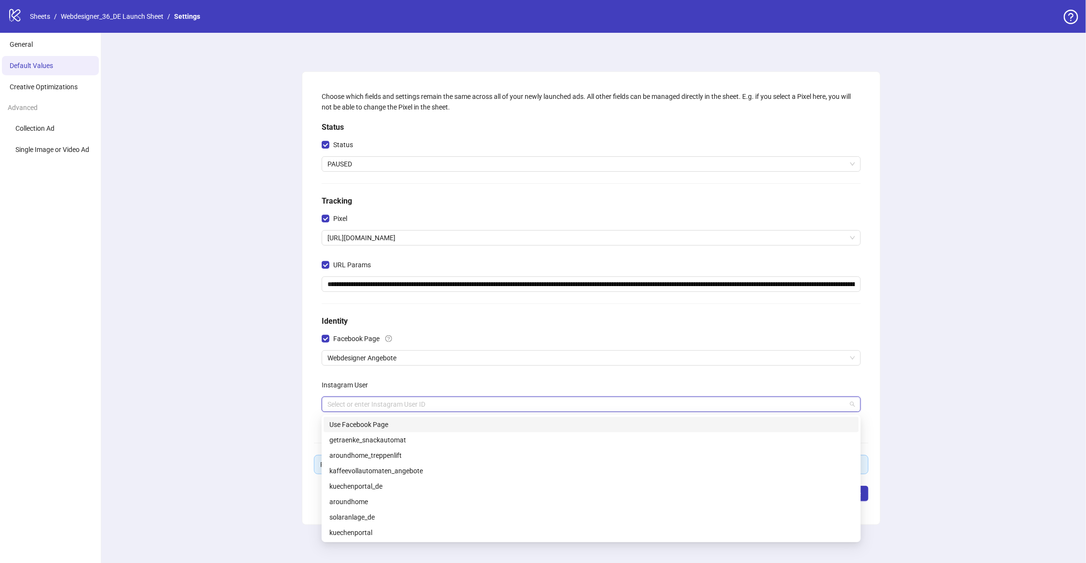
click at [367, 424] on div "Use Facebook Page" at bounding box center [591, 424] width 524 height 11
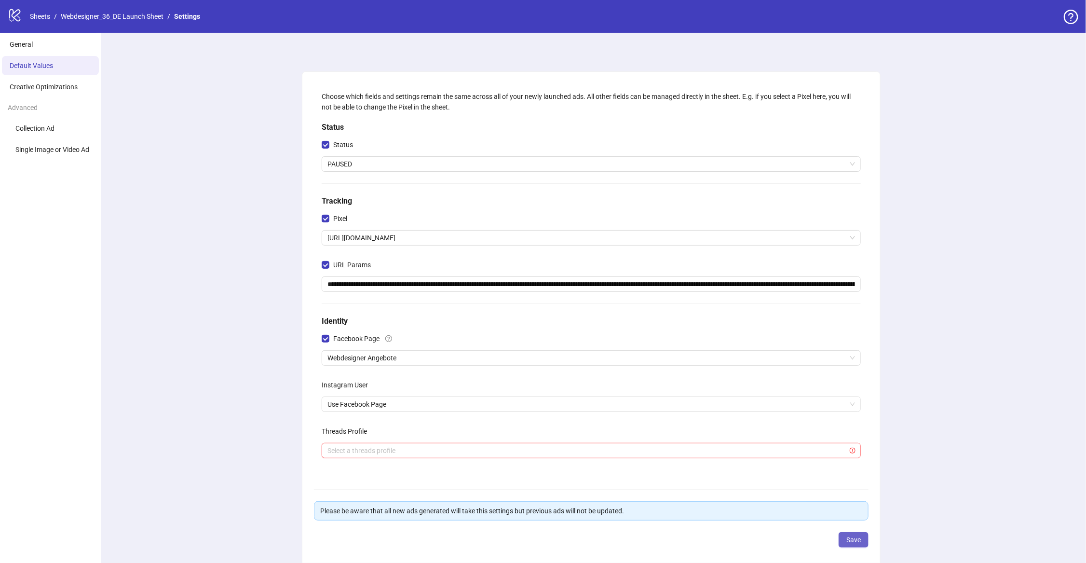
click at [848, 539] on span "Save" at bounding box center [853, 540] width 14 height 8
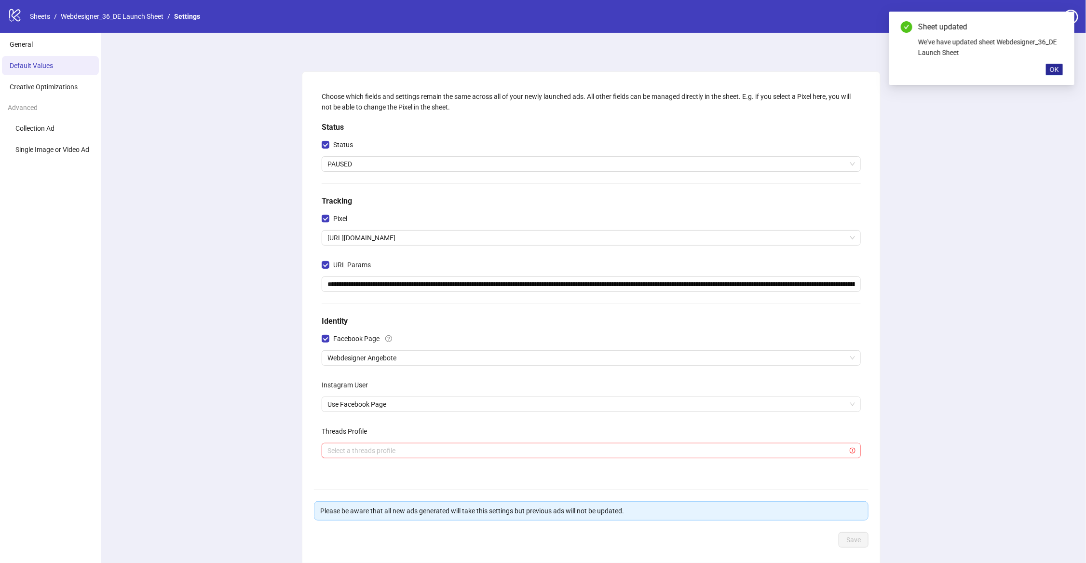
click at [1062, 69] on button "OK" at bounding box center [1054, 70] width 17 height 12
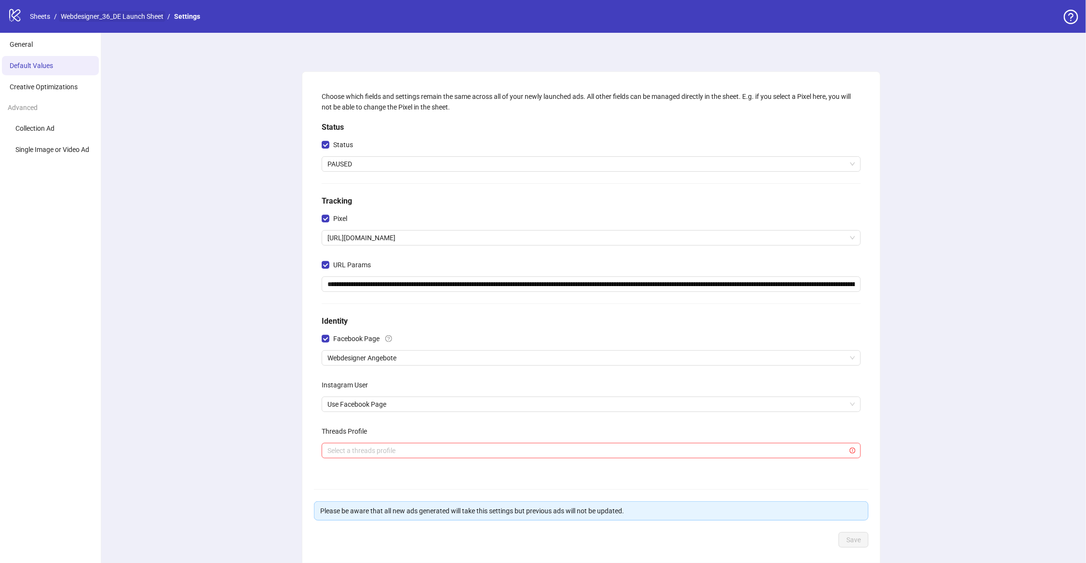
click at [130, 18] on link "Webdesigner_36_DE Launch Sheet" at bounding box center [112, 16] width 107 height 11
